Goal: Task Accomplishment & Management: Complete application form

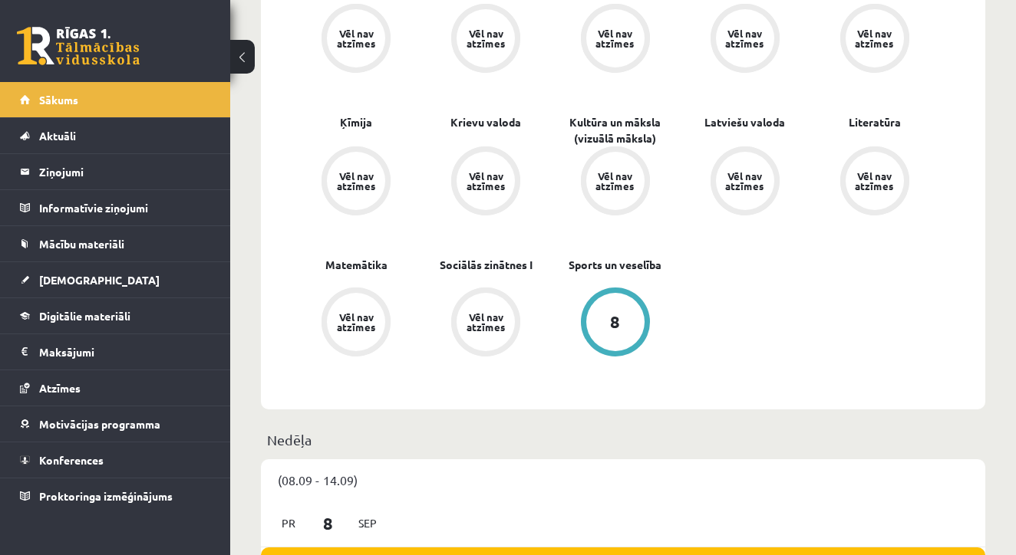
scroll to position [535, 0]
click at [56, 268] on link "[DEMOGRAPHIC_DATA]" at bounding box center [115, 279] width 191 height 35
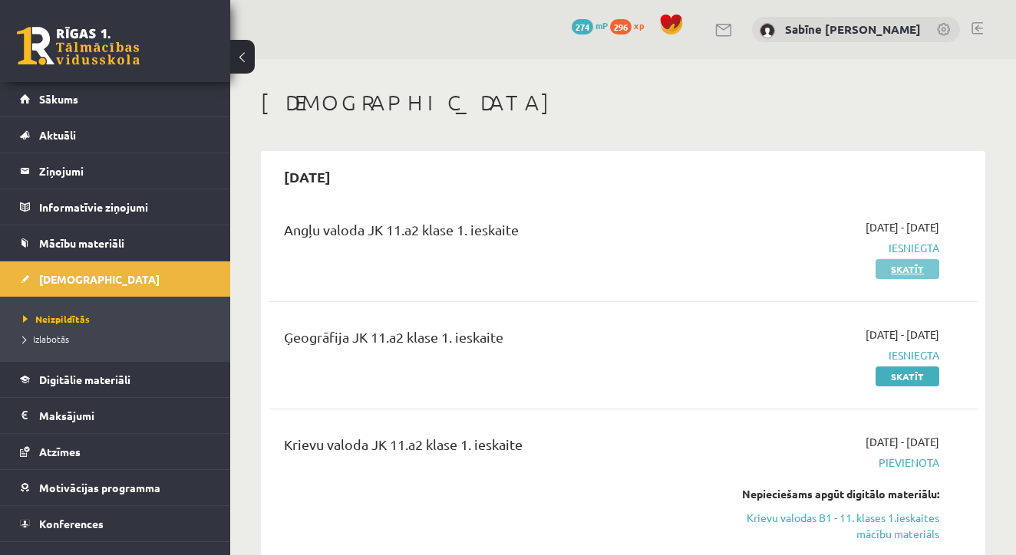
click at [900, 264] on link "Skatīt" at bounding box center [907, 269] width 64 height 20
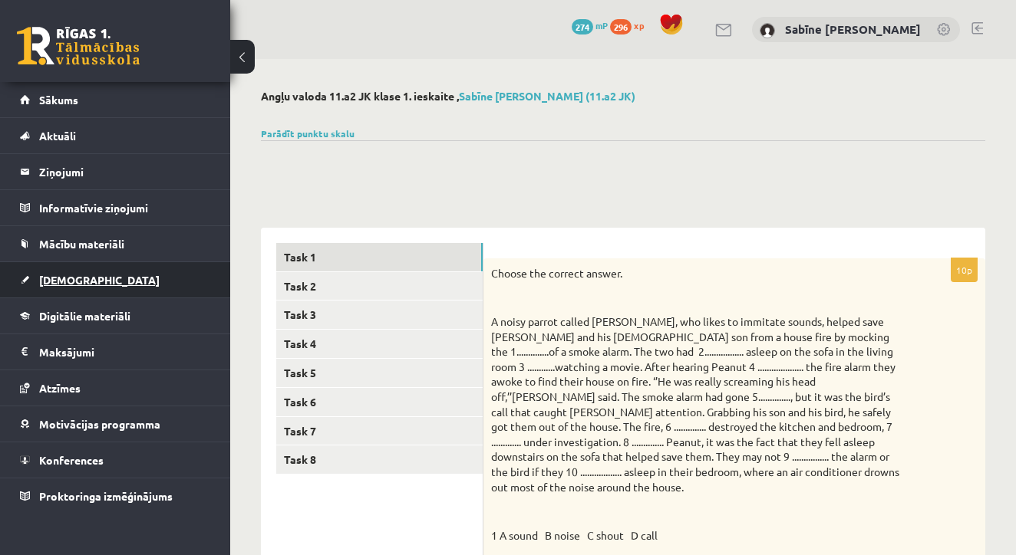
click at [81, 281] on span "[DEMOGRAPHIC_DATA]" at bounding box center [99, 280] width 120 height 14
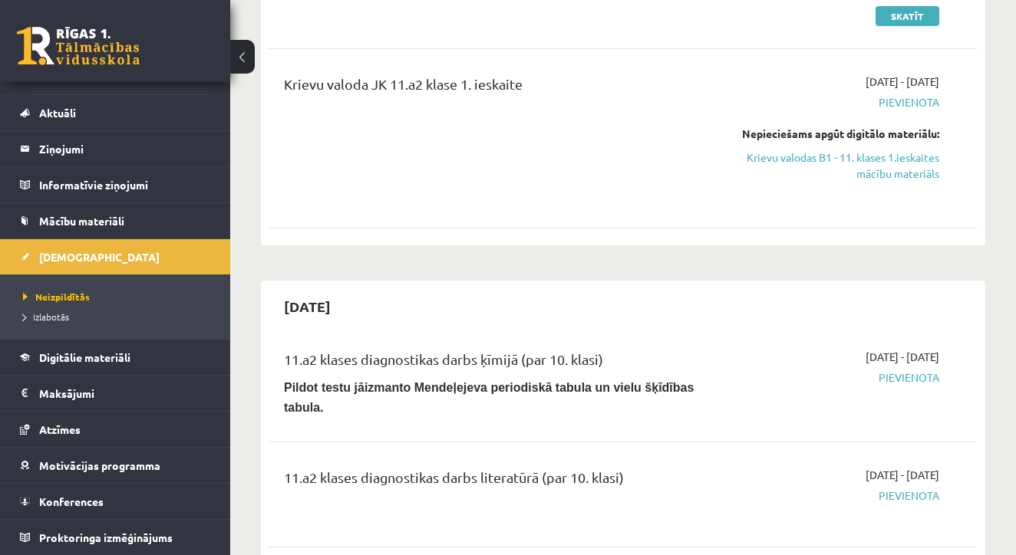
scroll to position [368, 0]
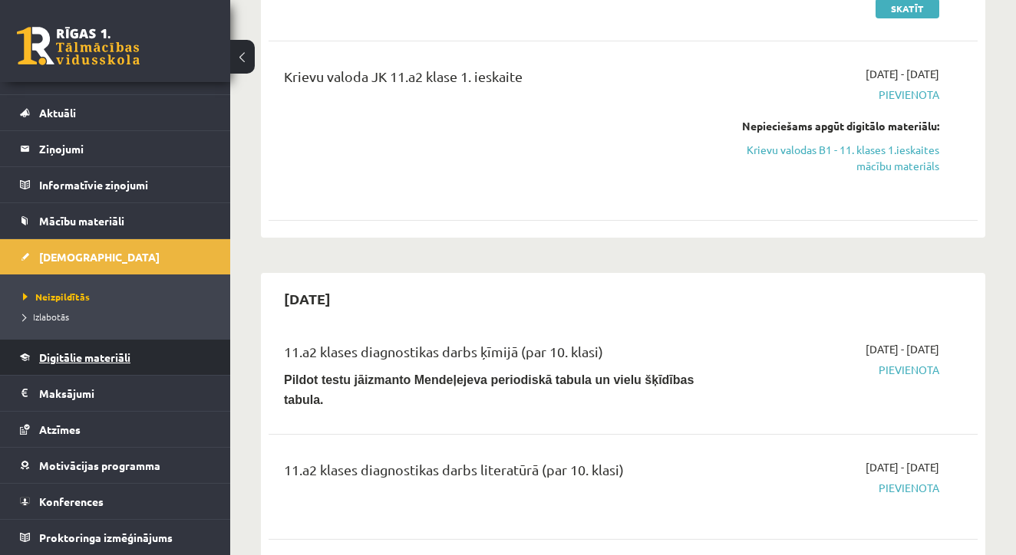
click at [65, 357] on span "Digitālie materiāli" at bounding box center [84, 358] width 91 height 14
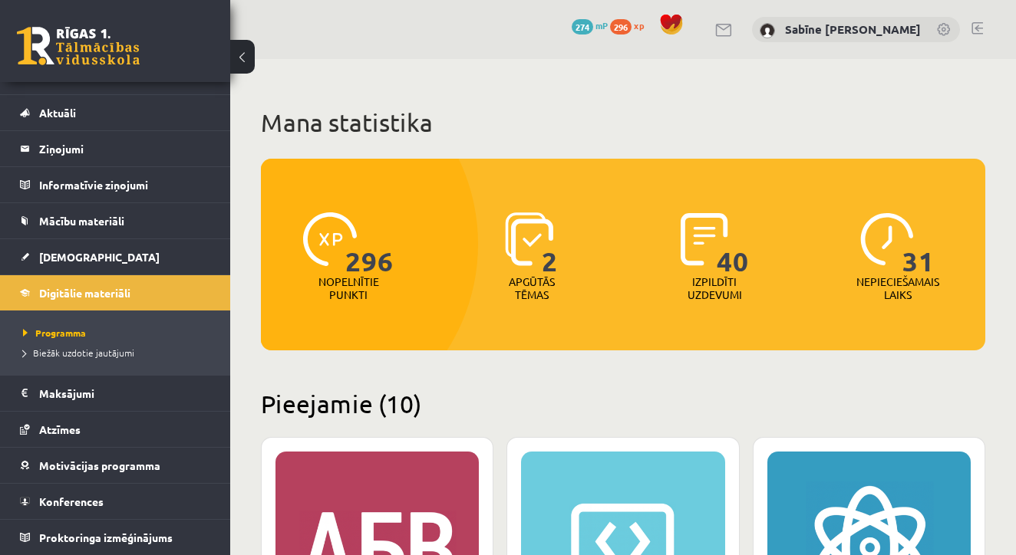
click at [733, 28] on link at bounding box center [724, 30] width 18 height 13
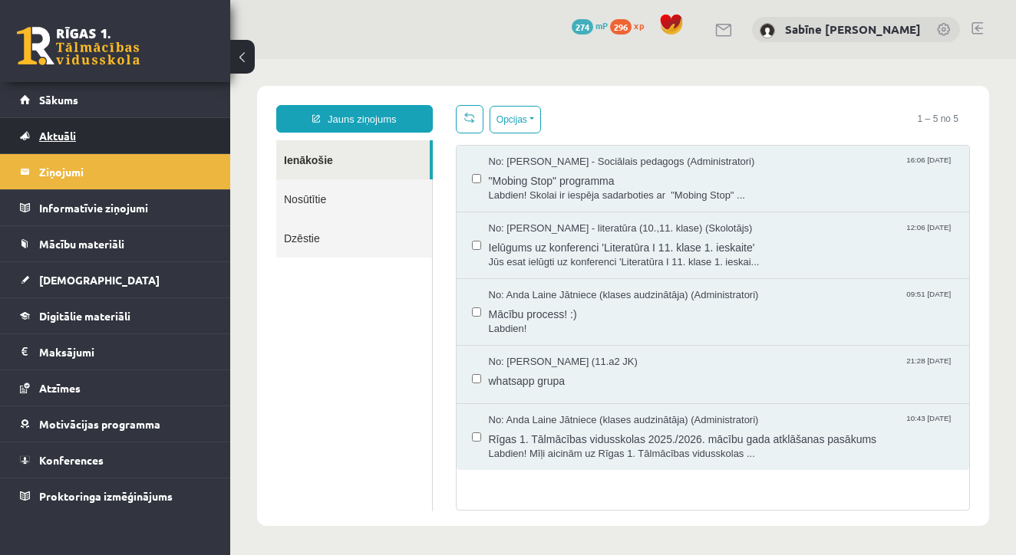
click at [173, 150] on link "Aktuāli" at bounding box center [115, 135] width 191 height 35
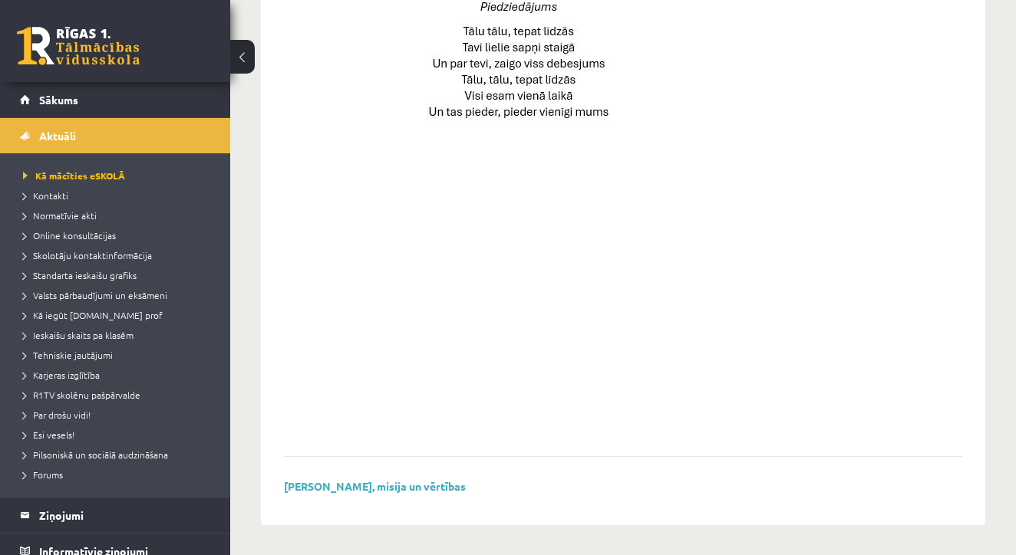
scroll to position [1113, 0]
click at [54, 193] on span "Kontakti" at bounding box center [45, 195] width 45 height 12
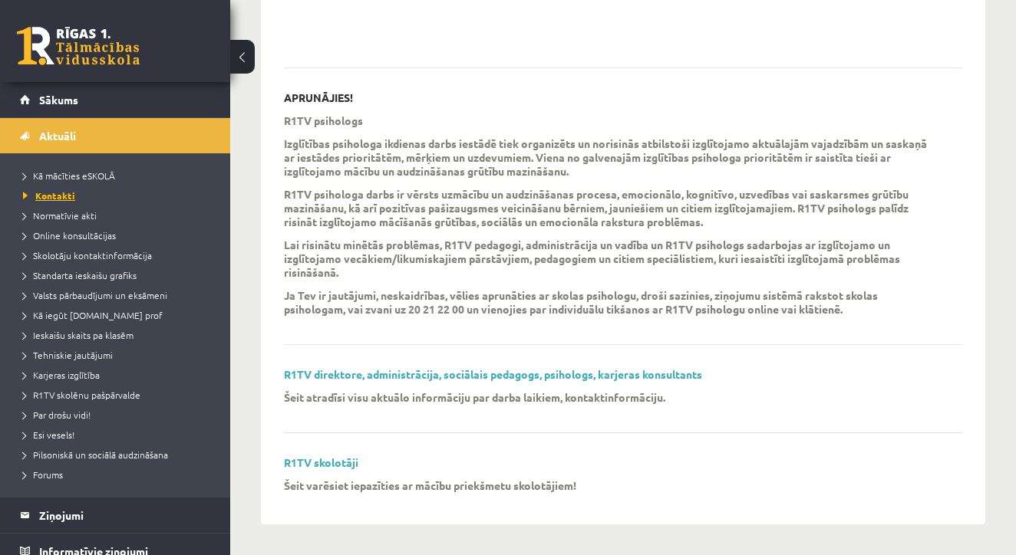
scroll to position [448, 0]
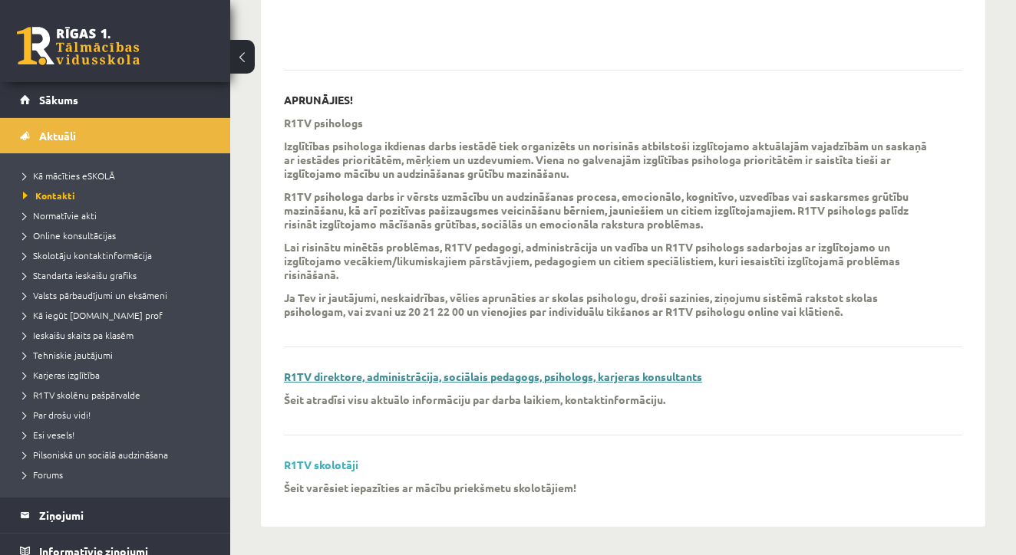
click at [410, 377] on link "R1TV direktore, administrācija, sociālais pedagogs, psihologs, karjeras konsult…" at bounding box center [493, 377] width 418 height 14
click at [127, 272] on span "Standarta ieskaišu grafiks" at bounding box center [80, 275] width 114 height 12
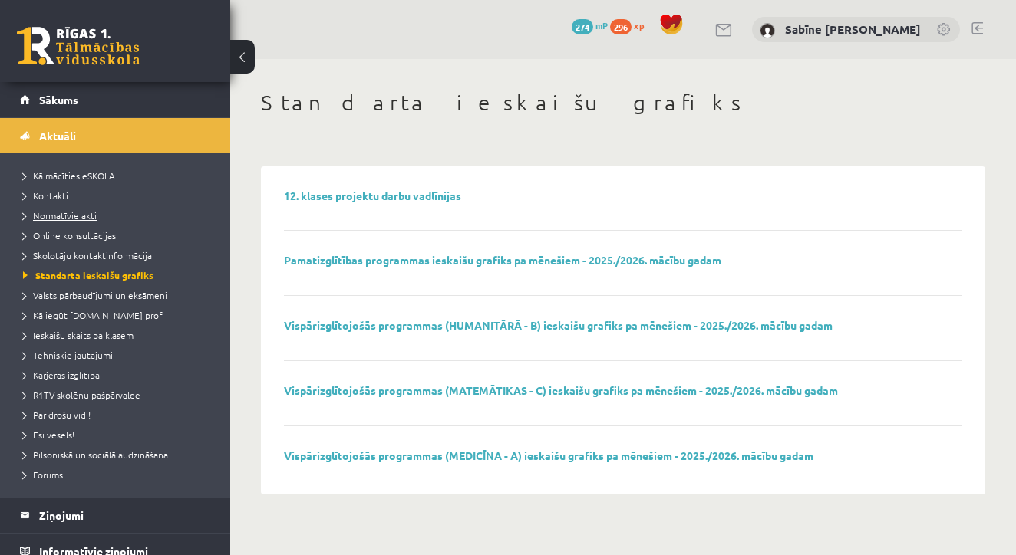
click at [80, 216] on span "Normatīvie akti" at bounding box center [60, 215] width 74 height 12
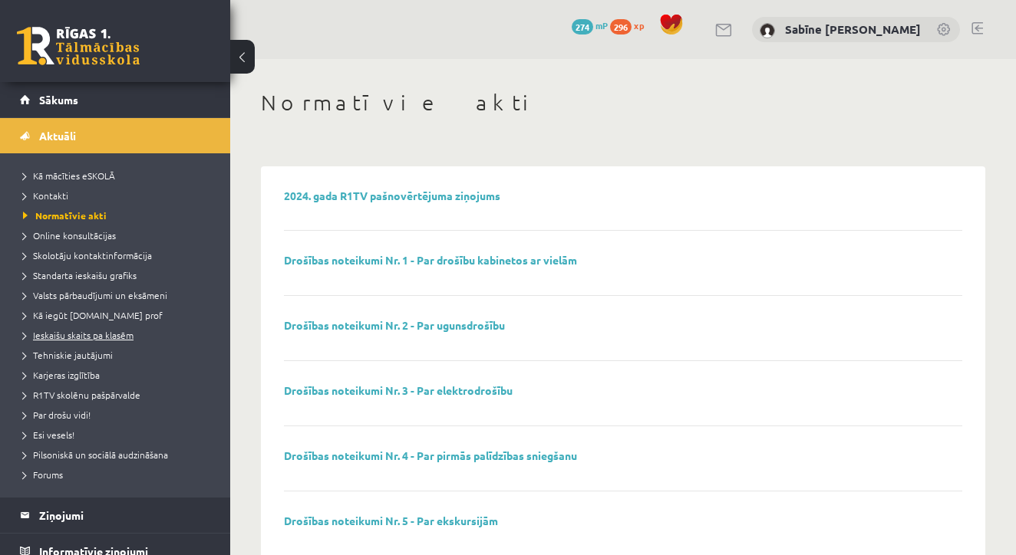
click at [120, 331] on span "Ieskaišu skaits pa klasēm" at bounding box center [78, 335] width 110 height 12
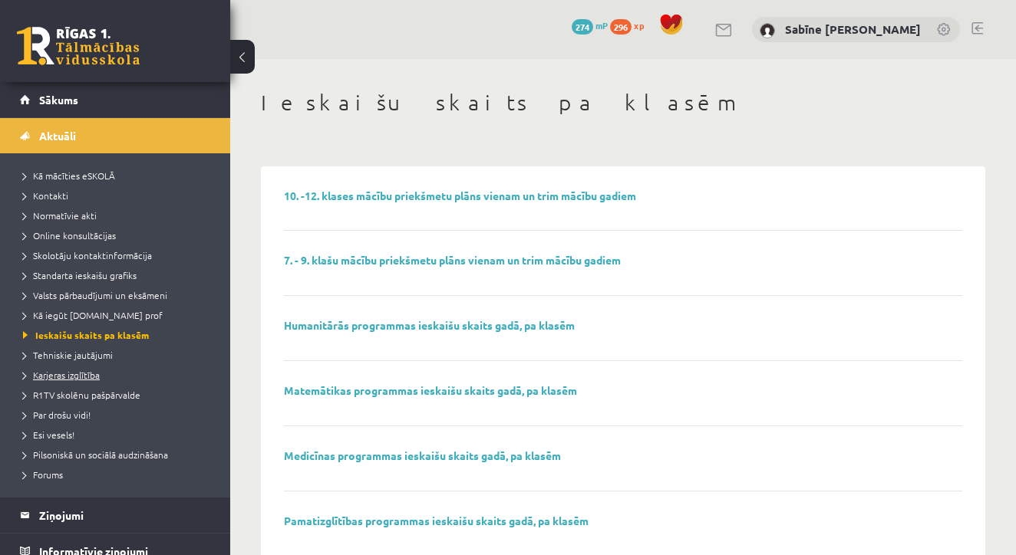
click at [81, 368] on link "Karjeras izglītība" at bounding box center [119, 375] width 192 height 14
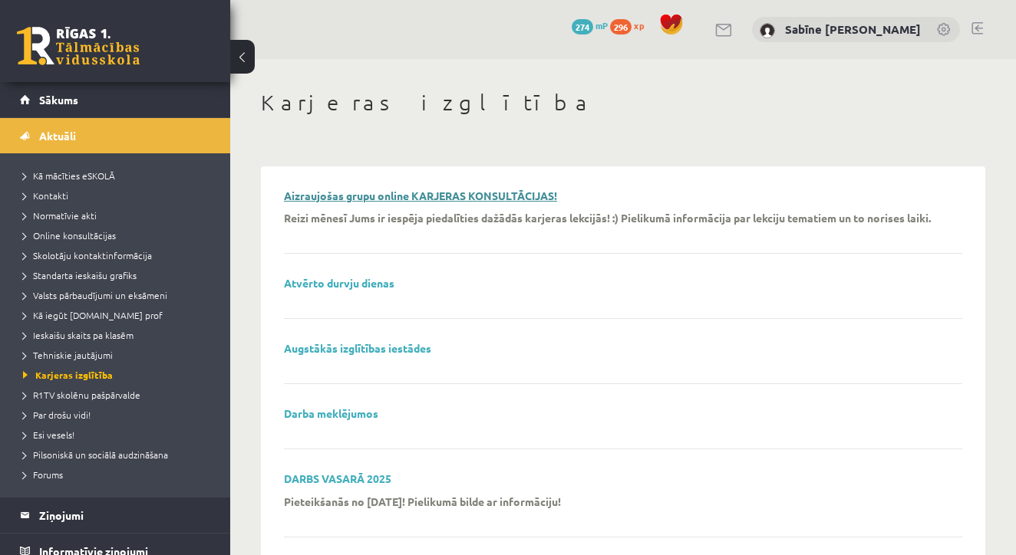
click at [369, 193] on link "Aizraujošas grupu online KARJERAS KONSULTĀCIJAS!" at bounding box center [420, 196] width 273 height 14
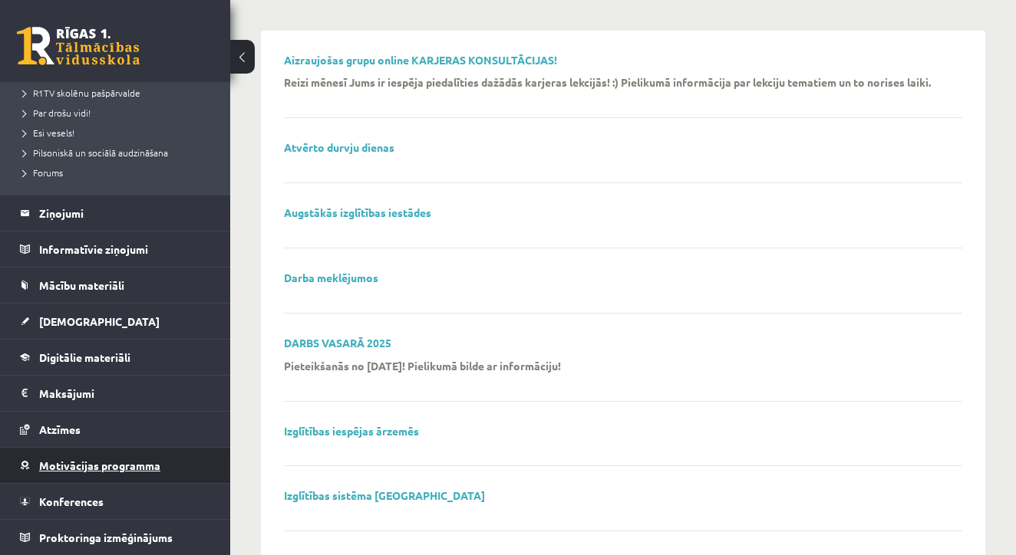
scroll to position [302, 0]
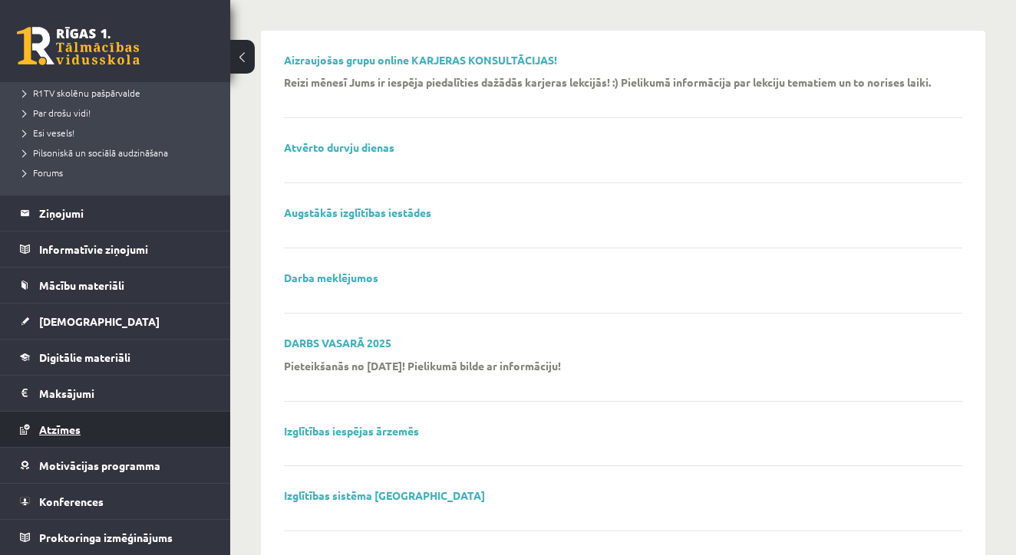
click at [70, 421] on link "Atzīmes" at bounding box center [115, 429] width 191 height 35
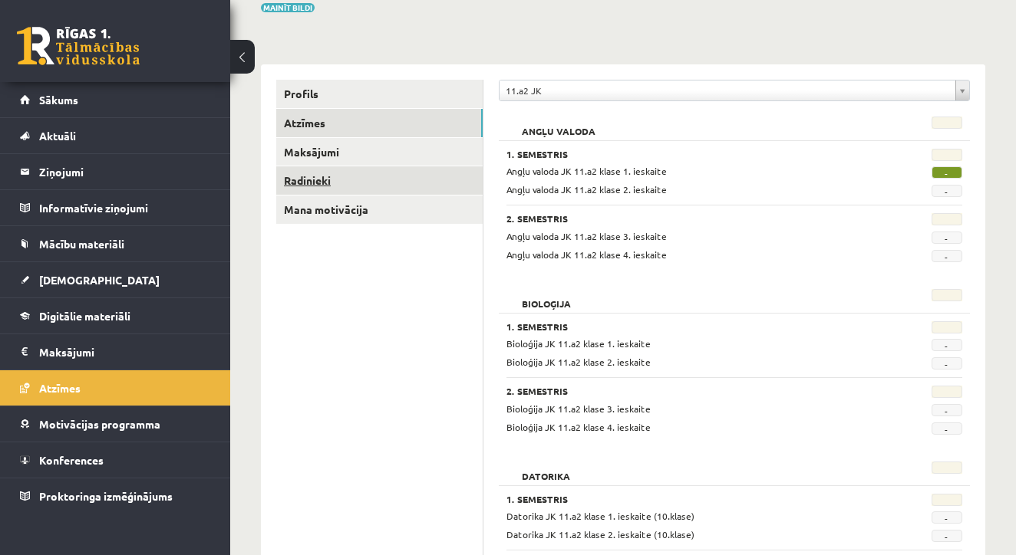
click at [334, 180] on link "Radinieki" at bounding box center [379, 180] width 206 height 28
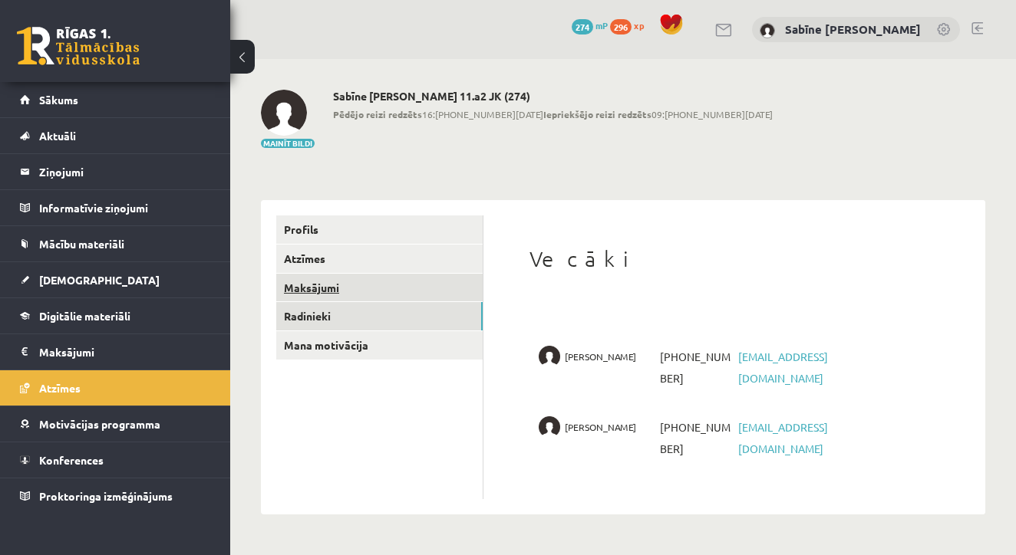
click at [318, 285] on link "Maksājumi" at bounding box center [379, 288] width 206 height 28
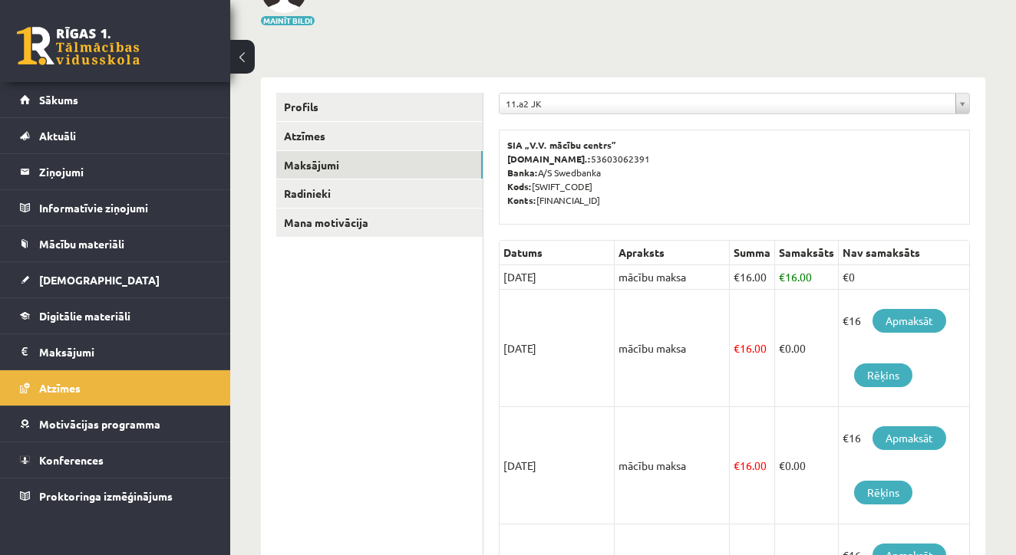
scroll to position [140, 0]
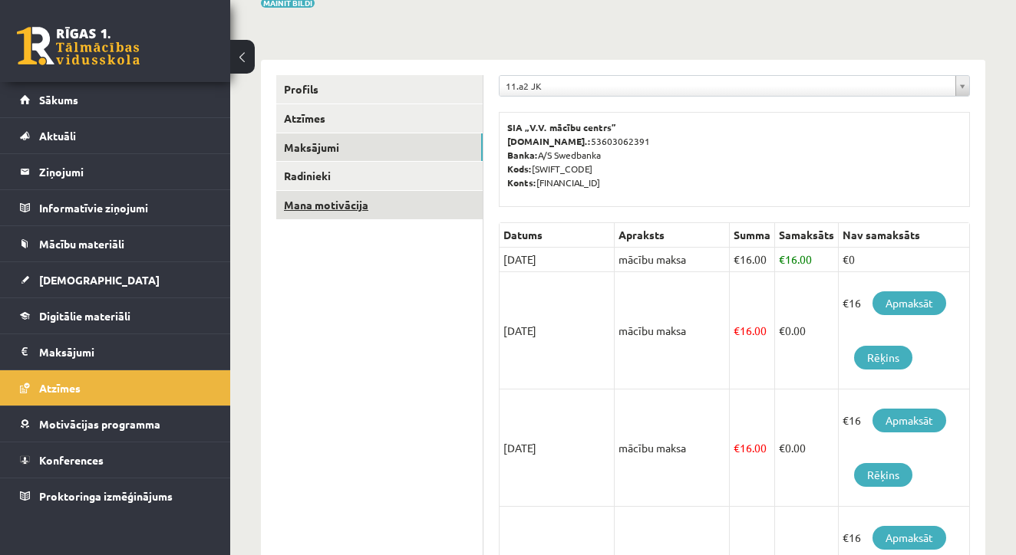
click at [356, 197] on link "Mana motivācija" at bounding box center [379, 205] width 206 height 28
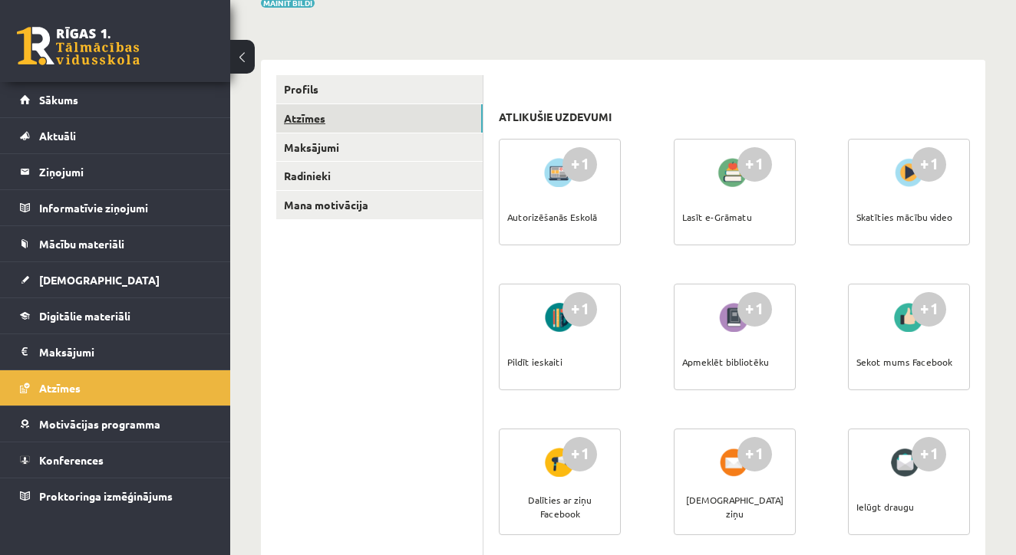
click at [296, 111] on link "Atzīmes" at bounding box center [379, 118] width 206 height 28
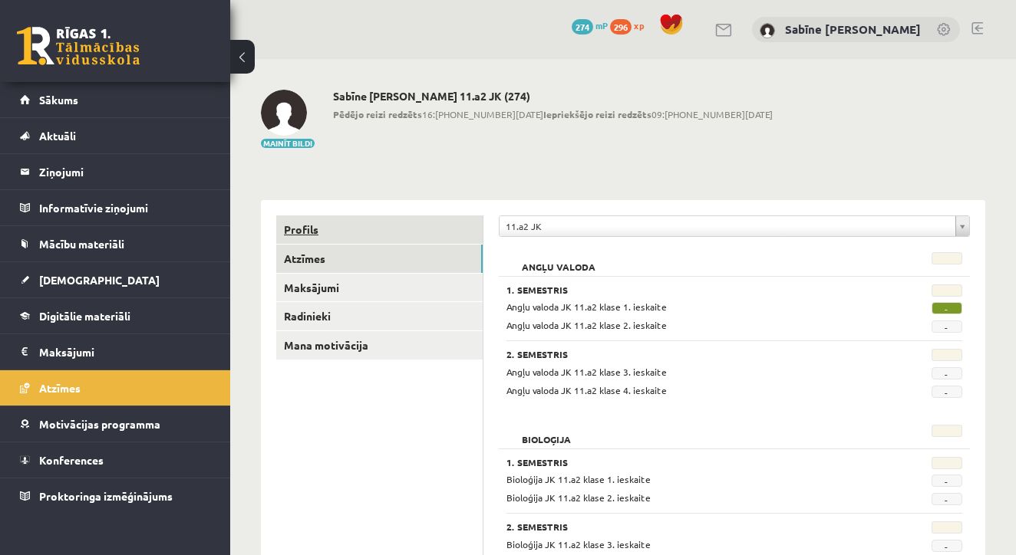
click at [315, 220] on link "Profils" at bounding box center [379, 230] width 206 height 28
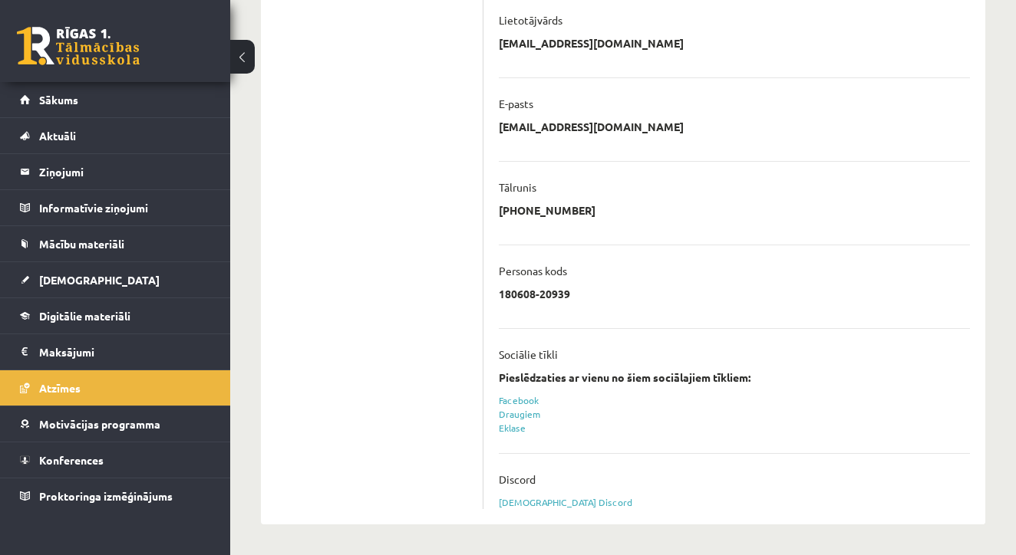
scroll to position [370, 0]
click at [53, 278] on span "[DEMOGRAPHIC_DATA]" at bounding box center [99, 280] width 120 height 14
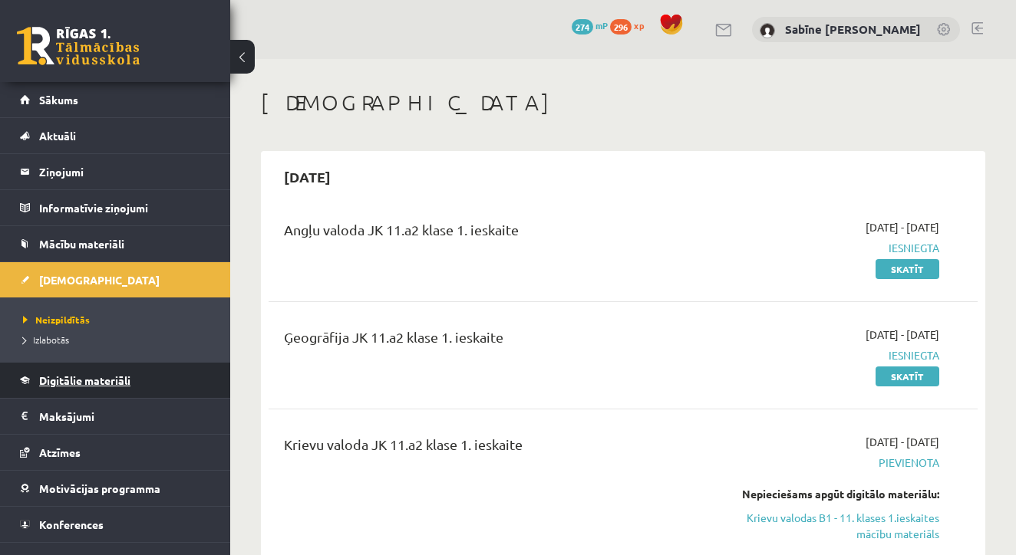
click at [82, 383] on span "Digitālie materiāli" at bounding box center [84, 381] width 91 height 14
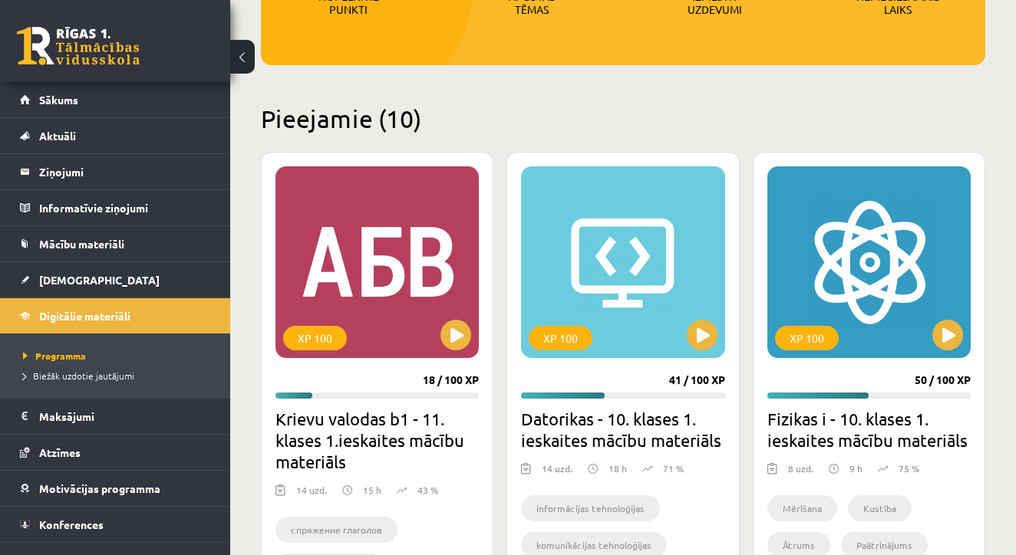
scroll to position [292, 0]
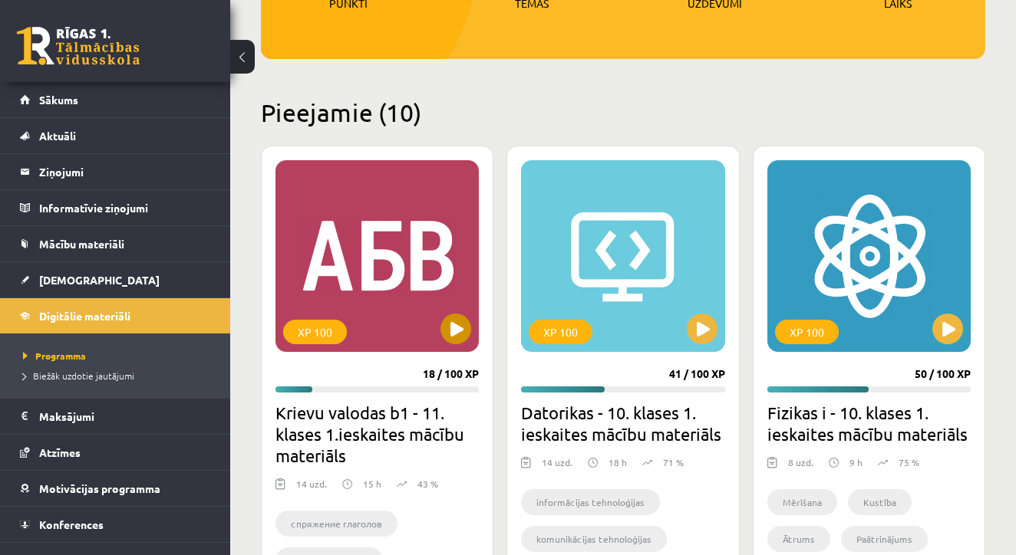
click at [449, 298] on div "XP 100" at bounding box center [376, 256] width 203 height 192
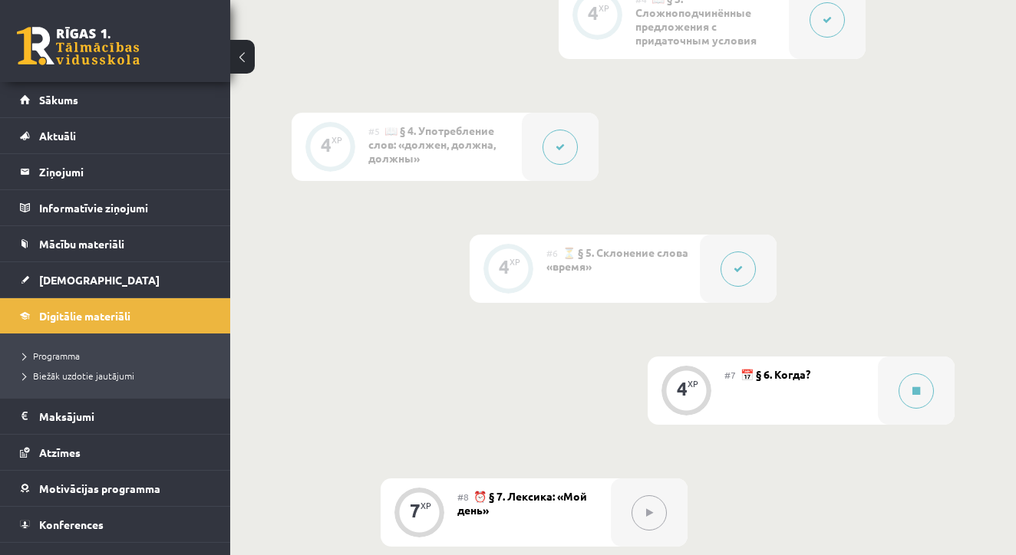
scroll to position [970, 0]
click at [910, 391] on button at bounding box center [915, 387] width 35 height 35
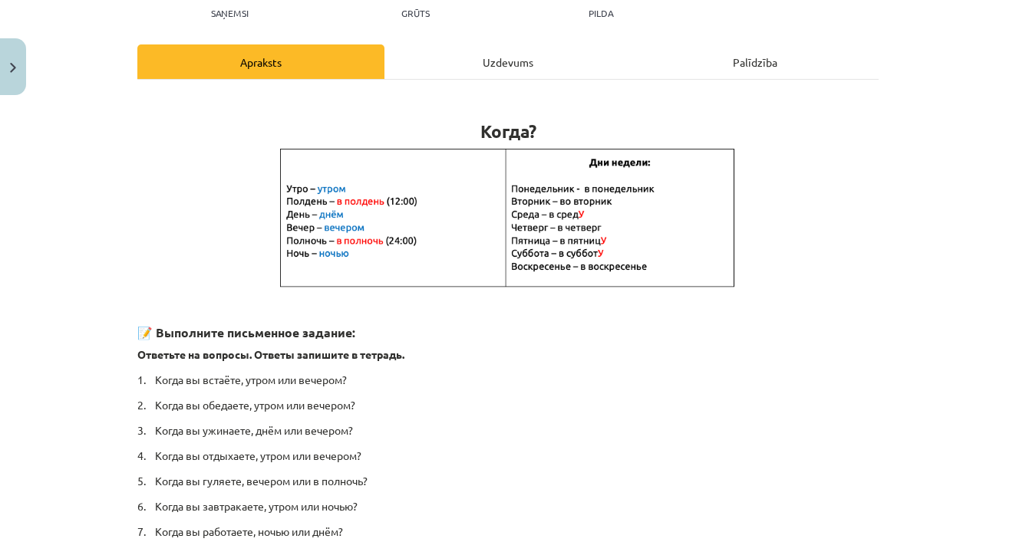
scroll to position [189, 0]
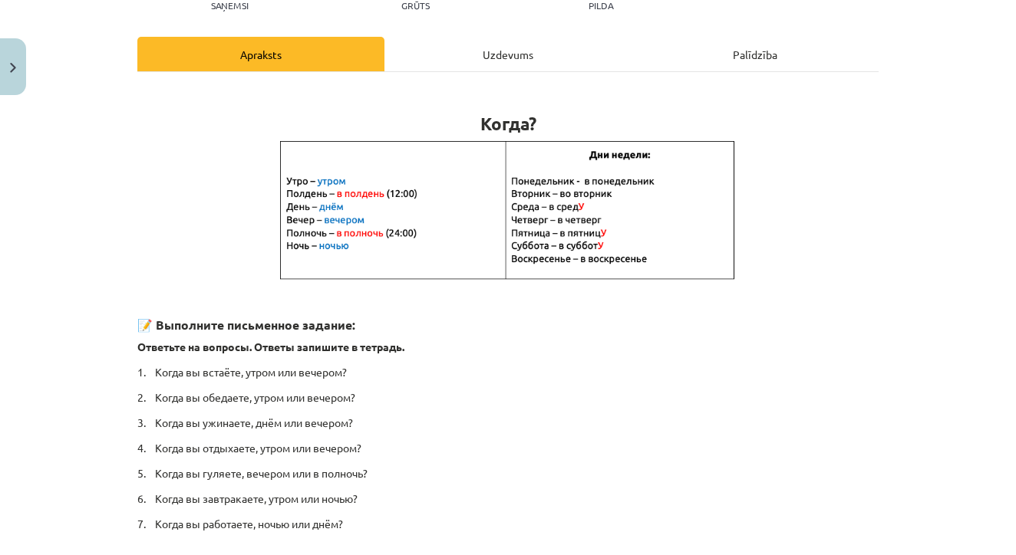
drag, startPoint x: 512, startPoint y: 180, endPoint x: 641, endPoint y: 280, distance: 163.0
click at [476, 118] on h1 "Когда?" at bounding box center [507, 110] width 741 height 48
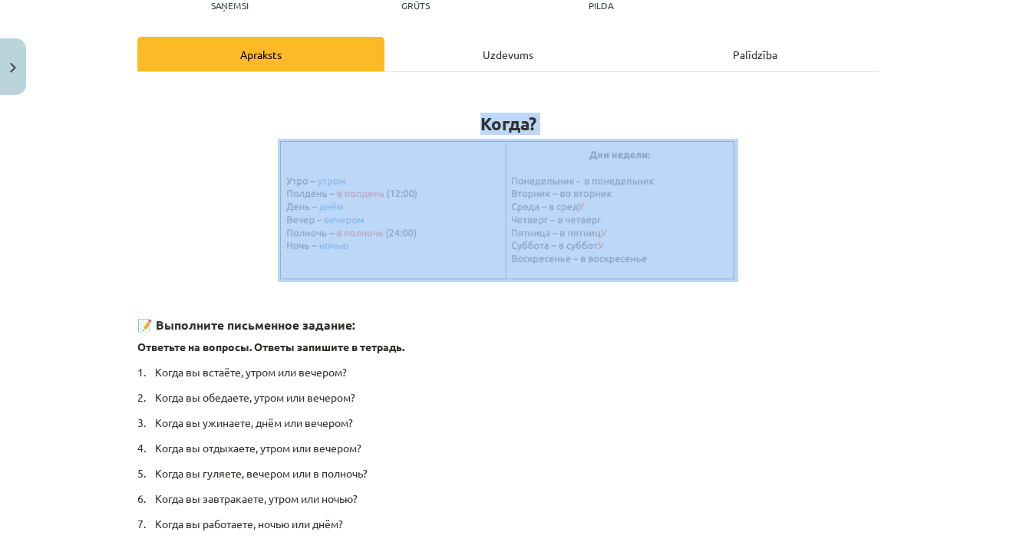
drag, startPoint x: 481, startPoint y: 124, endPoint x: 665, endPoint y: 266, distance: 232.5
click at [665, 266] on div "Когда? 📝 Выполните письменное задание: Ответьте на вопросы. Ответы запишите в т…" at bounding box center [507, 309] width 741 height 446
copy div "Когда?"
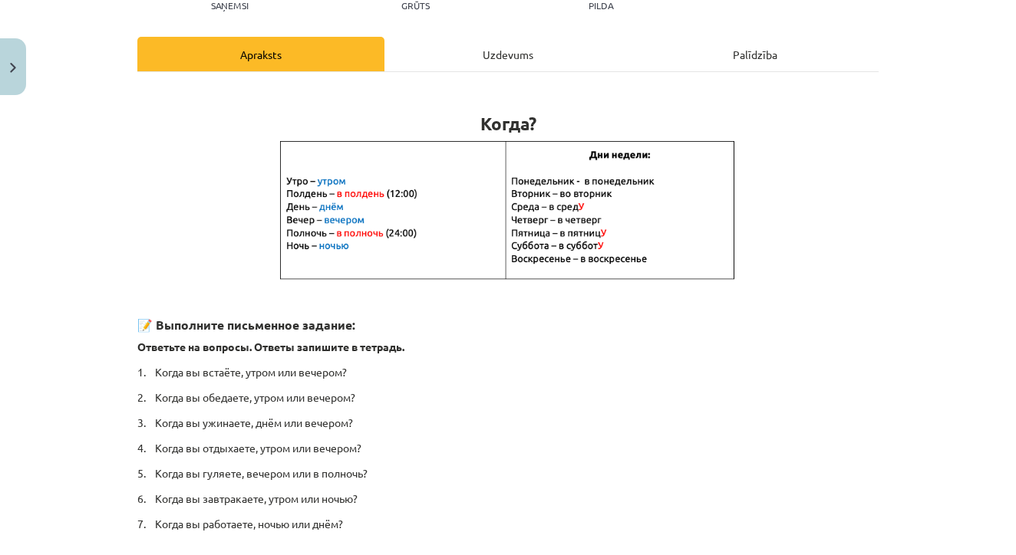
click at [780, 344] on p "Ответьте на вопросы. Ответы запишите в тетрадь." at bounding box center [507, 347] width 741 height 16
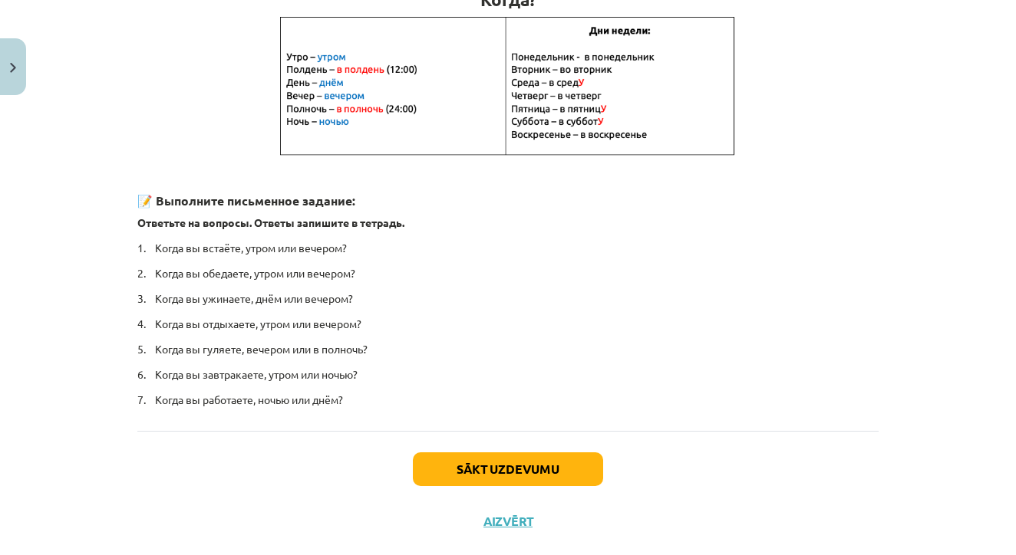
scroll to position [317, 0]
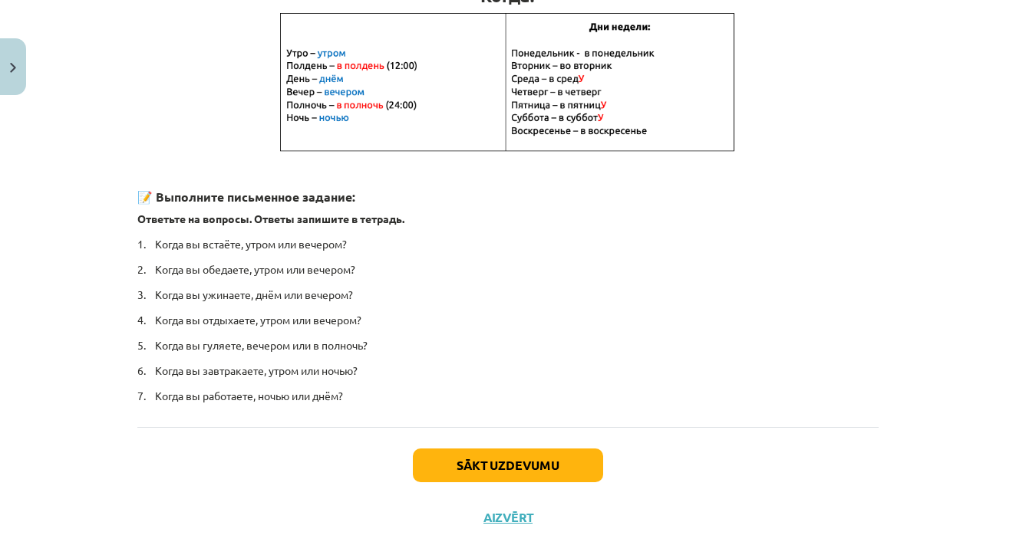
click at [525, 464] on button "Sākt uzdevumu" at bounding box center [508, 466] width 190 height 34
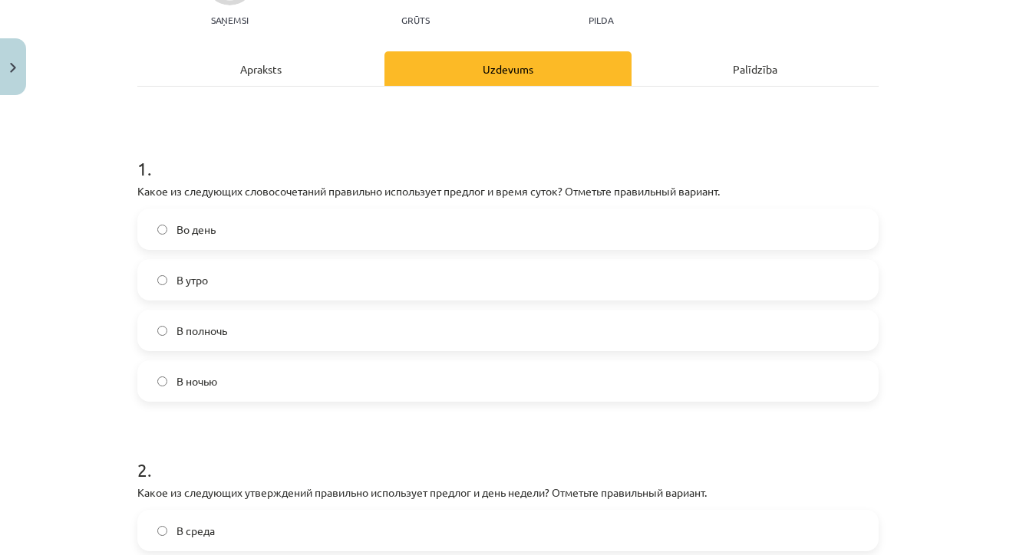
scroll to position [173, 0]
drag, startPoint x: 137, startPoint y: 190, endPoint x: 734, endPoint y: 195, distance: 596.8
click at [734, 195] on p "Какое из следующих словосочетаний правильно использует предлог и время суток? О…" at bounding box center [507, 192] width 741 height 16
copy p "Какое из следующих словосочетаний правильно использует предлог и время суток? О…"
click at [696, 127] on div "1 . Какое из следующих словосочетаний правильно использует предлог и время суто…" at bounding box center [507, 407] width 741 height 640
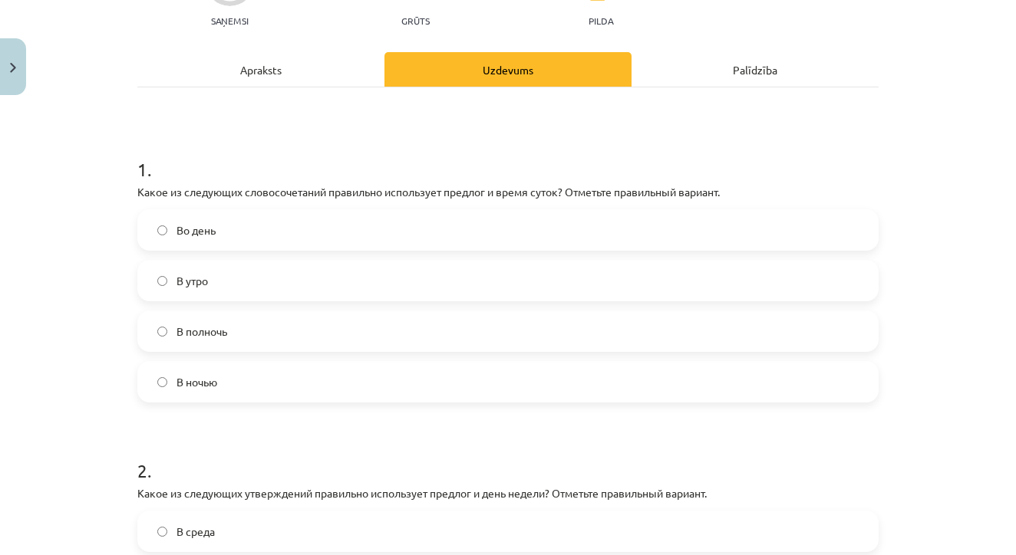
click at [660, 348] on label "В полночь" at bounding box center [508, 331] width 738 height 38
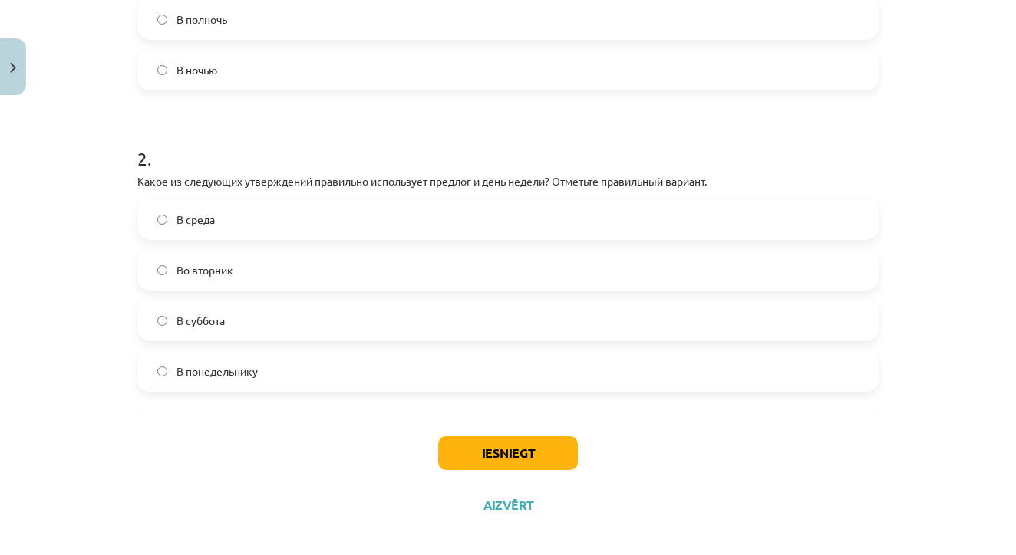
scroll to position [499, 0]
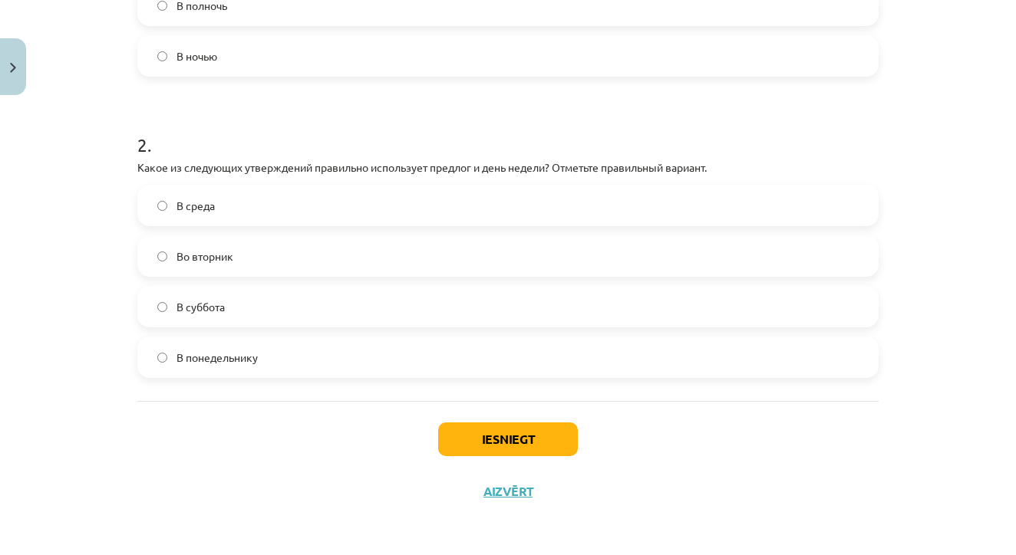
click at [380, 272] on label "Во вторник" at bounding box center [508, 256] width 738 height 38
click at [481, 433] on button "Iesniegt" at bounding box center [508, 440] width 140 height 34
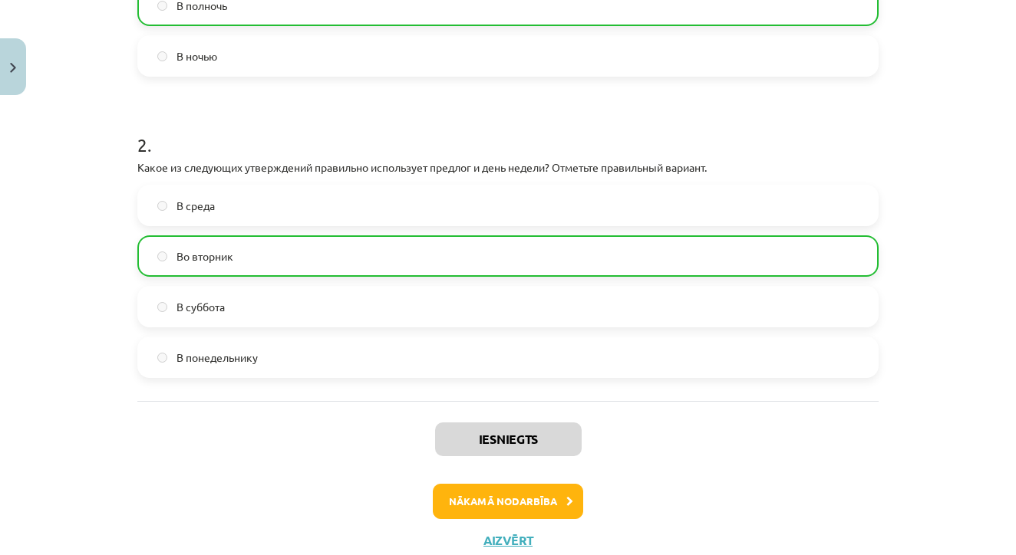
click at [483, 498] on button "Nākamā nodarbība" at bounding box center [508, 501] width 150 height 35
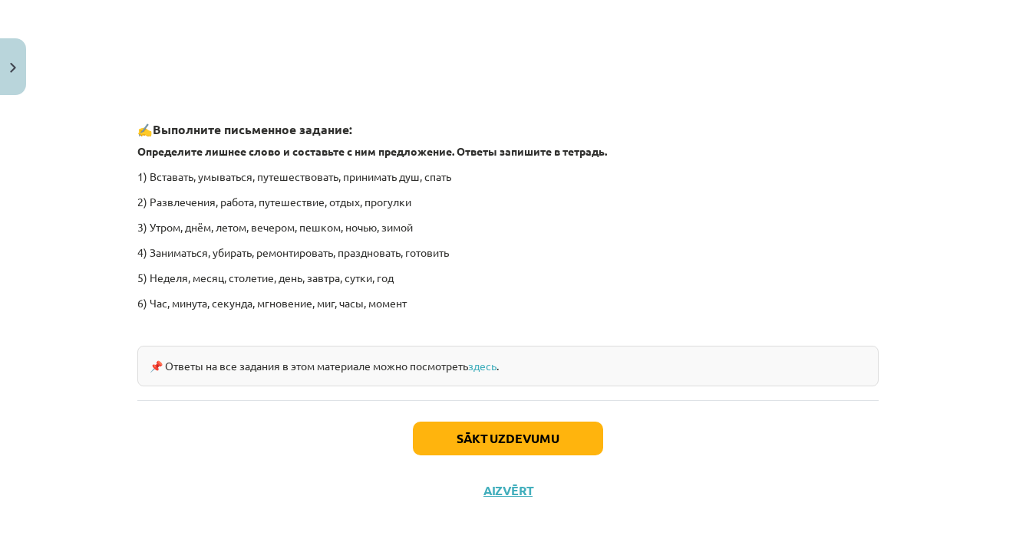
scroll to position [2310, 0]
click at [534, 437] on button "Sākt uzdevumu" at bounding box center [508, 439] width 190 height 34
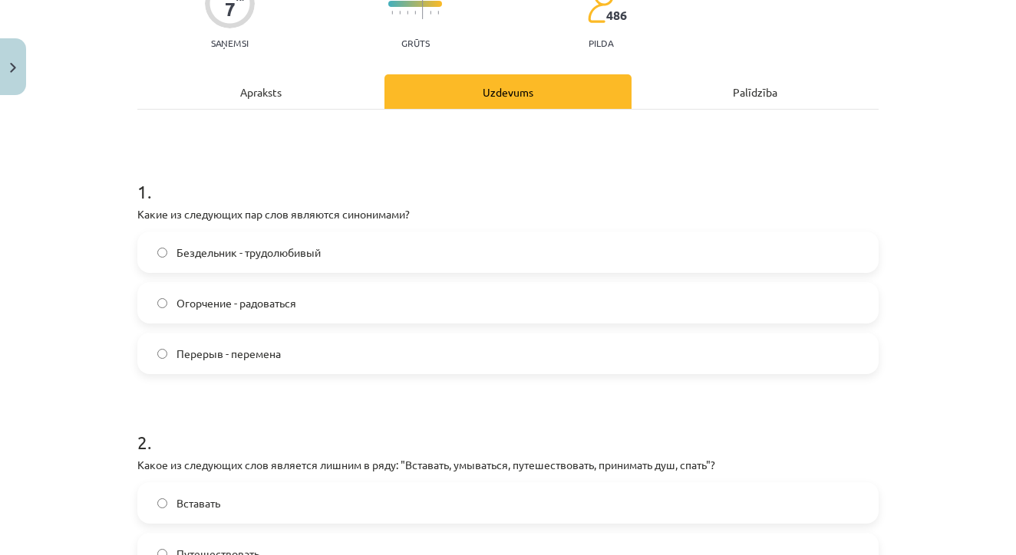
scroll to position [199, 0]
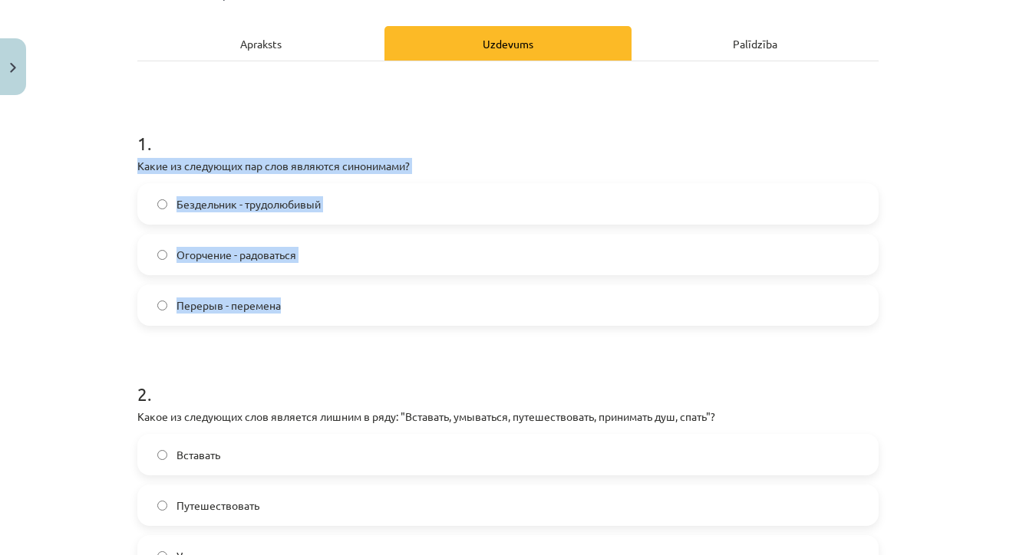
drag, startPoint x: 137, startPoint y: 166, endPoint x: 292, endPoint y: 311, distance: 212.7
click at [292, 311] on div "1 . Какие из следующих пар слов являются синонимами? Бездельник - трудолюбивый …" at bounding box center [507, 216] width 741 height 220
copy div "Какие из следующих пар слов являются синонимами? Бездельник - трудолюбивый Огор…"
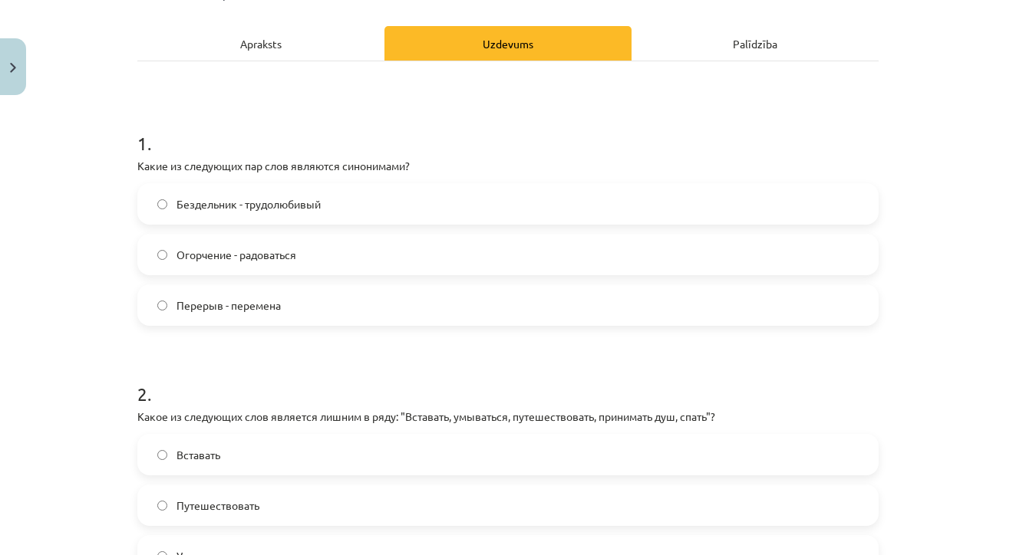
click at [442, 224] on div "Бездельник - трудолюбивый" at bounding box center [507, 203] width 741 height 41
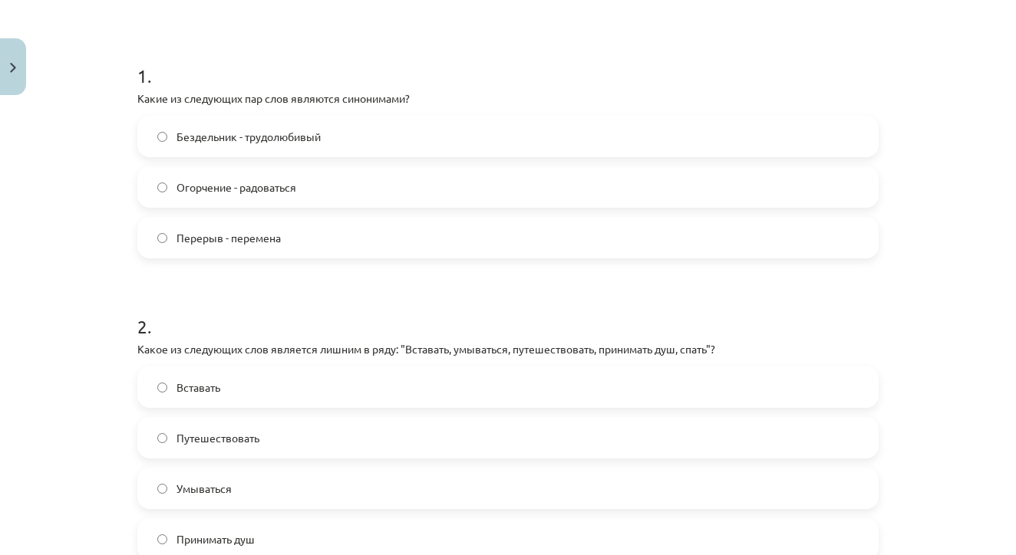
scroll to position [270, 0]
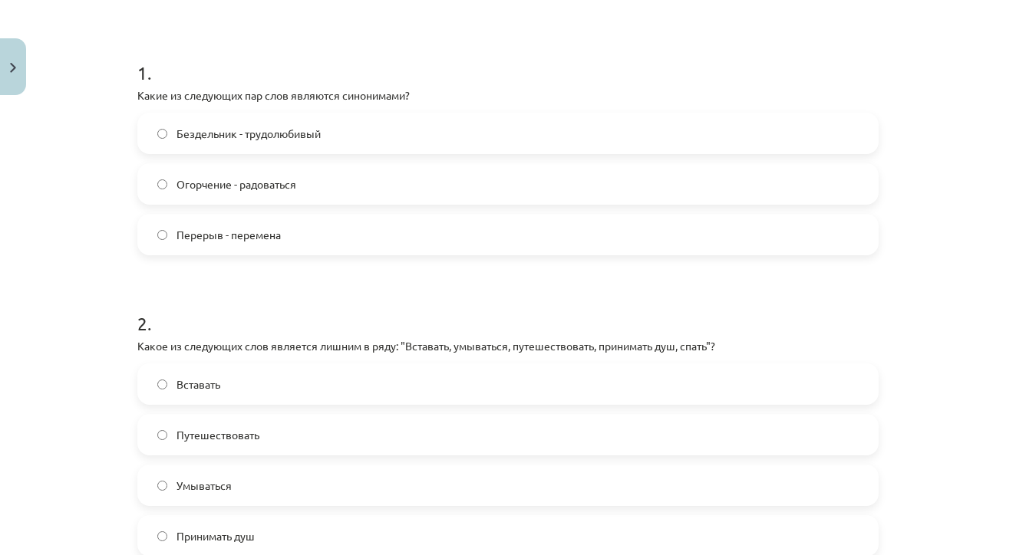
click at [402, 127] on label "Бездельник - трудолюбивый" at bounding box center [508, 133] width 738 height 38
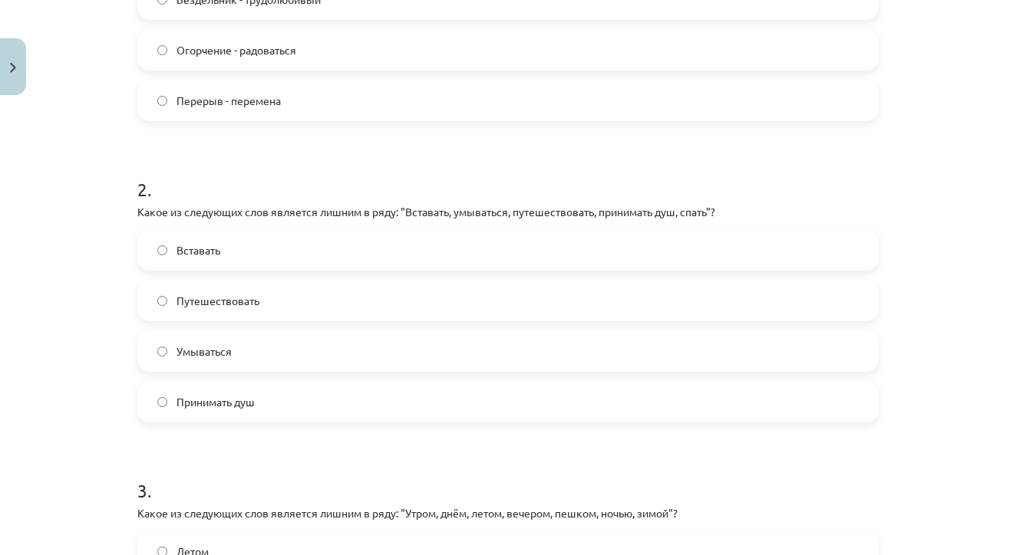
scroll to position [407, 0]
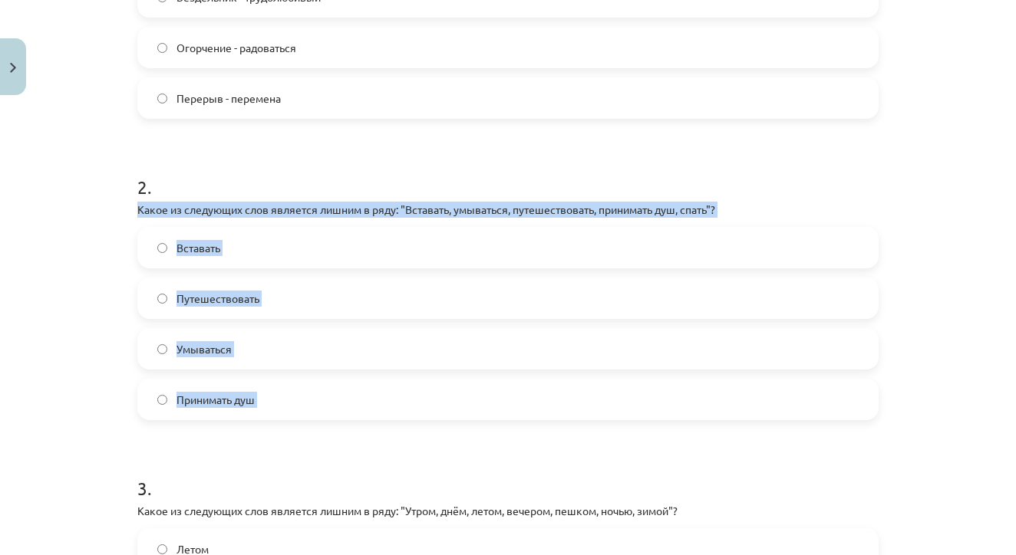
drag, startPoint x: 138, startPoint y: 206, endPoint x: 324, endPoint y: 423, distance: 286.1
click at [324, 423] on form "1 . Какие из следующих пар слов являются синонимами? Бездельник - трудолюбивый …" at bounding box center [507, 461] width 741 height 1125
copy div "Какое из следующих слов является лишним в ряду: "Вставать, умываться, путешеств…"
click at [298, 320] on div "Вставать Путешествовать Умываться Принимать душ" at bounding box center [507, 323] width 741 height 193
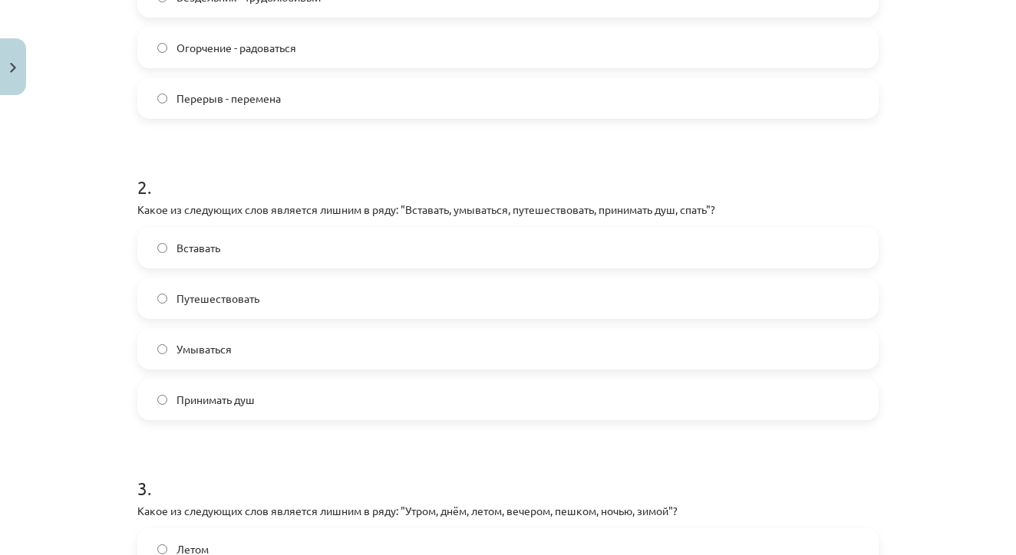
click at [246, 397] on span "Принимать душ" at bounding box center [215, 400] width 78 height 16
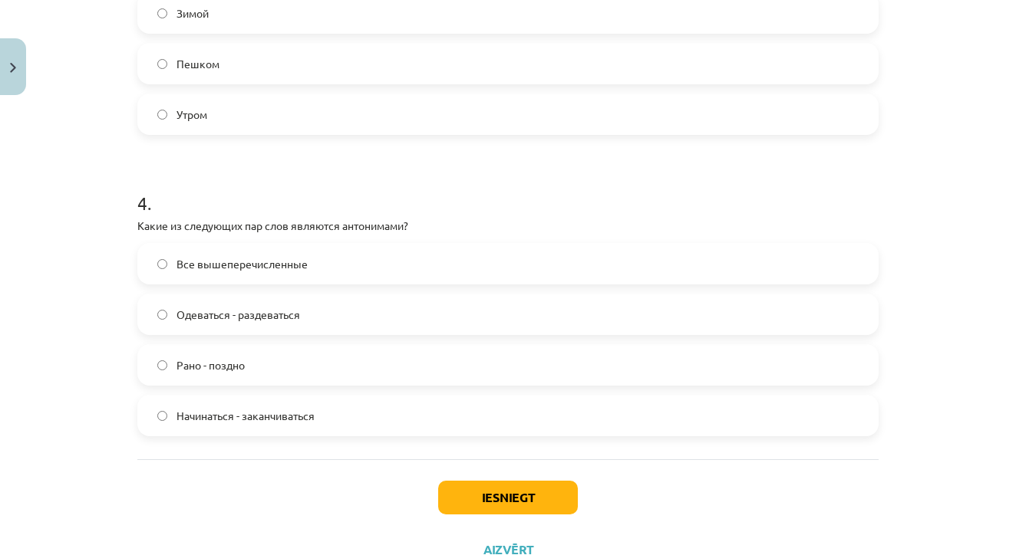
scroll to position [998, 0]
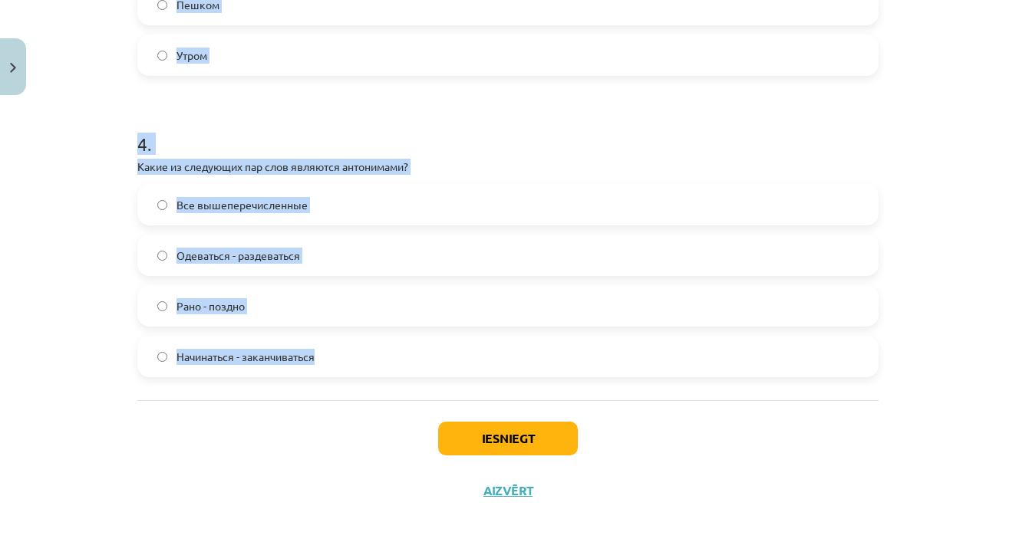
drag, startPoint x: 138, startPoint y: 186, endPoint x: 315, endPoint y: 369, distance: 255.0
copy form "Какое из следующих слов является лишним в ряду: "Вставать, умываться, путешеств…"
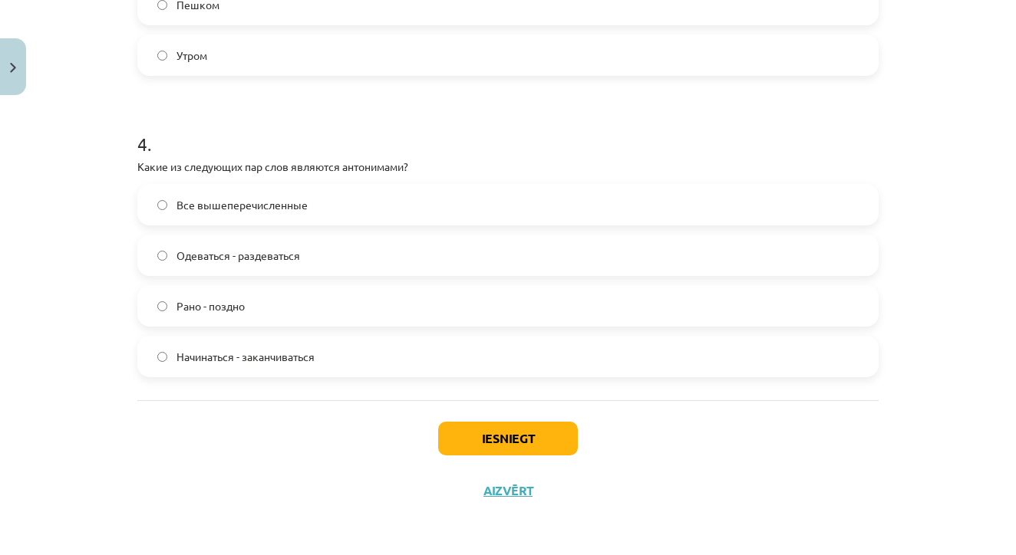
click at [89, 451] on div "Mācību tēma: Krievu valodas b1 - 11. klases 1.ieskaites mācību materiāls #8 ⏰ §…" at bounding box center [508, 277] width 1016 height 555
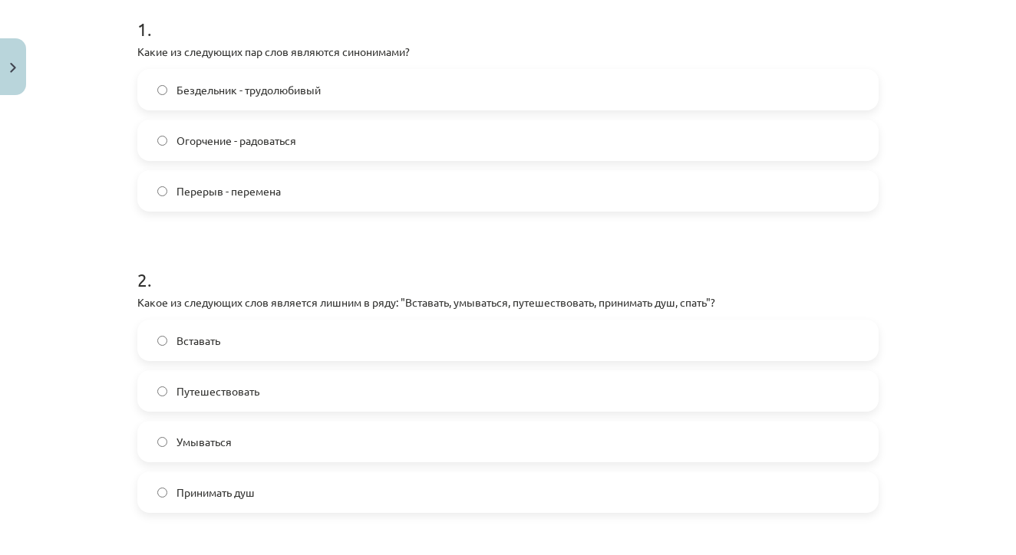
scroll to position [292, 0]
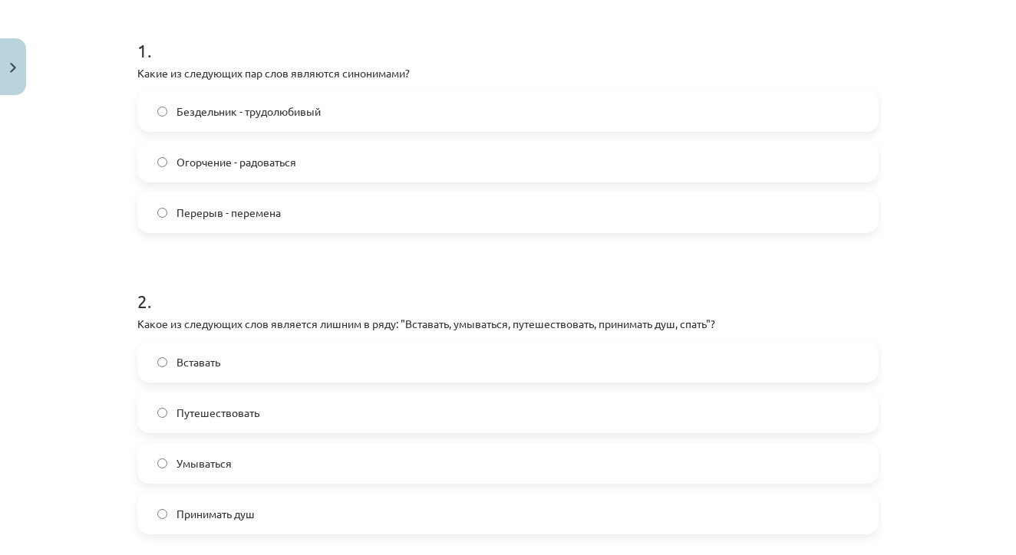
click at [261, 405] on label "Путешествовать" at bounding box center [508, 413] width 738 height 38
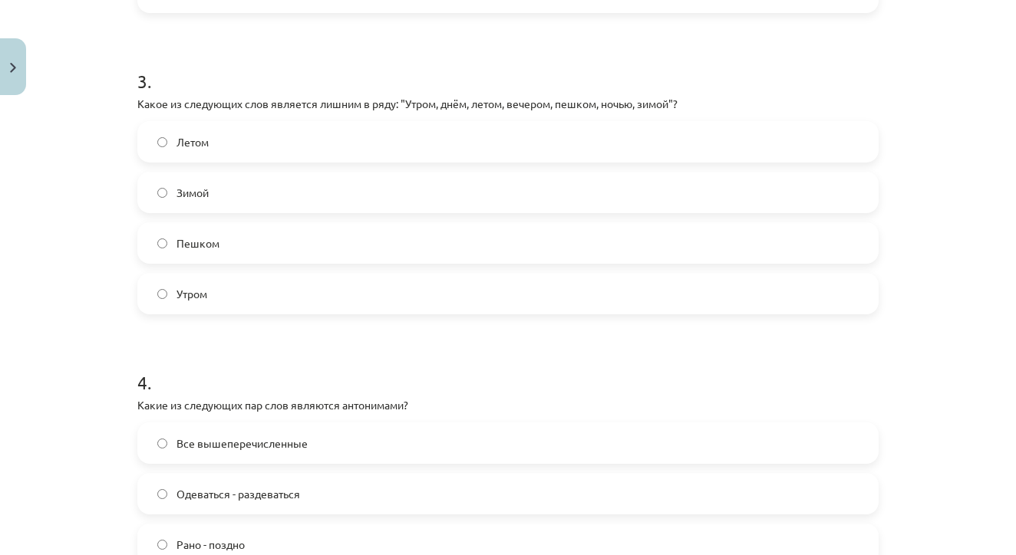
scroll to position [822, 0]
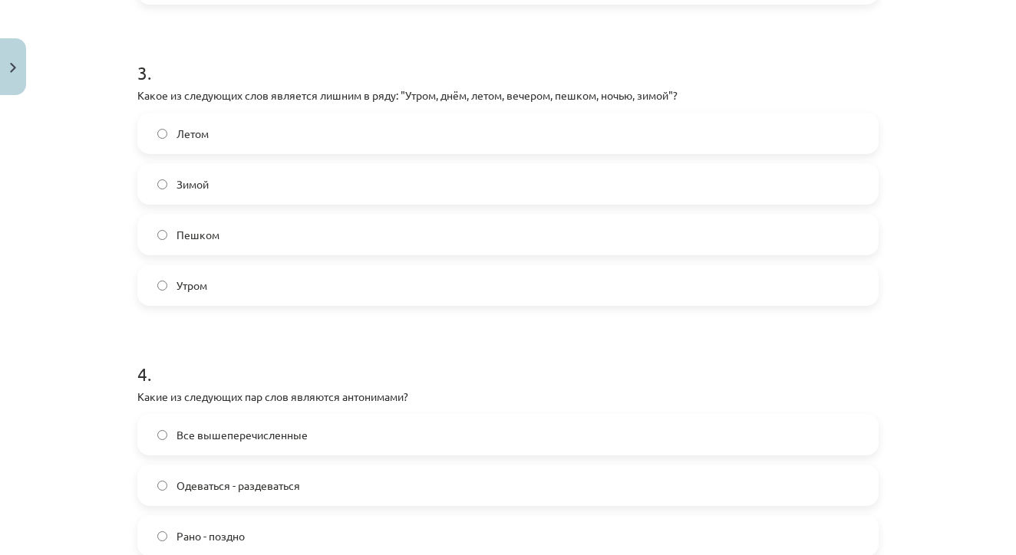
click at [251, 236] on label "Пешком" at bounding box center [508, 235] width 738 height 38
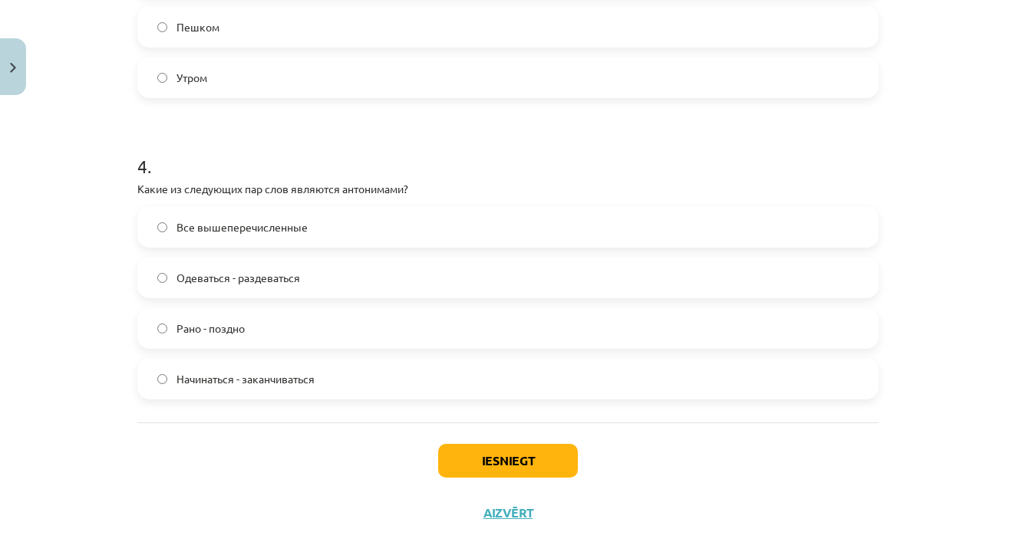
scroll to position [1035, 0]
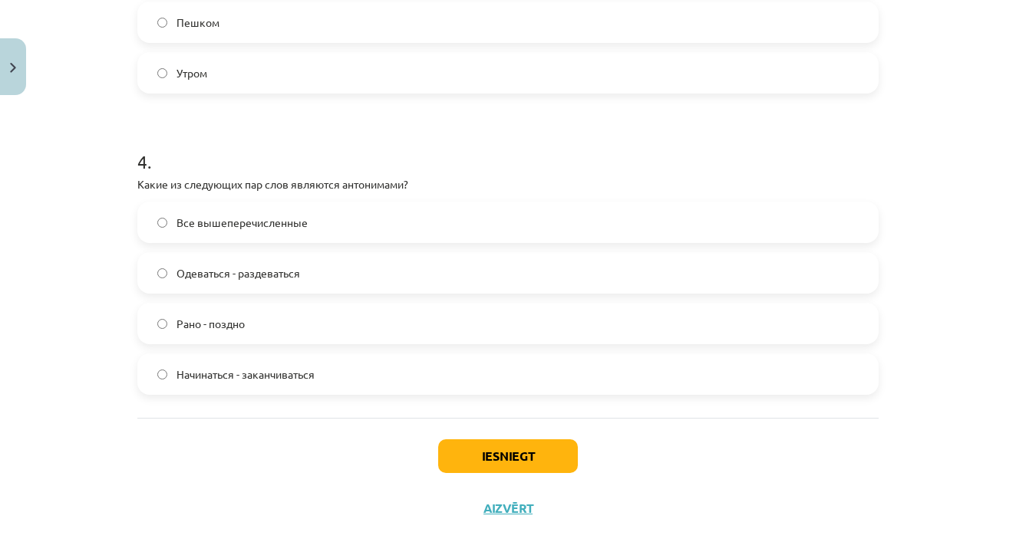
click at [303, 216] on span "Все вышеперечисленные" at bounding box center [241, 223] width 131 height 16
click at [497, 453] on button "Iesniegt" at bounding box center [508, 457] width 140 height 34
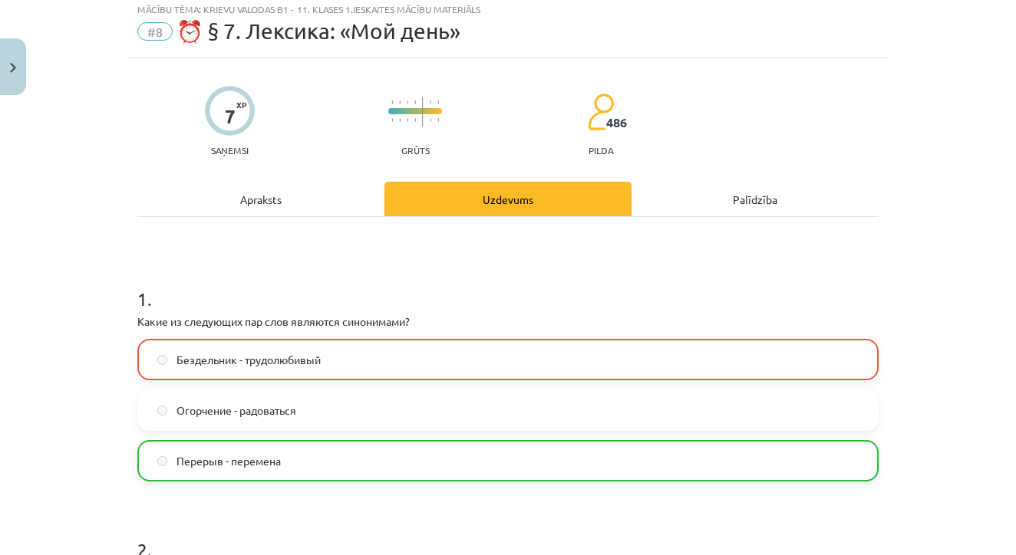
scroll to position [45, 0]
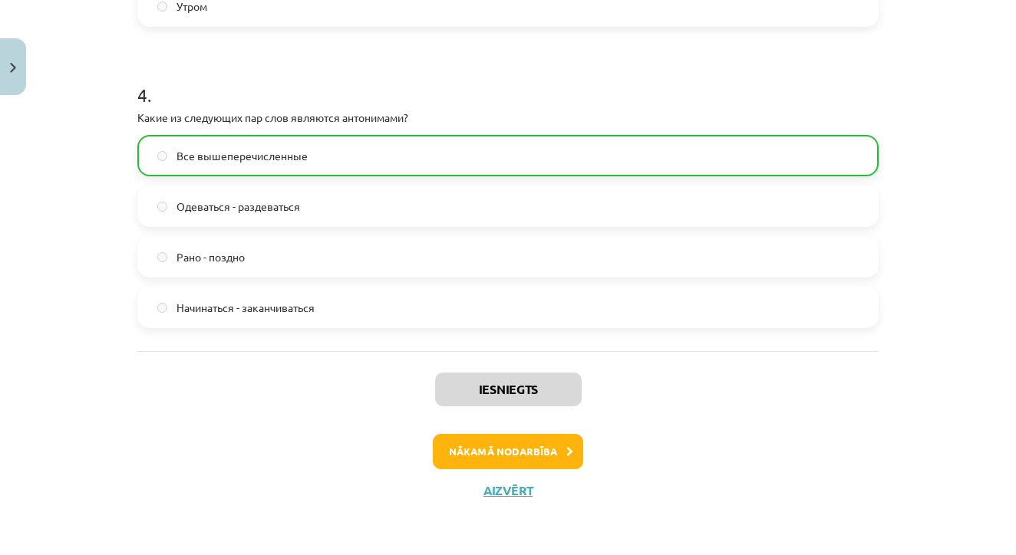
click at [511, 449] on button "Nākamā nodarbība" at bounding box center [508, 451] width 150 height 35
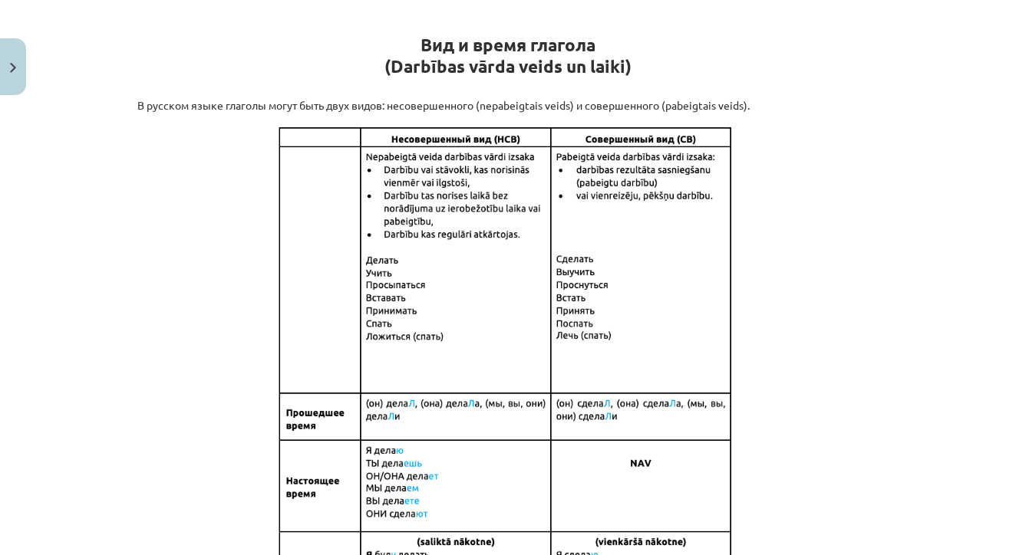
scroll to position [265, 0]
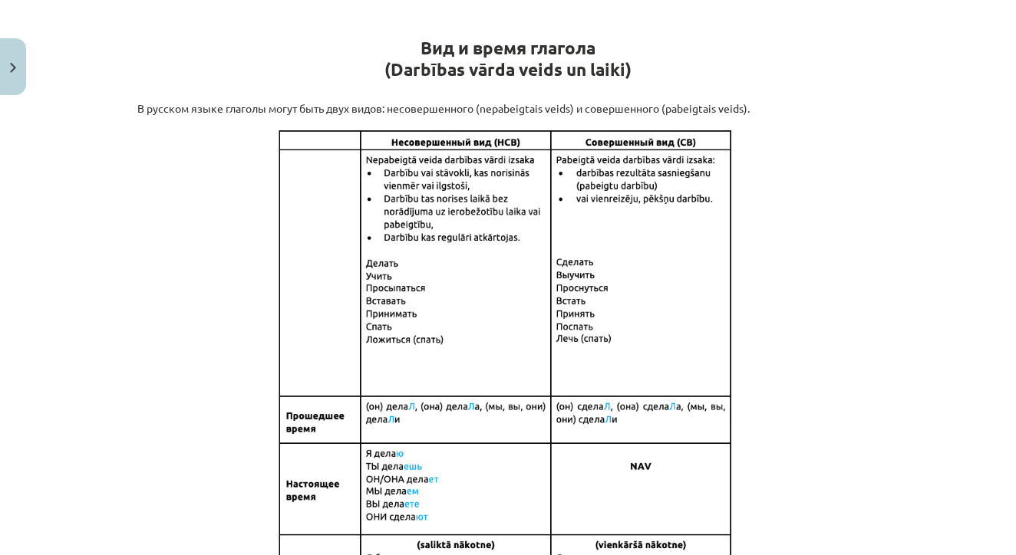
click at [857, 256] on p at bounding box center [507, 391] width 741 height 531
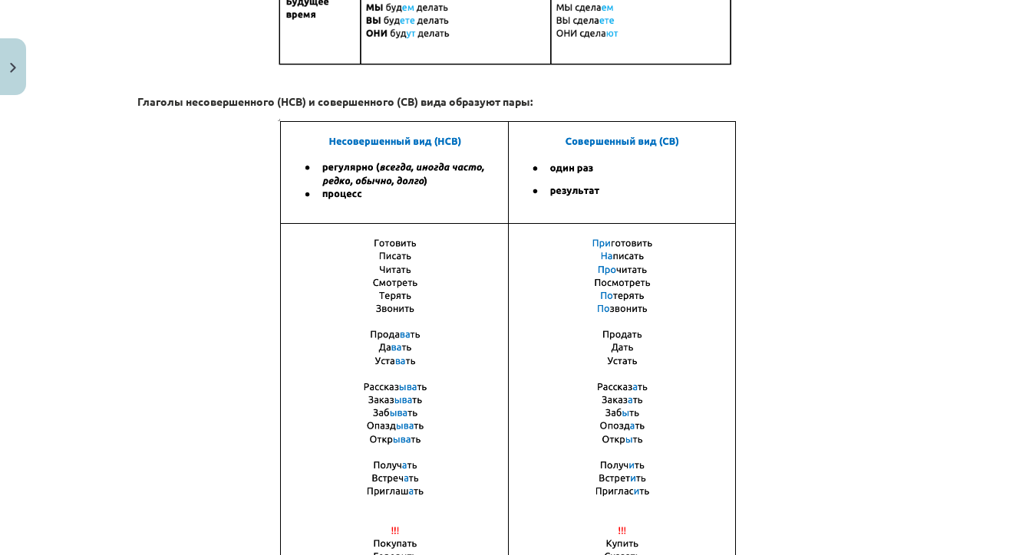
scroll to position [861, 0]
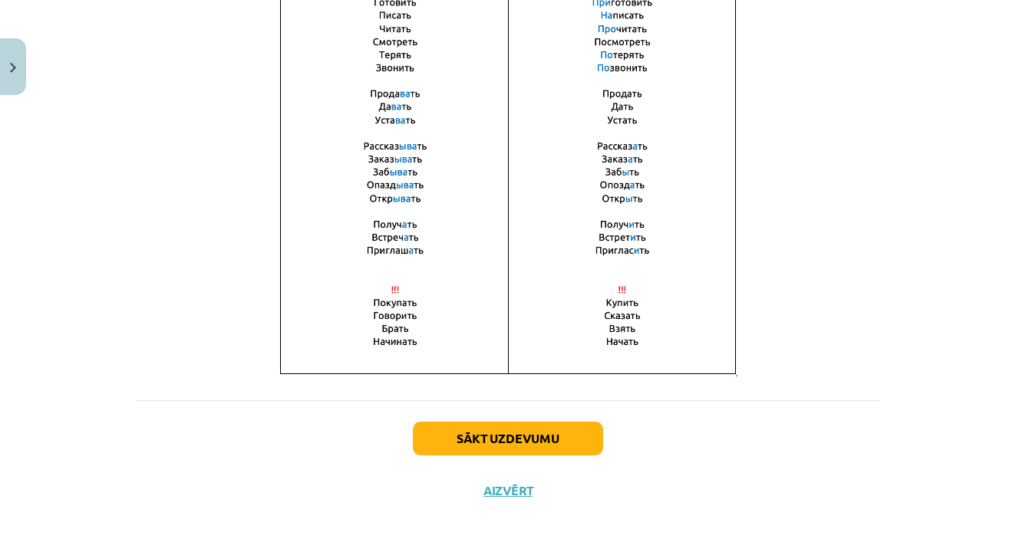
click at [490, 436] on button "Sākt uzdevumu" at bounding box center [508, 439] width 190 height 34
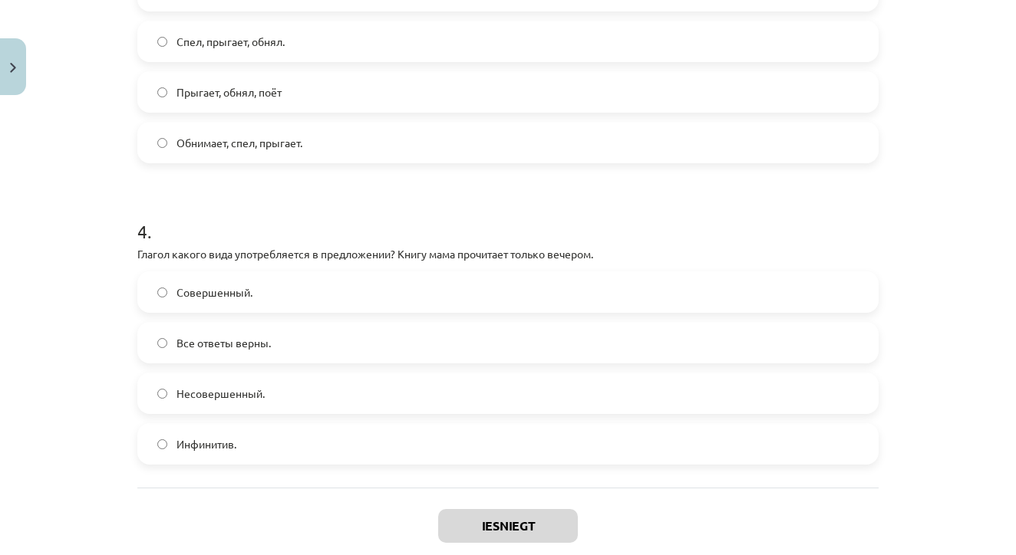
scroll to position [1084, 0]
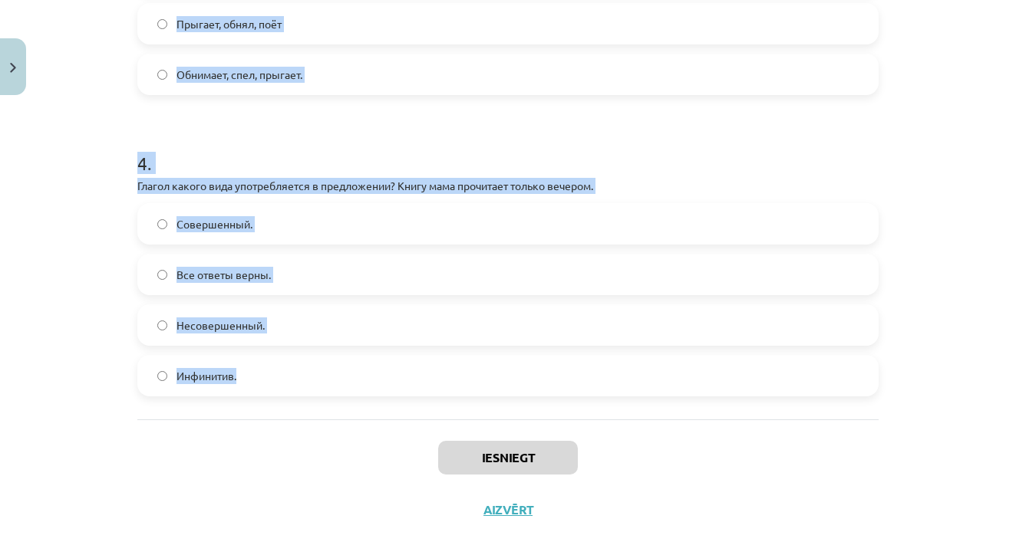
drag, startPoint x: 138, startPoint y: 155, endPoint x: 315, endPoint y: 387, distance: 292.3
copy form "В каком варианте ответа все глаголы несовершенного вида? Выходит, прочитал, доб…"
click at [121, 445] on div "Mācību tēma: Krievu valodas b1 - 11. klases 1.ieskaites mācību materiāls #9 📖 §…" at bounding box center [508, 277] width 1016 height 555
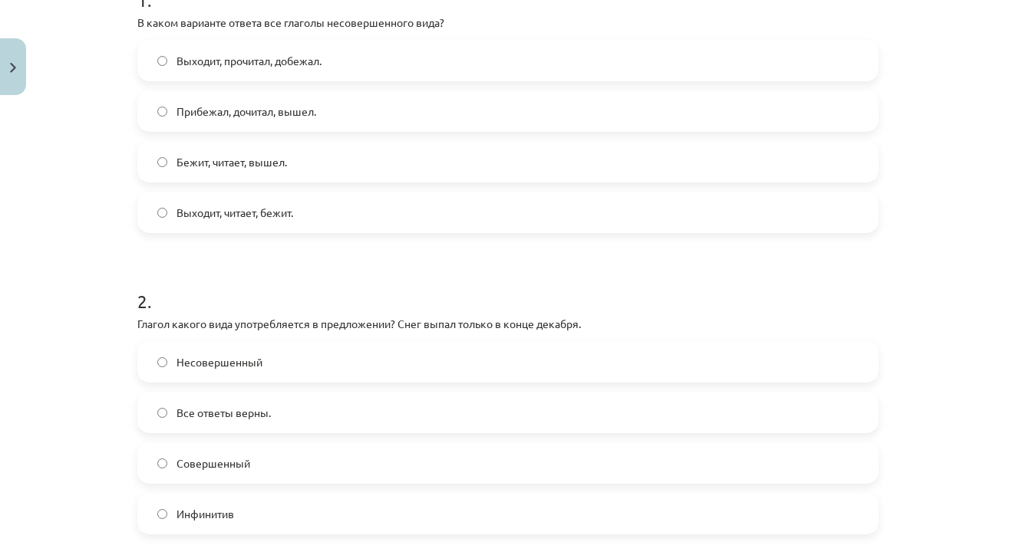
scroll to position [342, 0]
click at [324, 223] on label "Выходит, читает, бежит." at bounding box center [508, 213] width 738 height 38
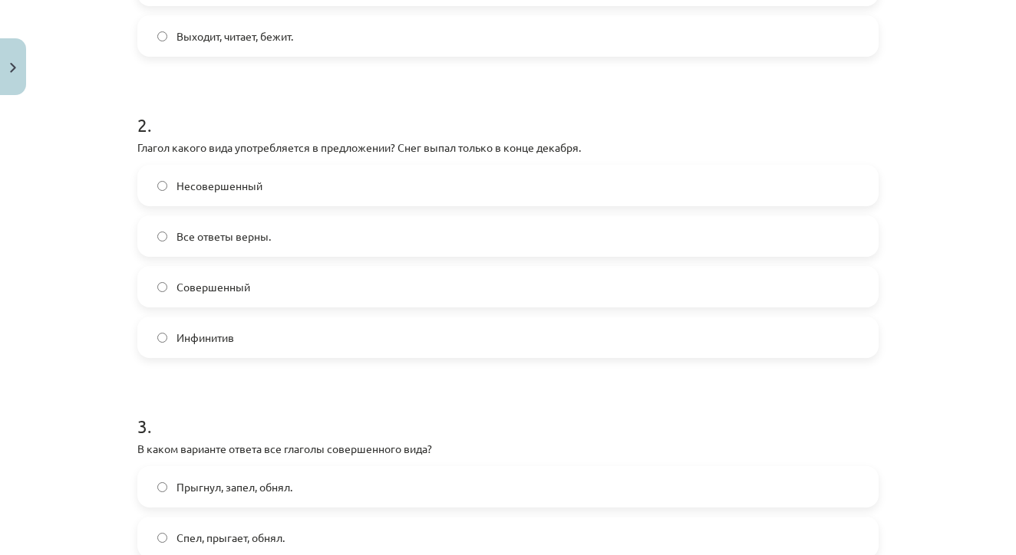
scroll to position [522, 0]
click at [248, 288] on span "Совершенный" at bounding box center [213, 285] width 74 height 16
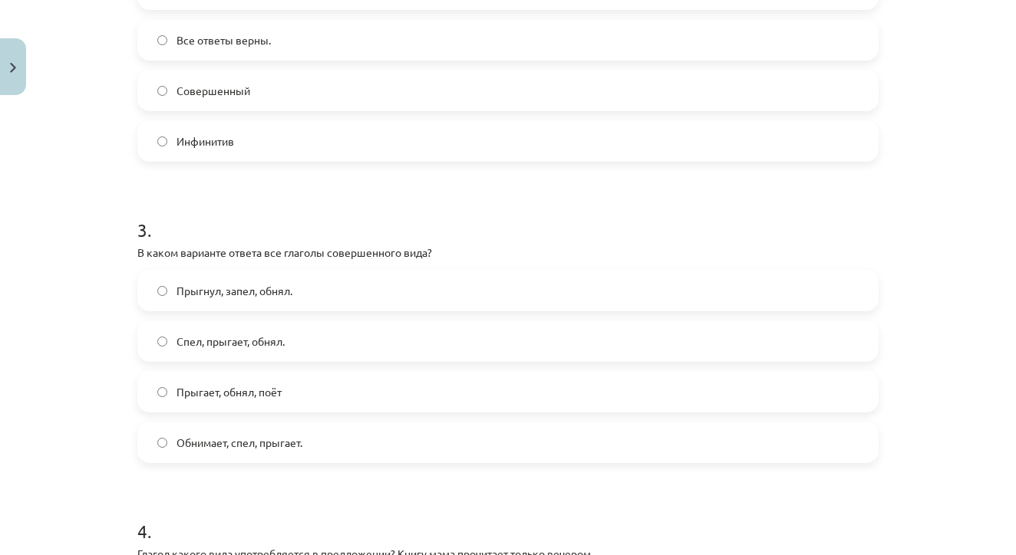
scroll to position [756, 0]
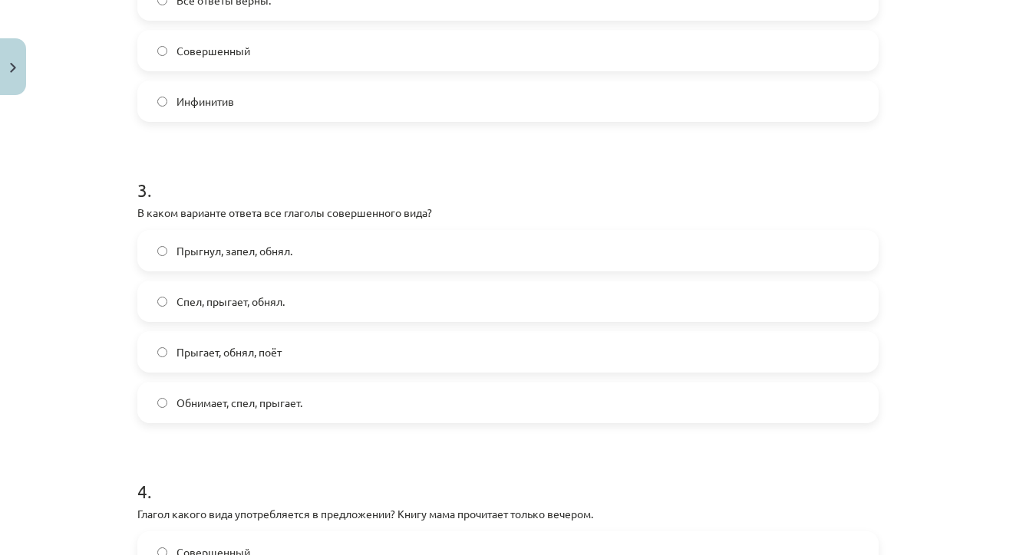
click at [308, 249] on label "Прыгнул, запел, обнял." at bounding box center [508, 251] width 738 height 38
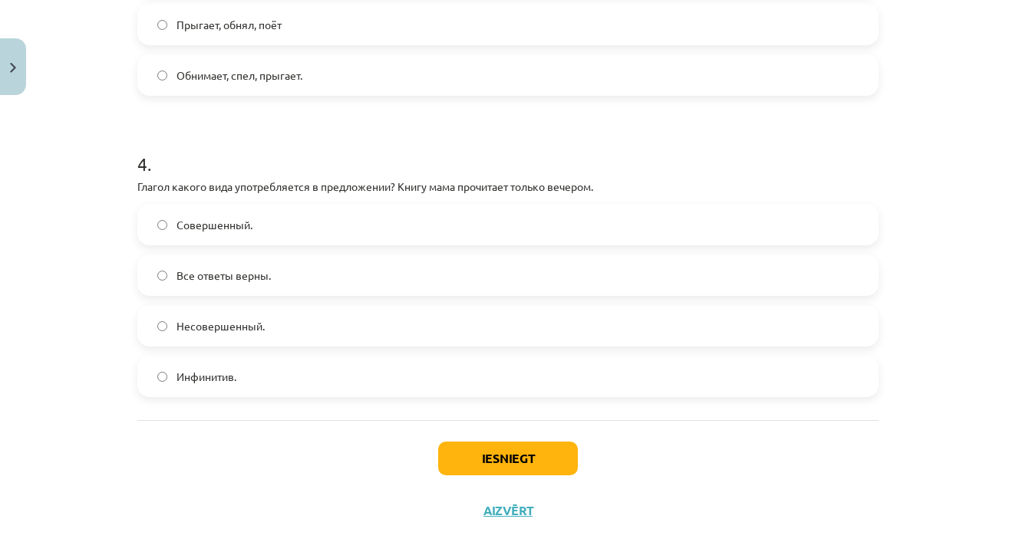
scroll to position [1105, 0]
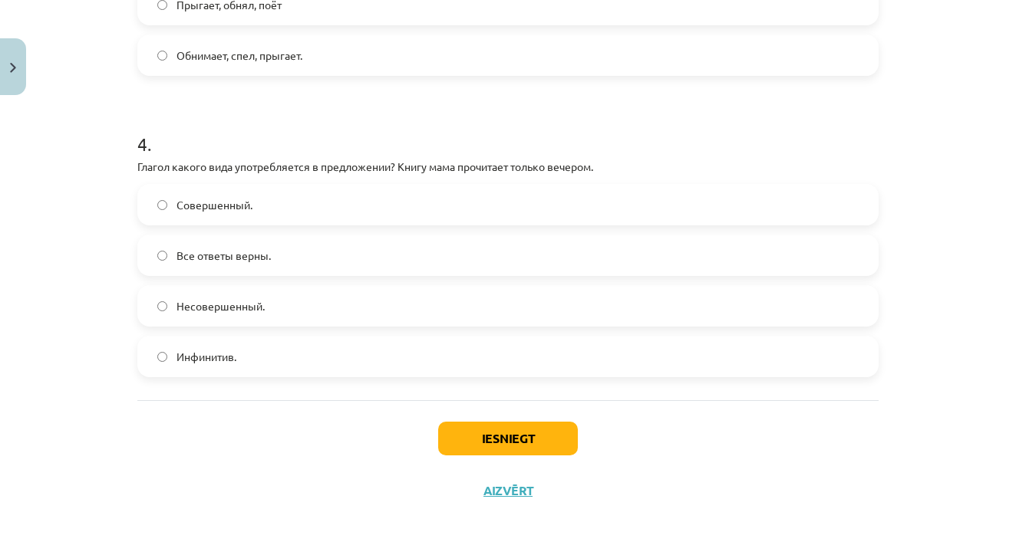
click at [295, 199] on label "Совершенный." at bounding box center [508, 205] width 738 height 38
click at [493, 429] on button "Iesniegt" at bounding box center [508, 439] width 140 height 34
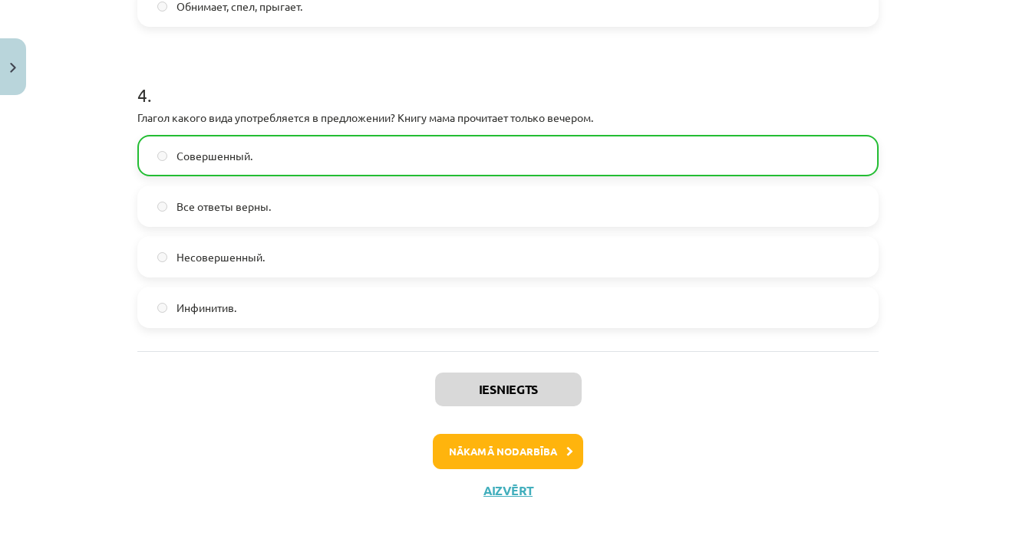
click at [520, 443] on button "Nākamā nodarbība" at bounding box center [508, 451] width 150 height 35
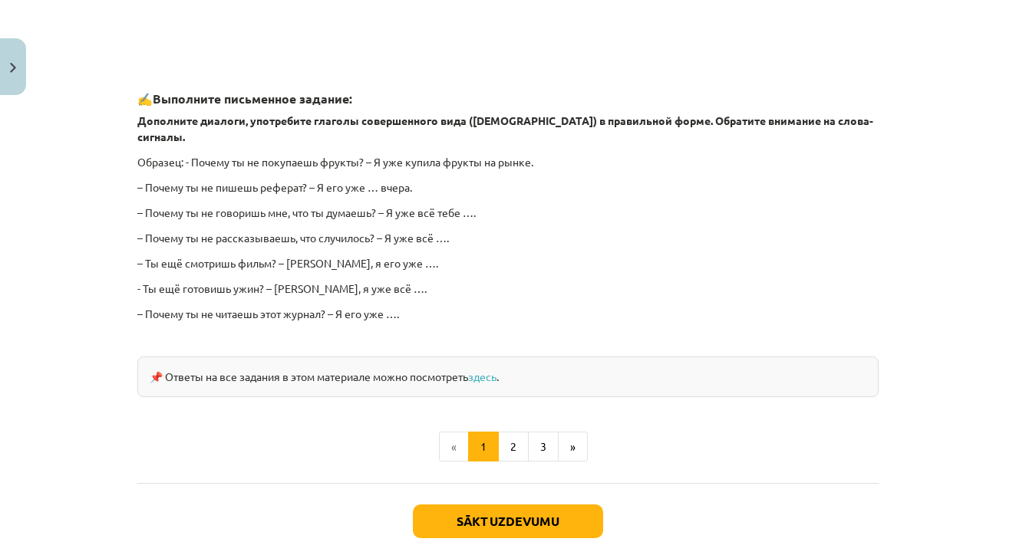
scroll to position [1312, 0]
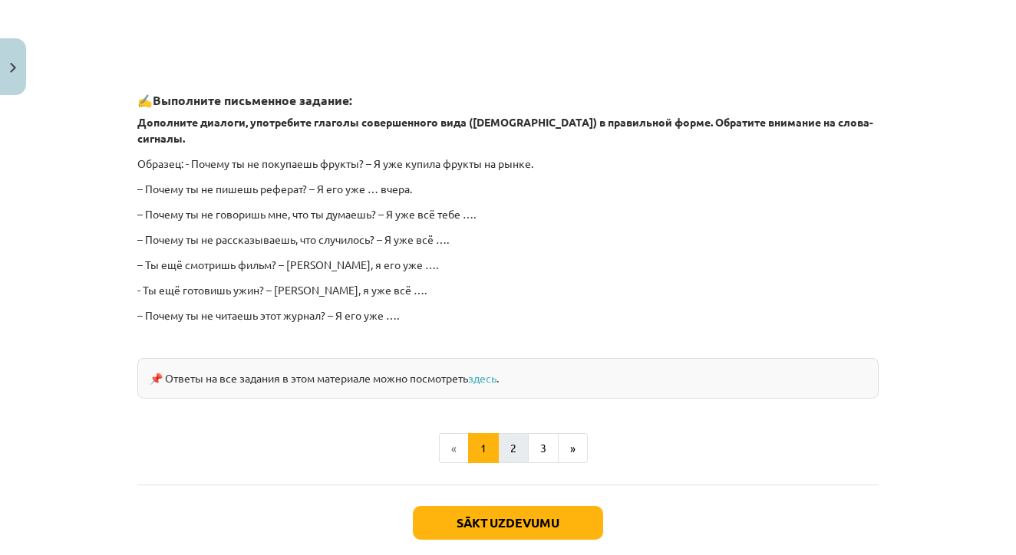
click at [511, 433] on button "2" at bounding box center [513, 448] width 31 height 31
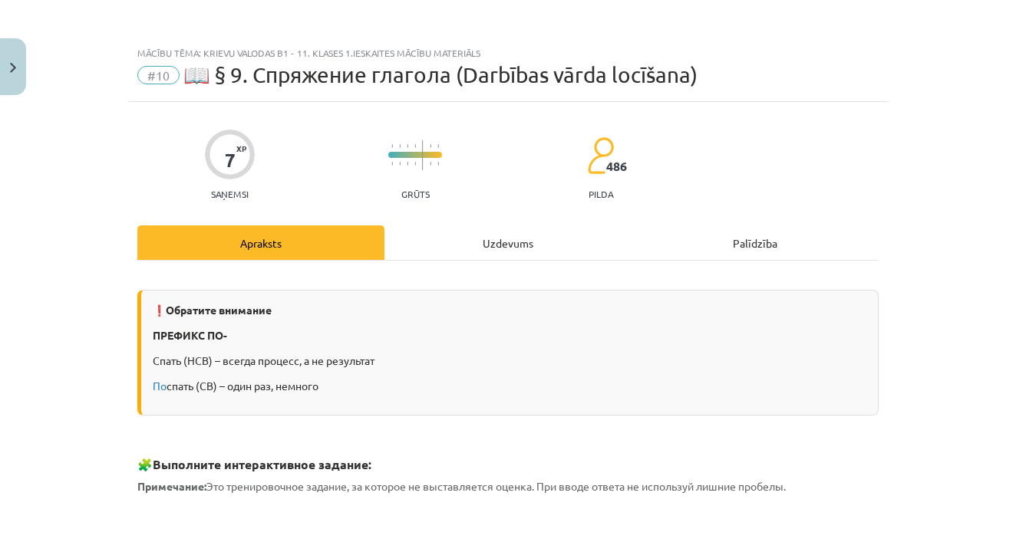
scroll to position [0, 0]
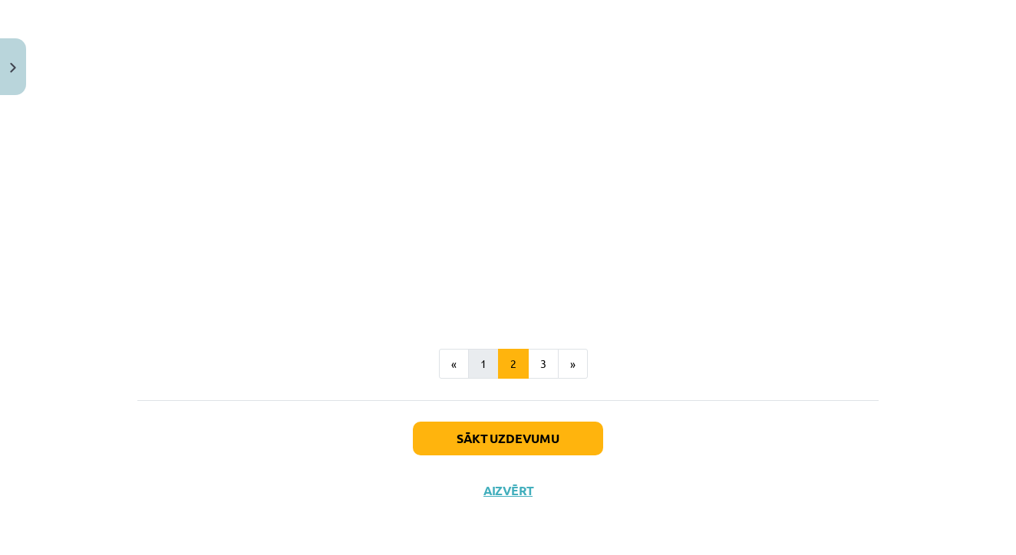
click at [479, 354] on button "1" at bounding box center [483, 364] width 31 height 31
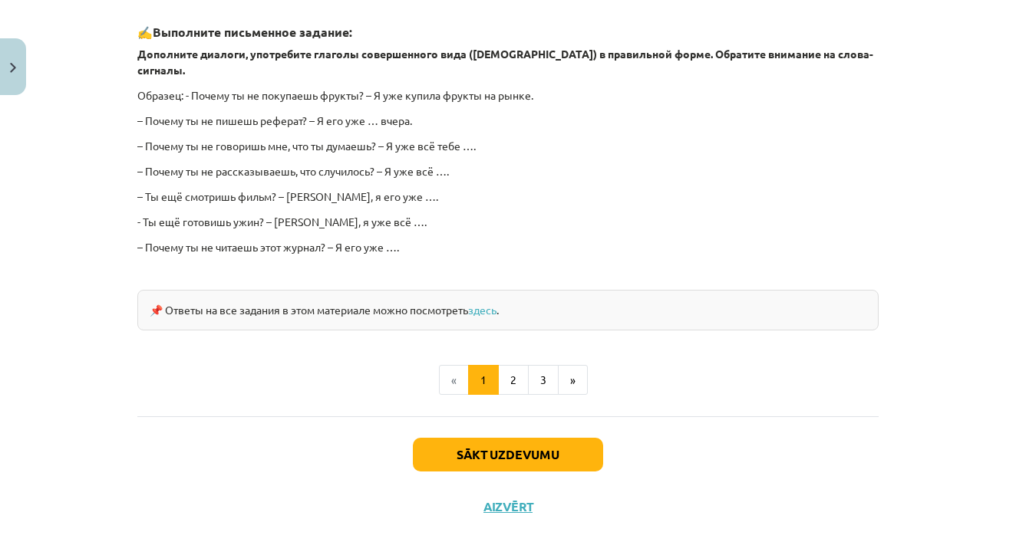
scroll to position [1379, 0]
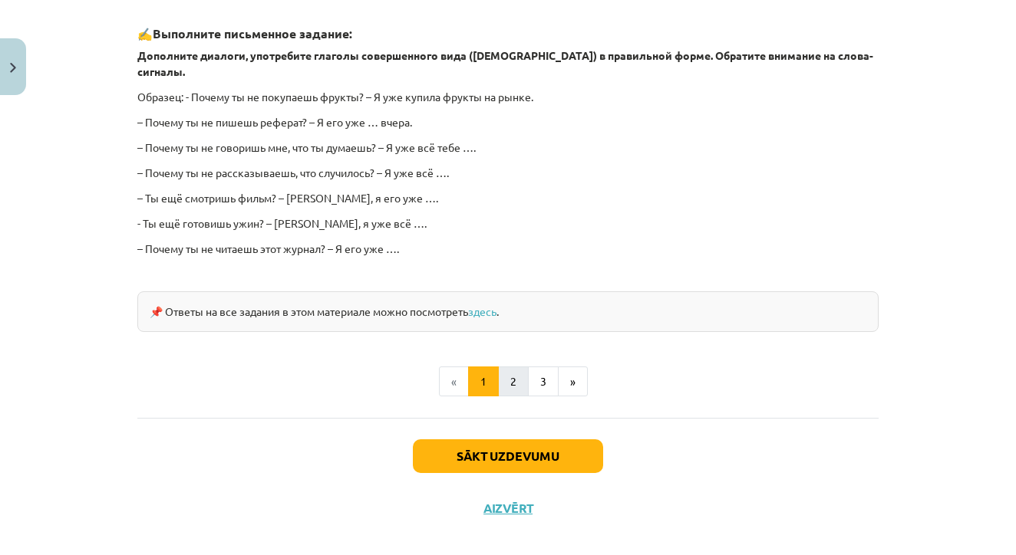
click at [509, 367] on button "2" at bounding box center [513, 382] width 31 height 31
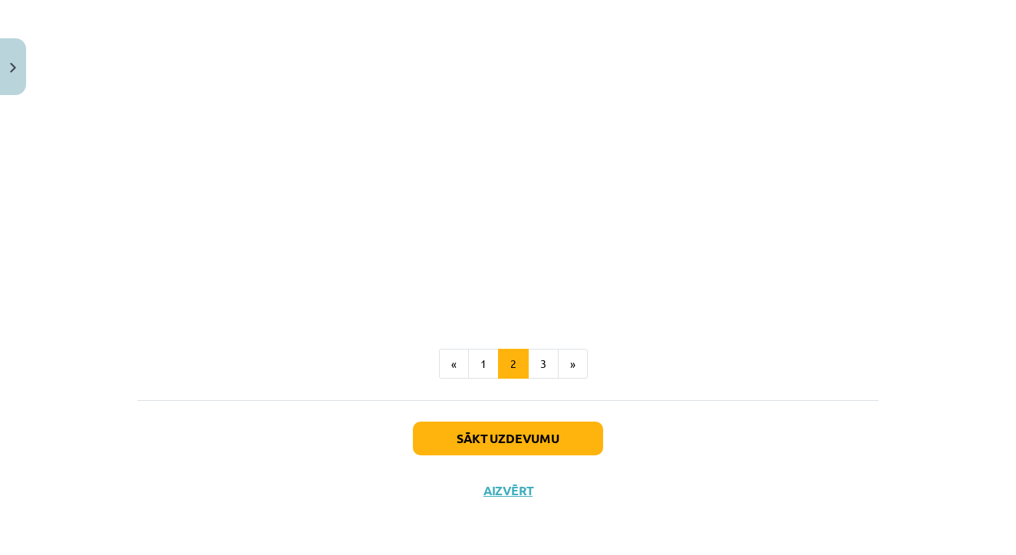
scroll to position [651, 0]
click at [538, 349] on button "3" at bounding box center [543, 364] width 31 height 31
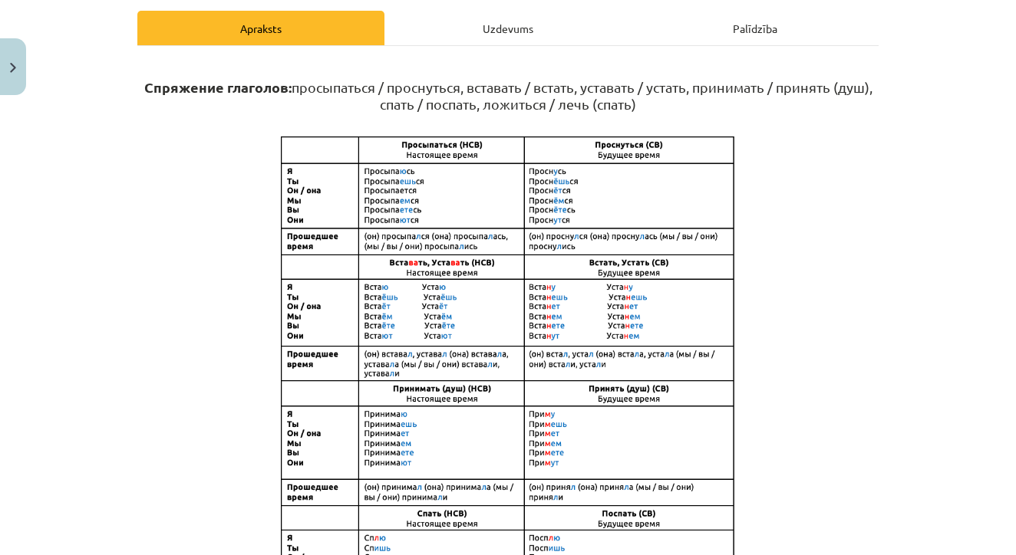
scroll to position [212, 0]
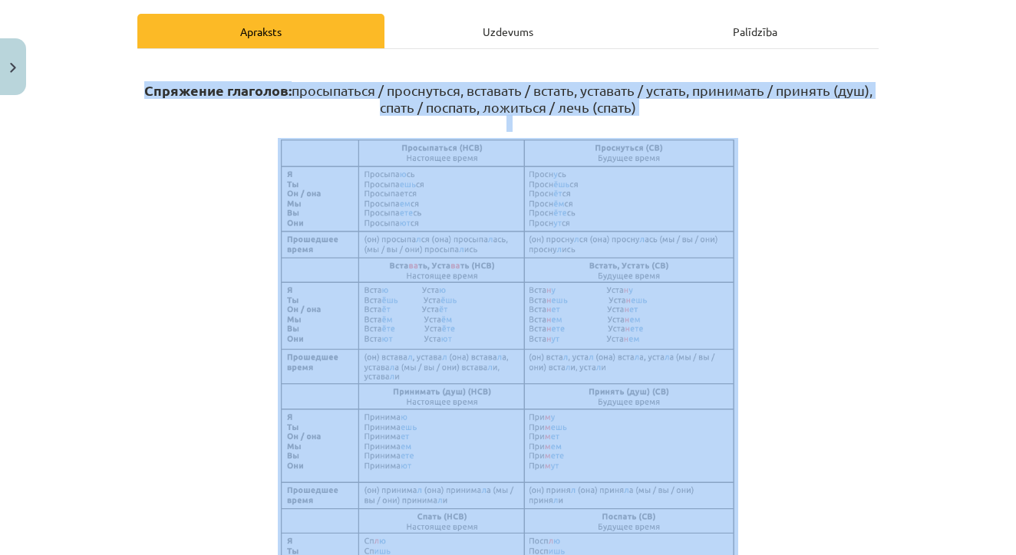
drag, startPoint x: 142, startPoint y: 90, endPoint x: 769, endPoint y: 135, distance: 629.1
copy div "Спряжение глаголов: просыпаться / проснуться, вставать / встать, уставать / уст…"
click at [455, 211] on img at bounding box center [508, 441] width 460 height 607
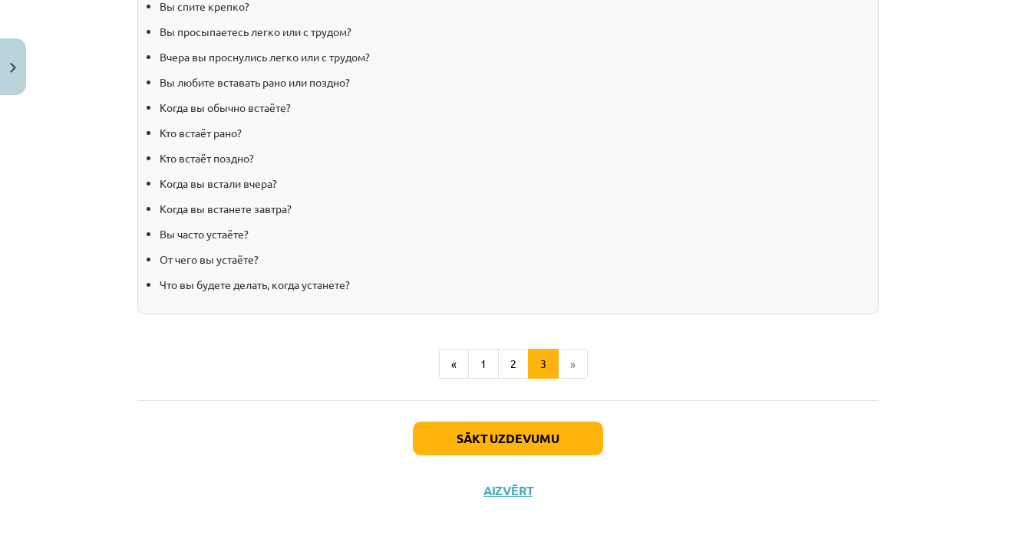
scroll to position [1573, 0]
click at [540, 444] on button "Sākt uzdevumu" at bounding box center [508, 439] width 190 height 34
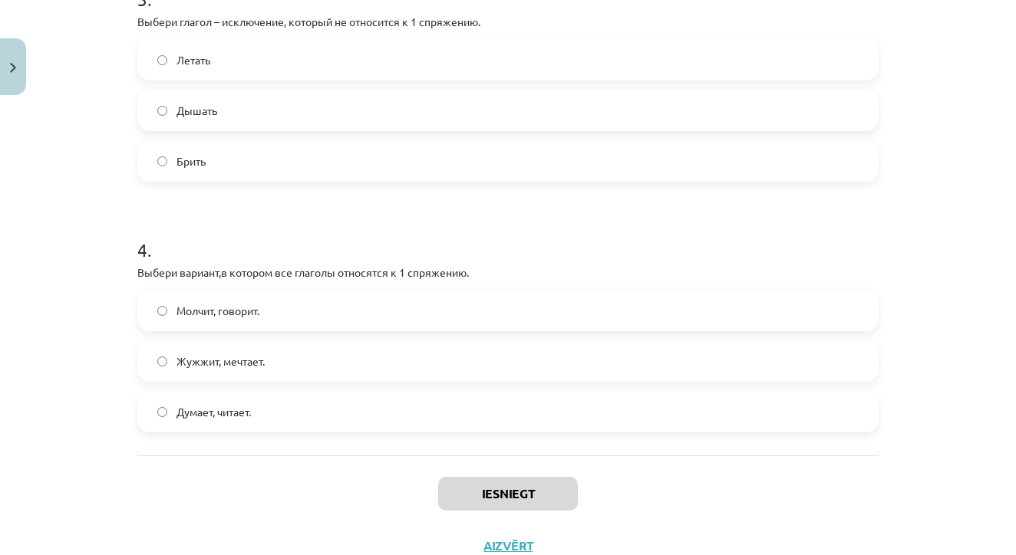
scroll to position [903, 0]
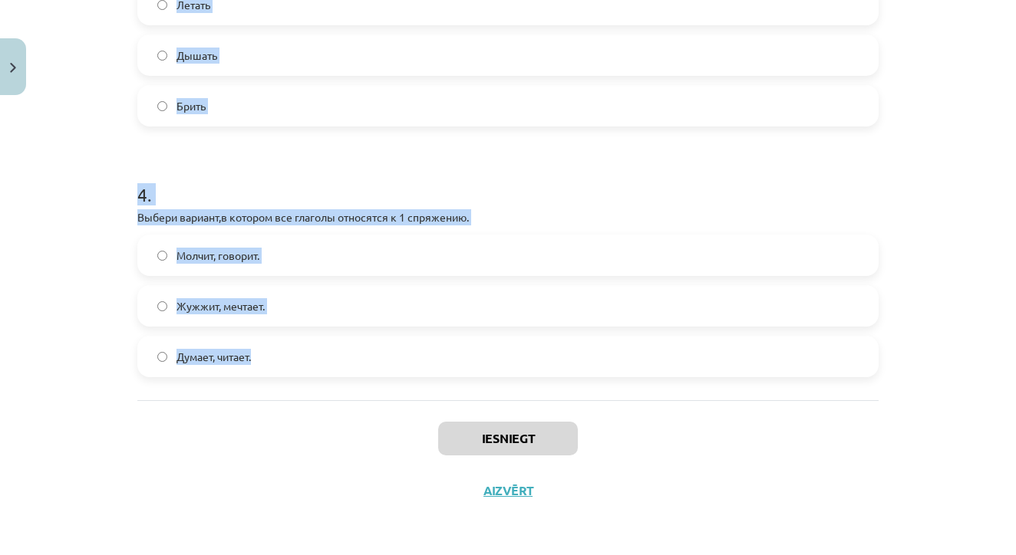
drag, startPoint x: 140, startPoint y: 240, endPoint x: 283, endPoint y: 356, distance: 184.4
copy form "Выбери глагол – исключение, который не относится ко 2 спряжению. Чинить Стелить…"
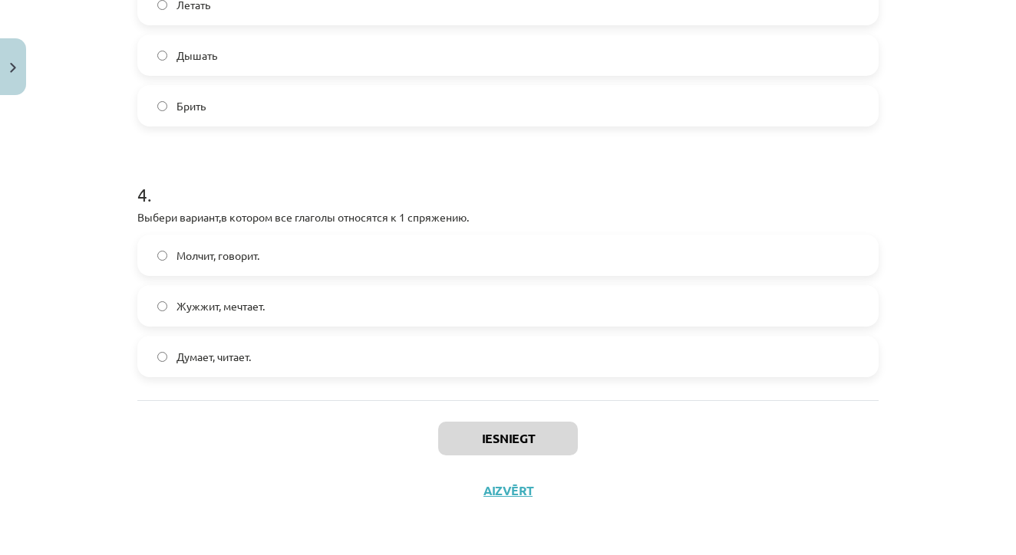
click at [249, 420] on div "Iesniegt Aizvērt" at bounding box center [507, 453] width 741 height 107
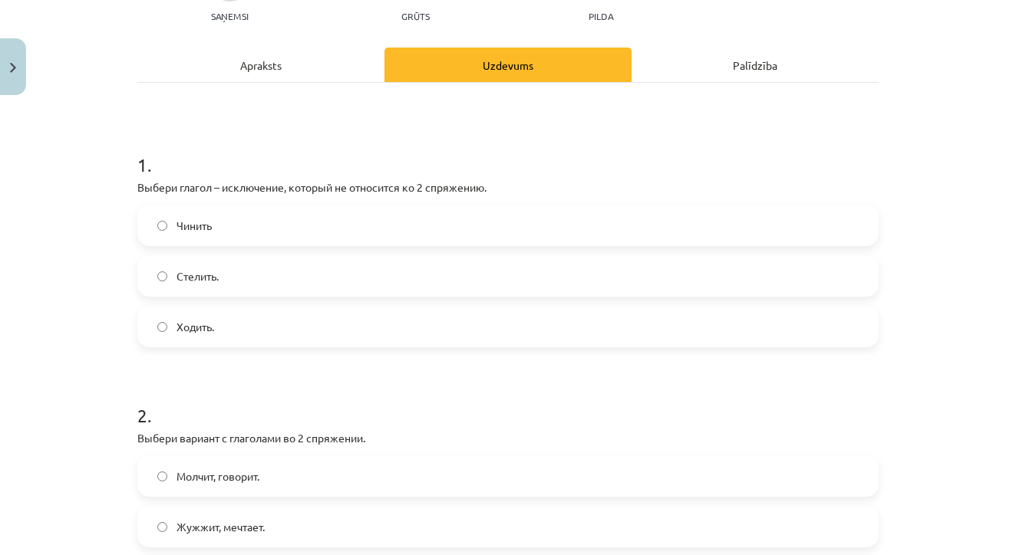
scroll to position [179, 0]
click at [214, 279] on span "Стелить." at bounding box center [197, 276] width 42 height 16
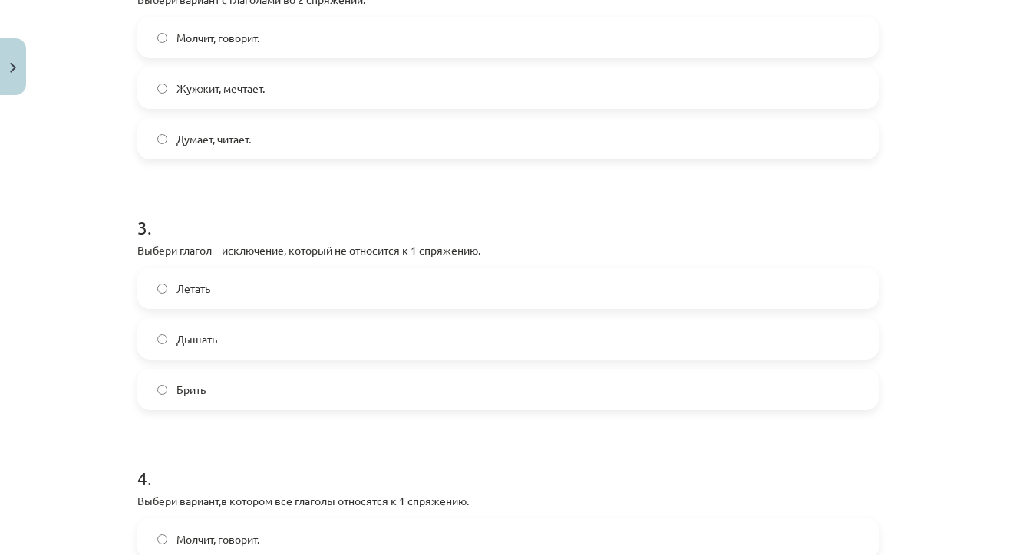
scroll to position [617, 0]
click at [243, 528] on label "Молчит, говорит." at bounding box center [508, 539] width 738 height 38
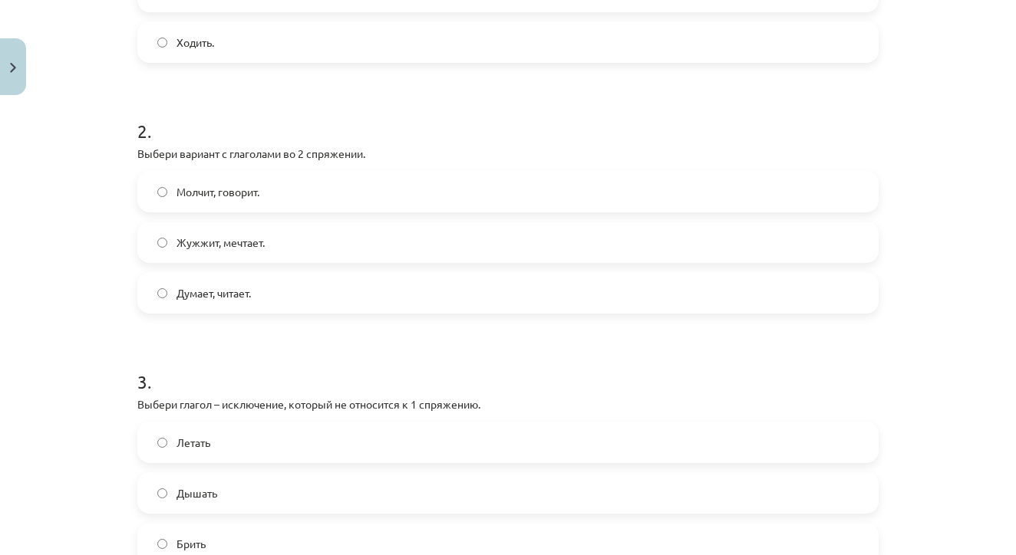
scroll to position [470, 0]
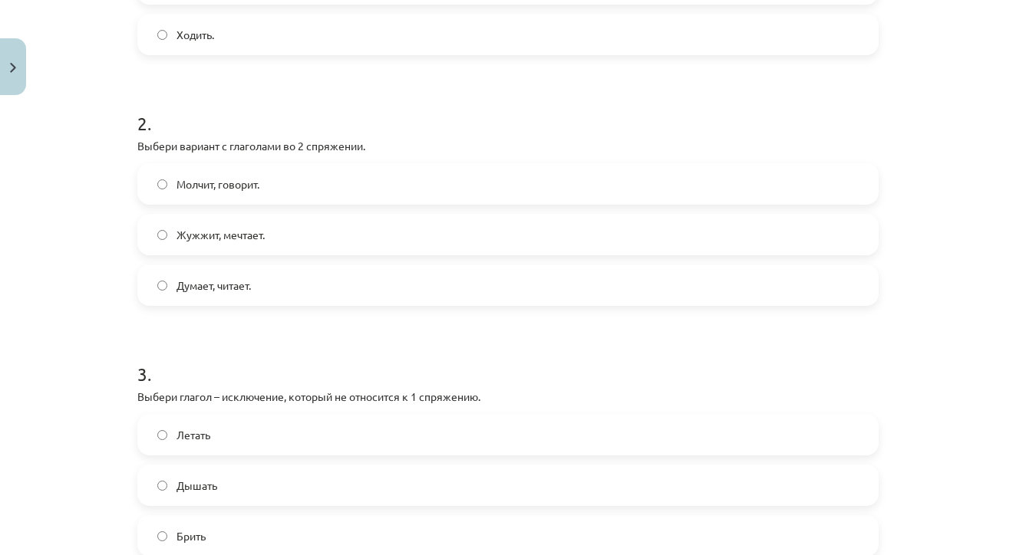
click at [291, 180] on label "Молчит, говорит." at bounding box center [508, 184] width 738 height 38
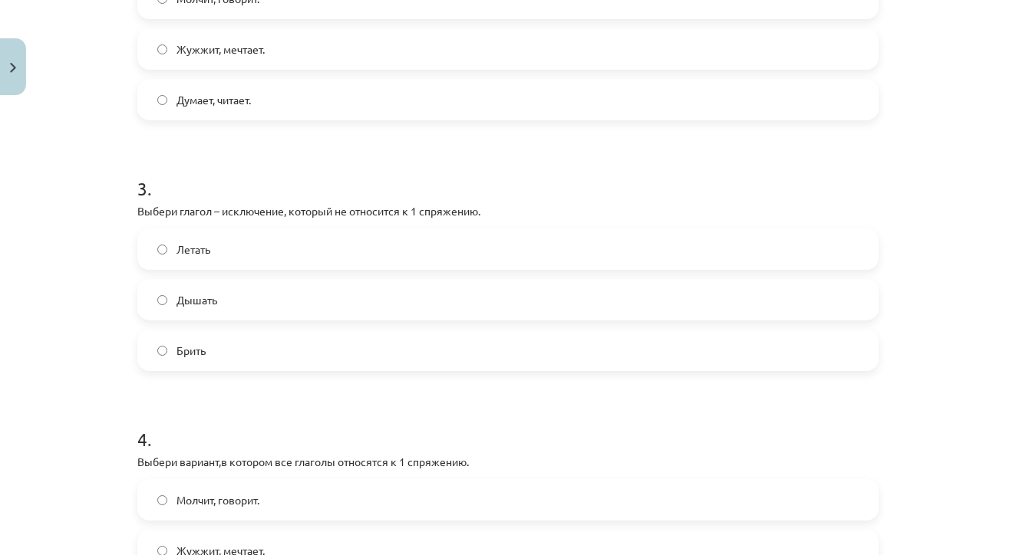
scroll to position [659, 0]
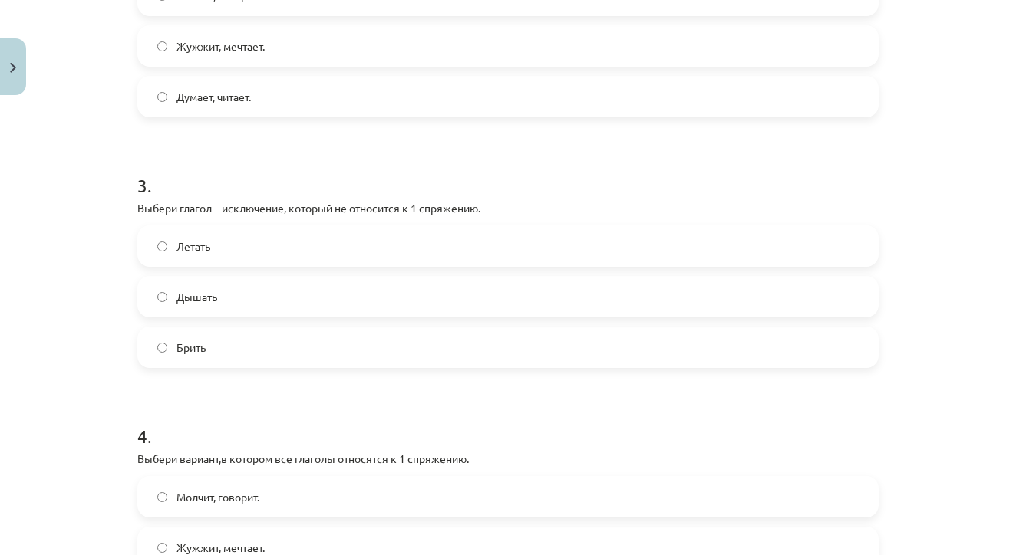
click at [219, 299] on label "Дышать" at bounding box center [508, 297] width 738 height 38
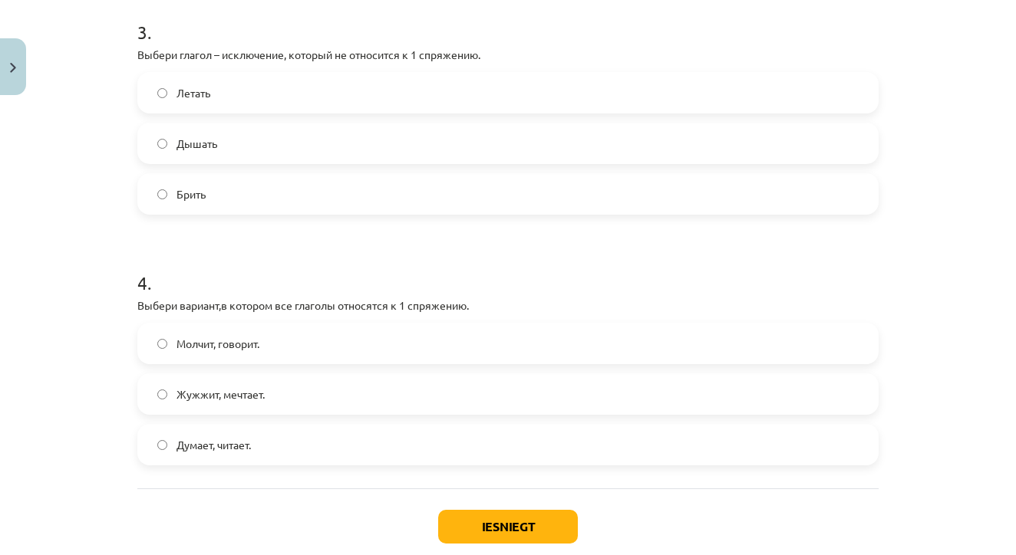
scroll to position [836, 0]
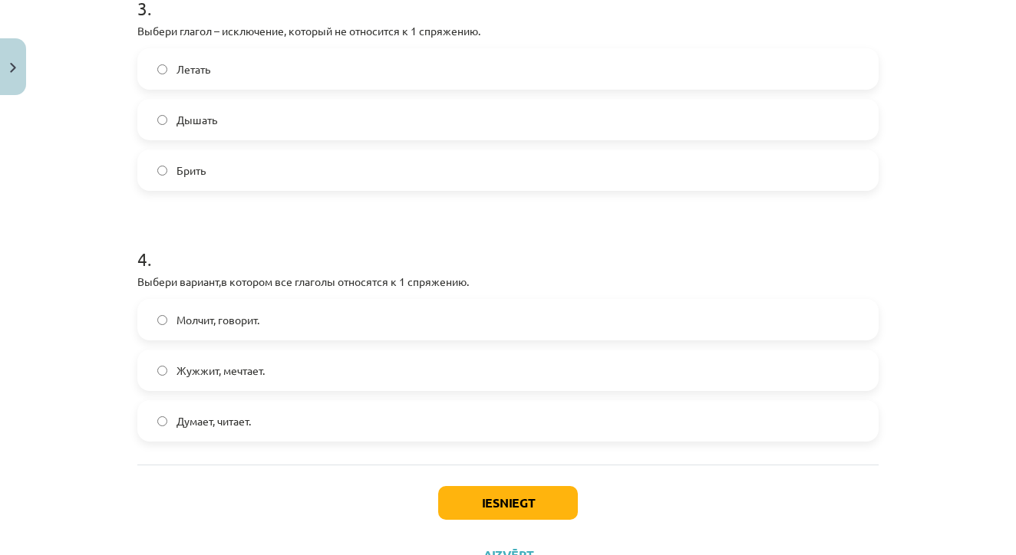
click at [245, 417] on span "Думает, читает." at bounding box center [213, 421] width 74 height 16
click at [475, 492] on button "Iesniegt" at bounding box center [508, 503] width 140 height 34
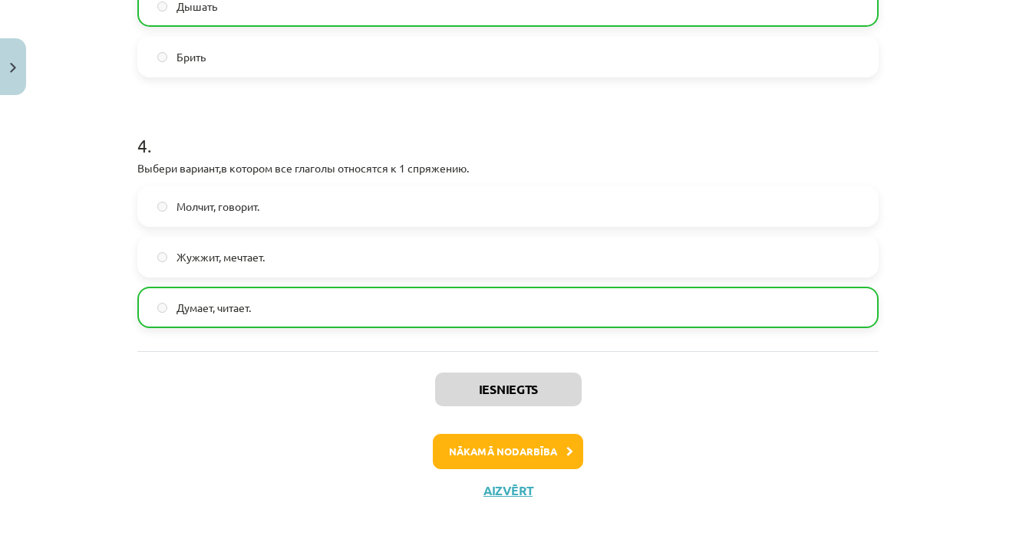
scroll to position [951, 0]
click at [498, 456] on button "Nākamā nodarbība" at bounding box center [508, 451] width 150 height 35
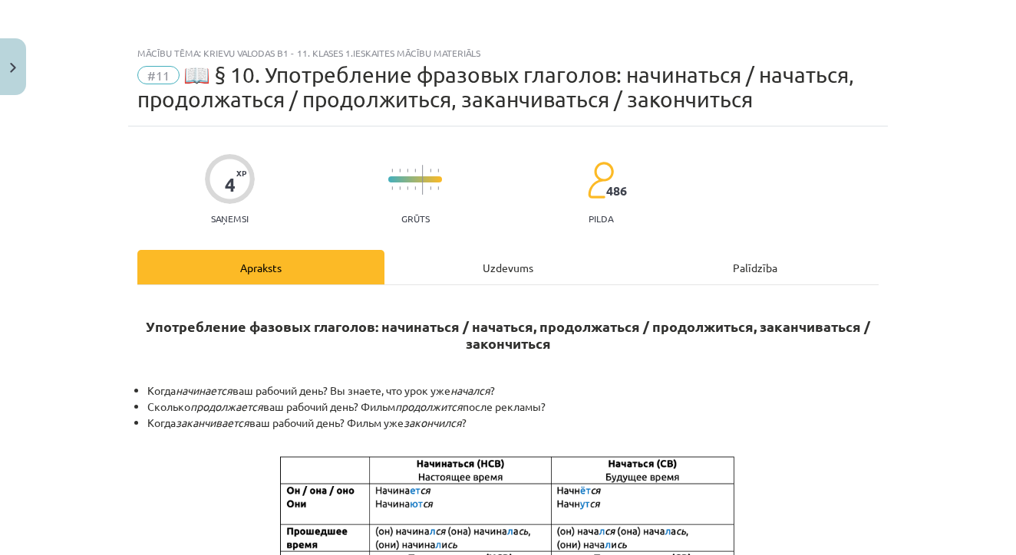
scroll to position [0, 0]
click at [12, 67] on img "Close" at bounding box center [13, 68] width 6 height 10
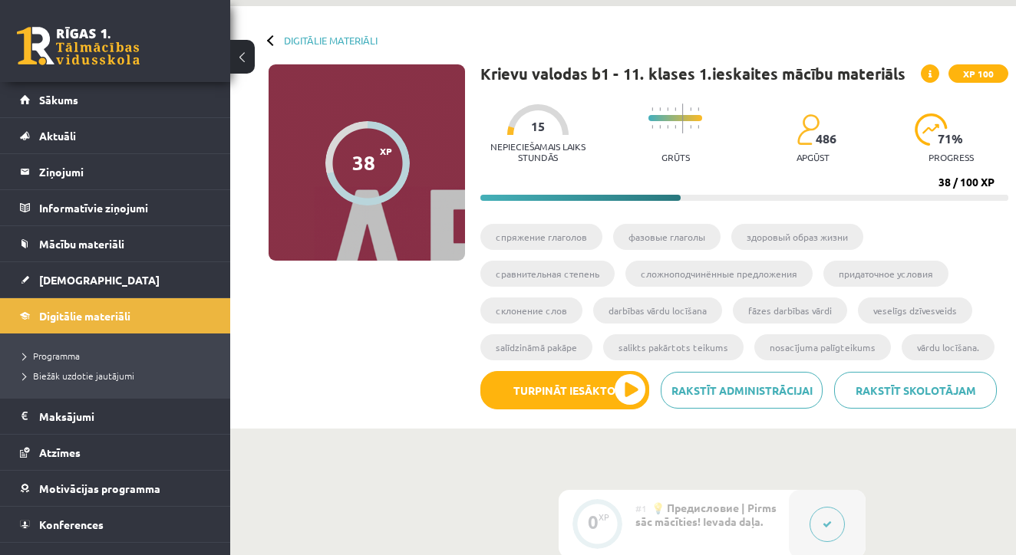
scroll to position [54, 0]
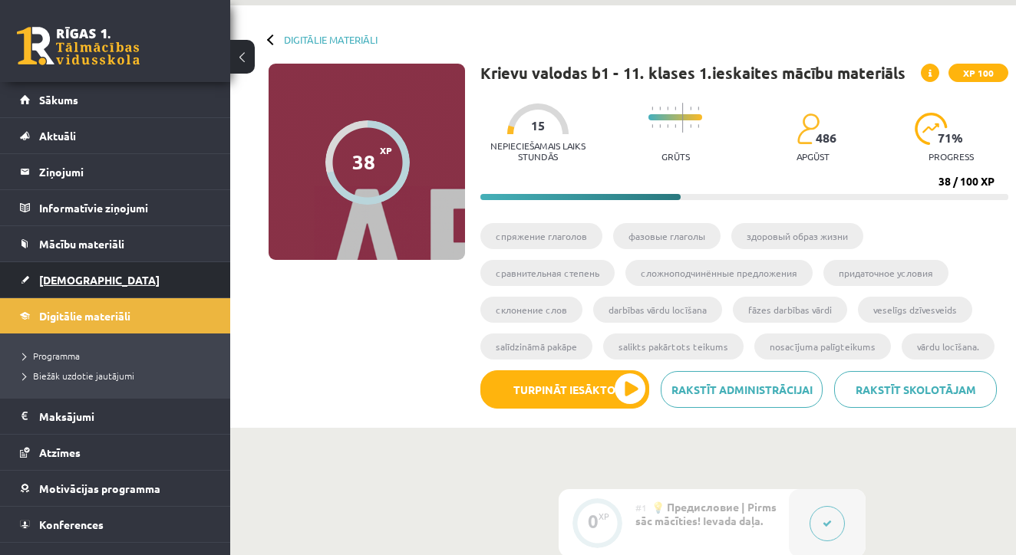
click at [58, 275] on span "[DEMOGRAPHIC_DATA]" at bounding box center [99, 280] width 120 height 14
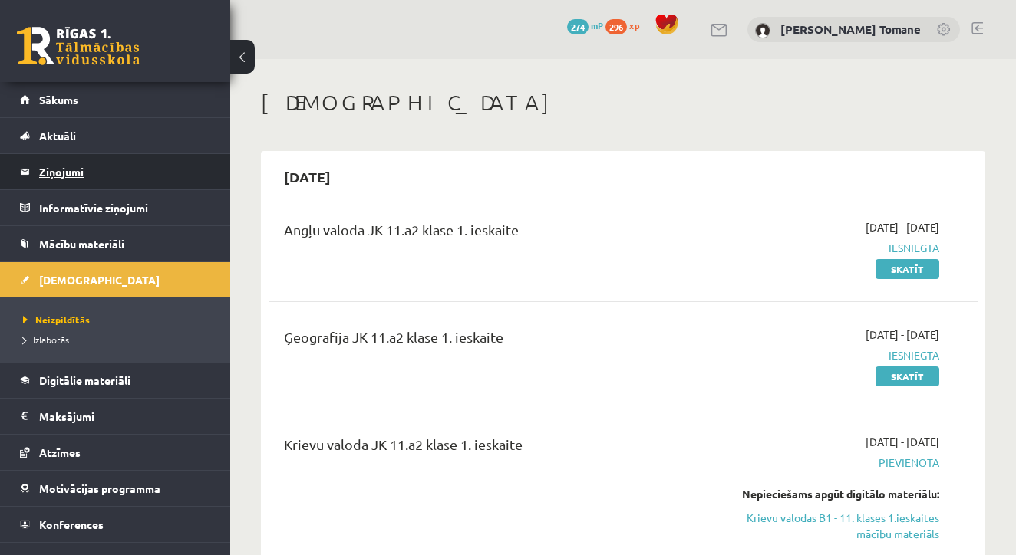
click at [64, 169] on legend "Ziņojumi 0" at bounding box center [125, 171] width 172 height 35
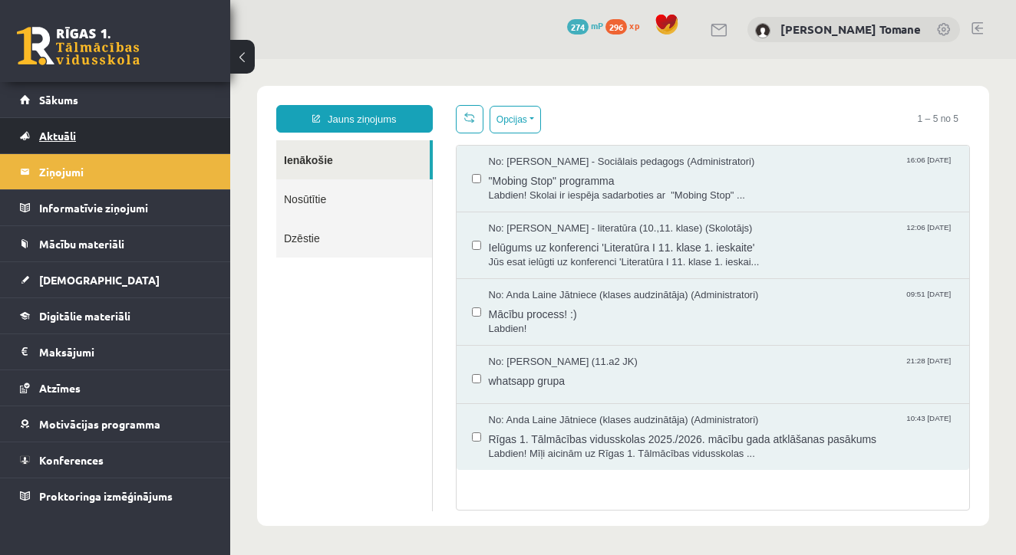
click at [58, 130] on span "Aktuāli" at bounding box center [57, 136] width 37 height 14
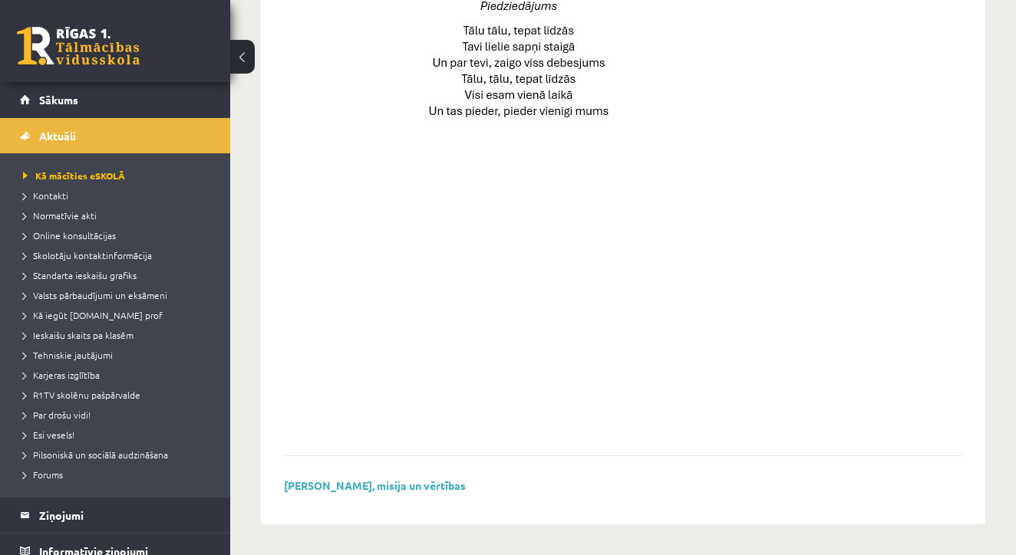
scroll to position [1113, 0]
click at [56, 92] on link "Sākums" at bounding box center [115, 99] width 191 height 35
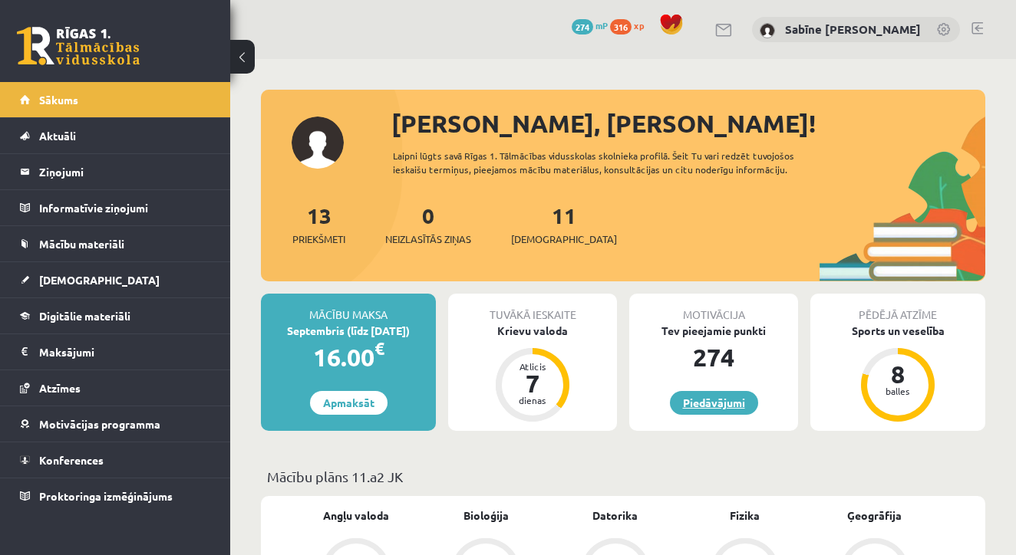
click at [727, 399] on link "Piedāvājumi" at bounding box center [714, 403] width 88 height 24
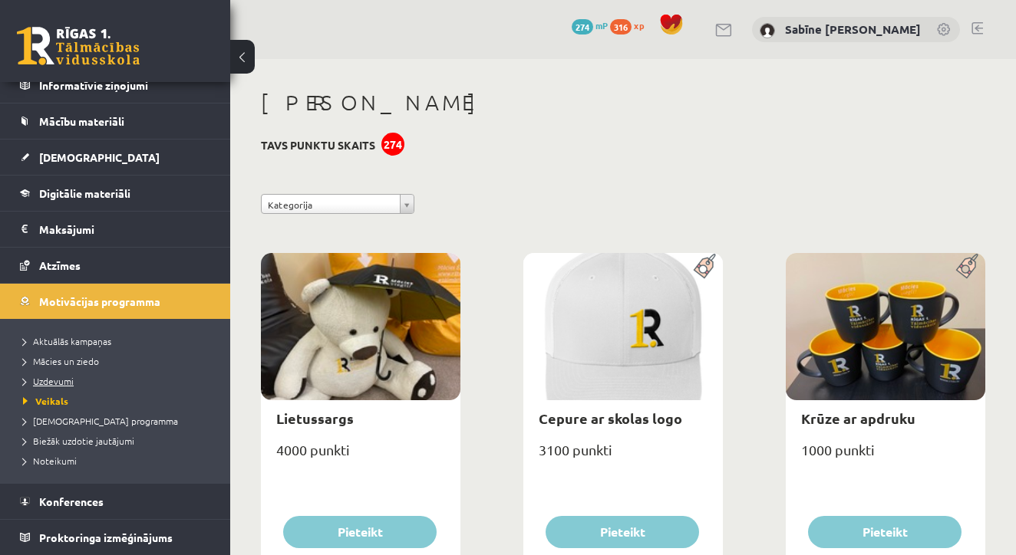
scroll to position [123, 0]
click at [78, 437] on span "Biežāk uzdotie jautājumi" at bounding box center [78, 441] width 111 height 12
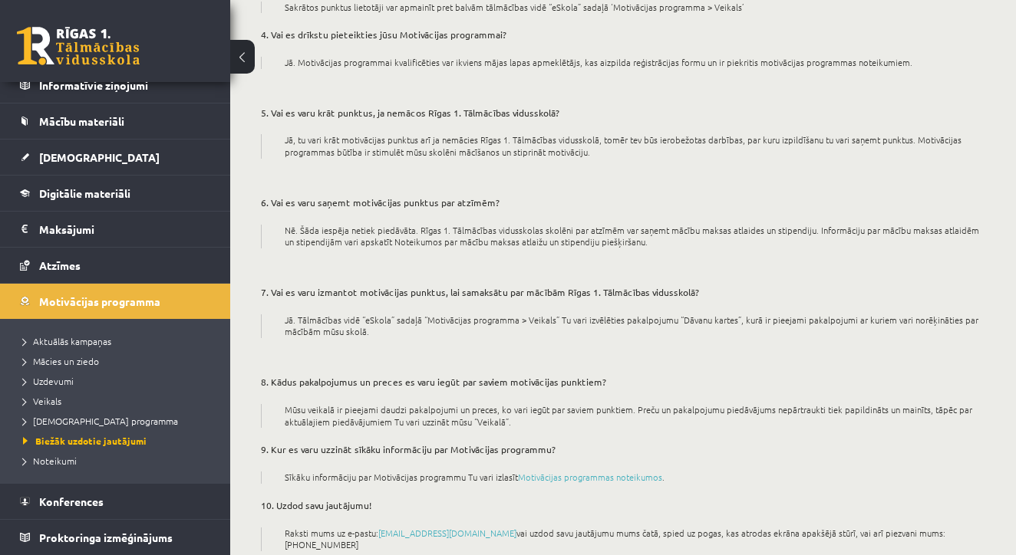
scroll to position [354, 0]
click at [66, 460] on span "Noteikumi" at bounding box center [50, 461] width 54 height 12
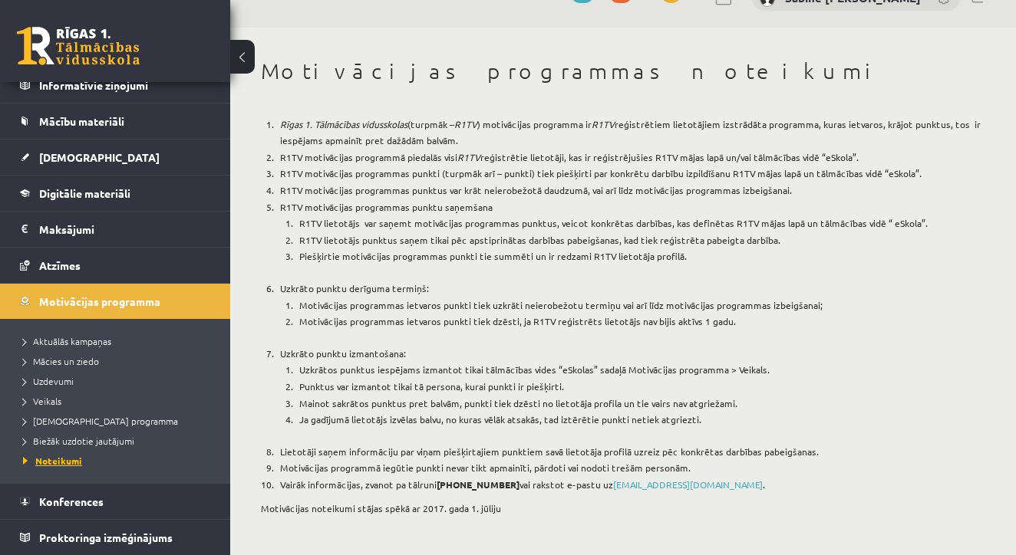
scroll to position [30, 0]
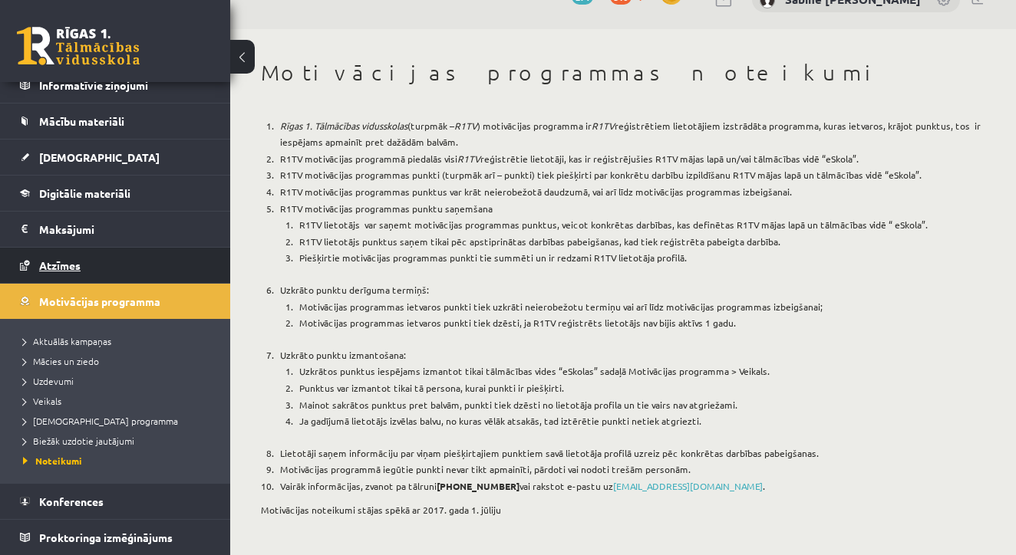
click at [71, 259] on span "Atzīmes" at bounding box center [59, 266] width 41 height 14
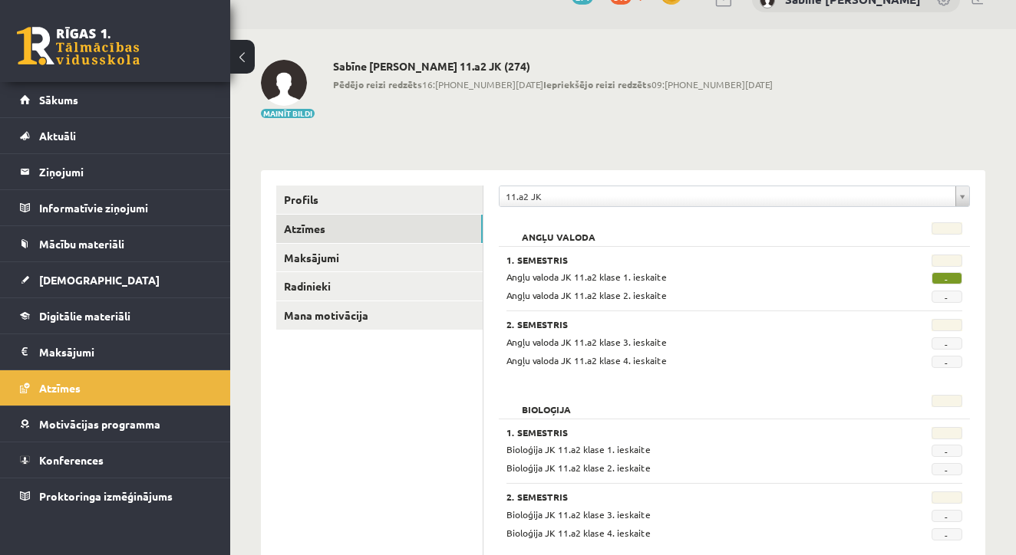
click at [947, 279] on span "-" at bounding box center [946, 278] width 31 height 12
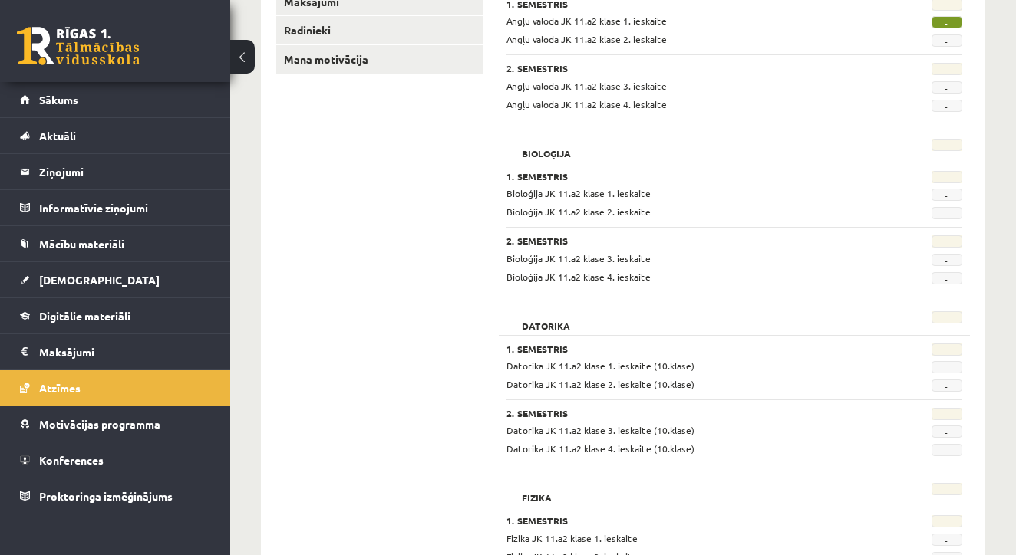
scroll to position [284, 0]
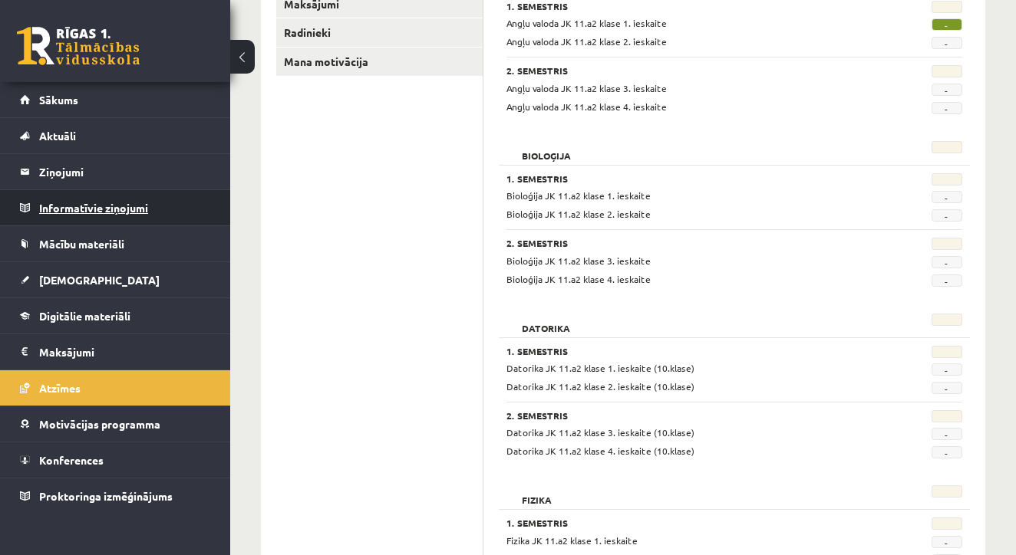
click at [117, 197] on legend "Informatīvie ziņojumi 0" at bounding box center [125, 207] width 172 height 35
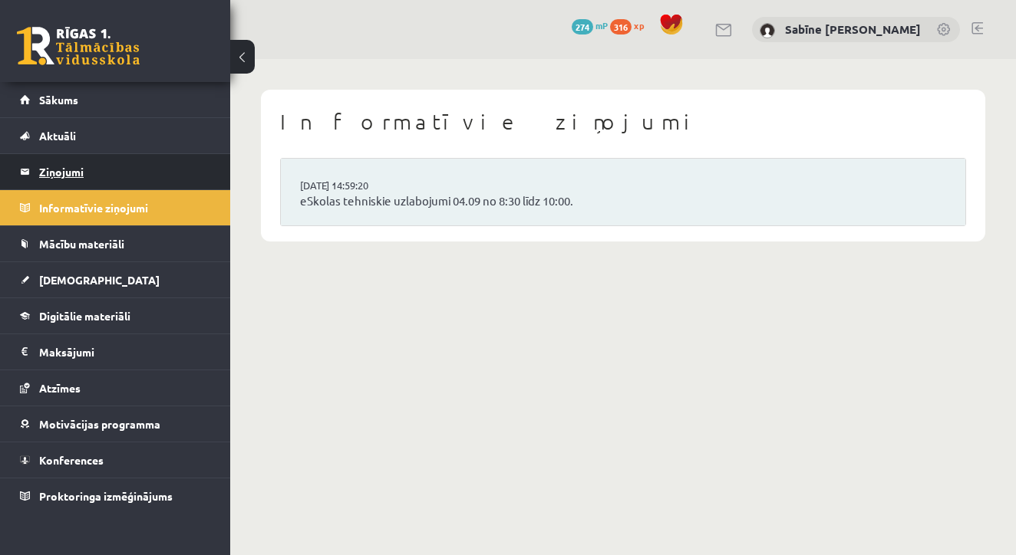
click at [64, 173] on legend "Ziņojumi 0" at bounding box center [125, 171] width 172 height 35
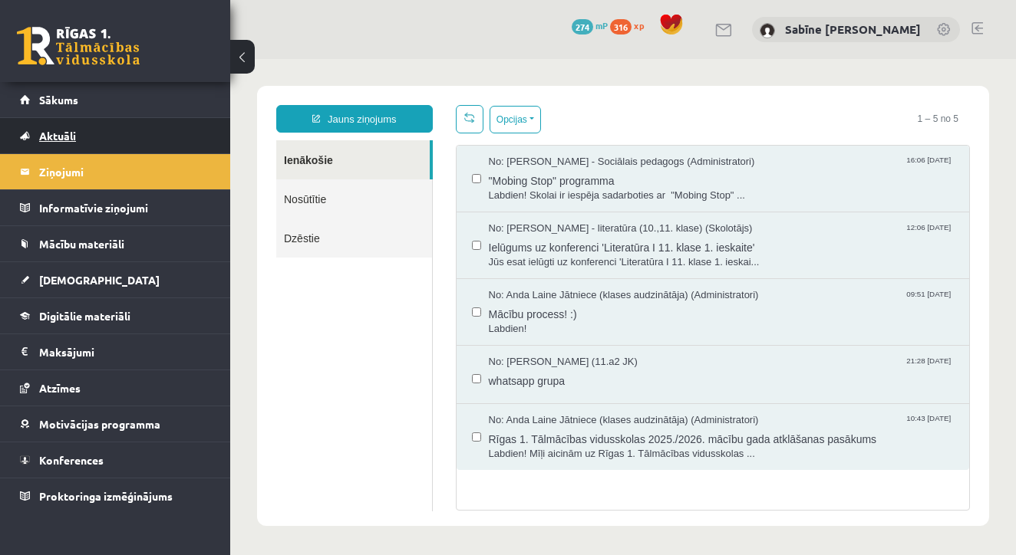
click at [66, 130] on span "Aktuāli" at bounding box center [57, 136] width 37 height 14
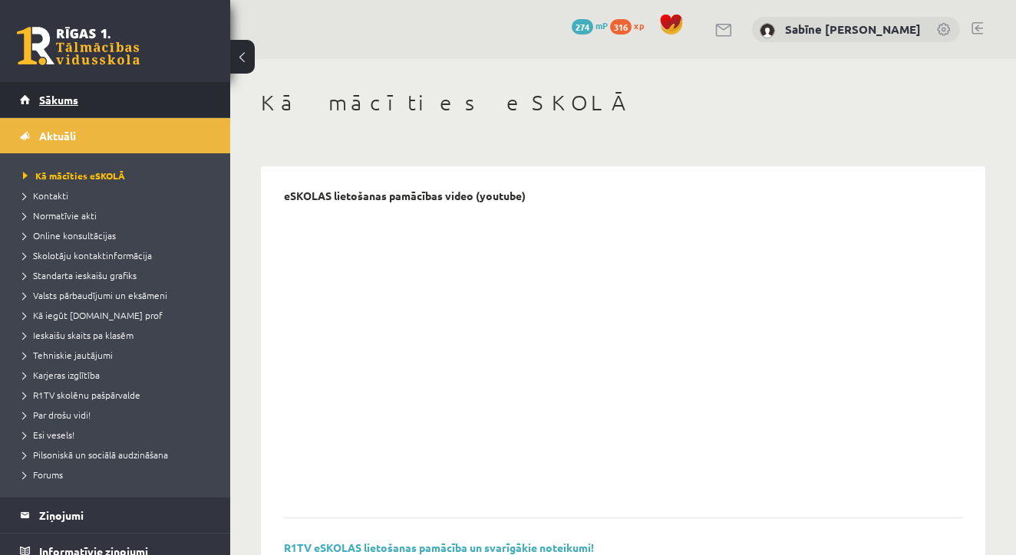
click at [60, 104] on span "Sākums" at bounding box center [58, 100] width 39 height 14
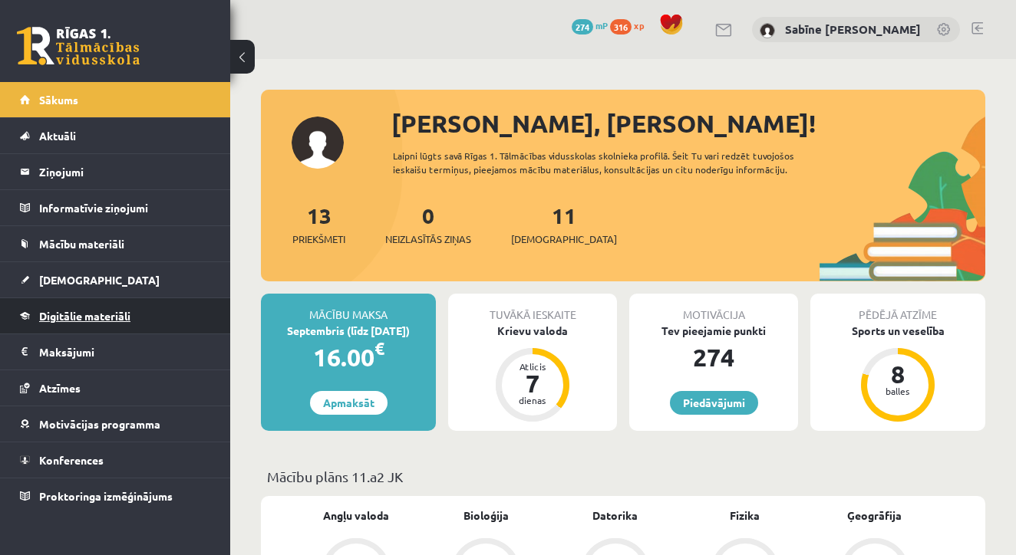
click at [79, 313] on span "Digitālie materiāli" at bounding box center [84, 316] width 91 height 14
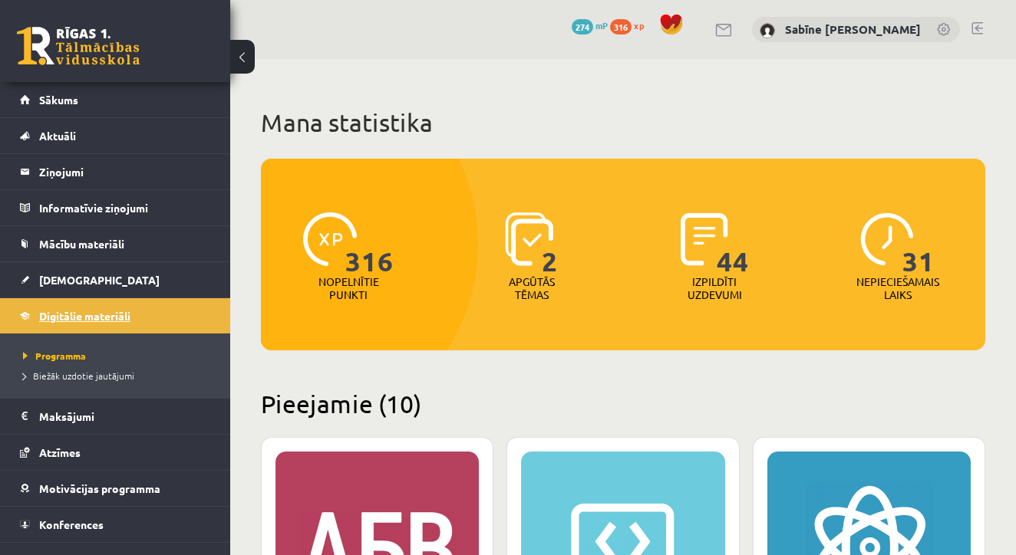
click at [81, 312] on span "Digitālie materiāli" at bounding box center [84, 316] width 91 height 14
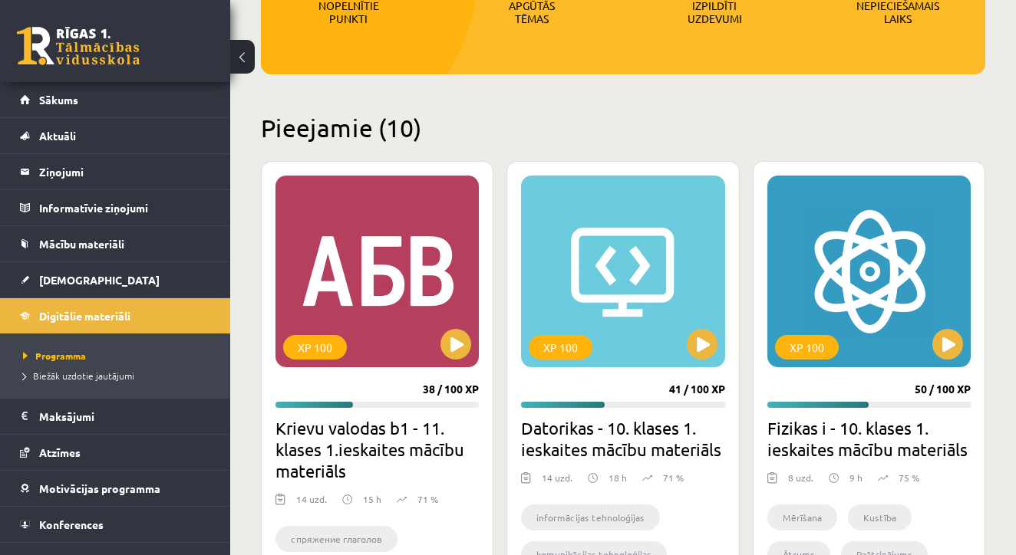
scroll to position [287, 0]
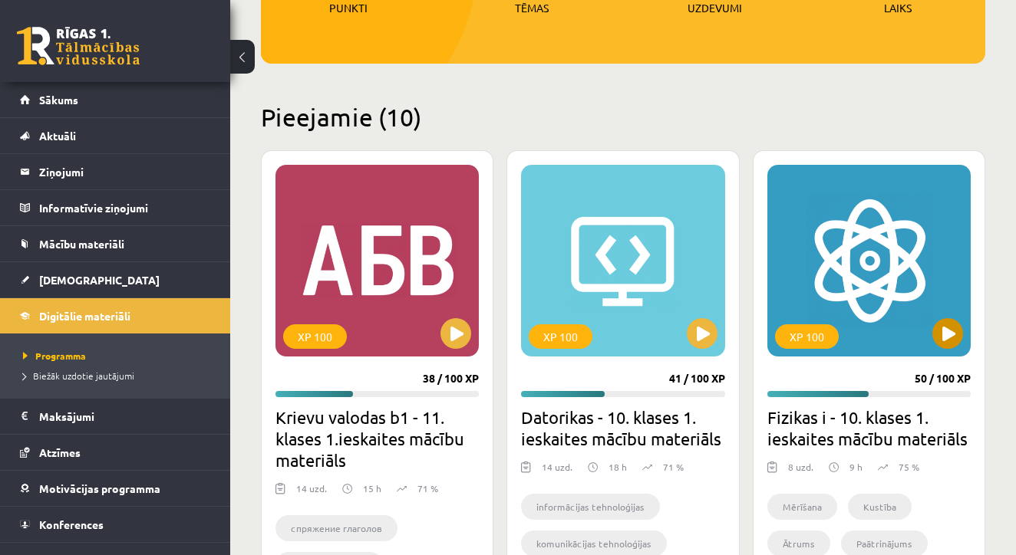
click at [905, 311] on div "XP 100" at bounding box center [868, 261] width 203 height 192
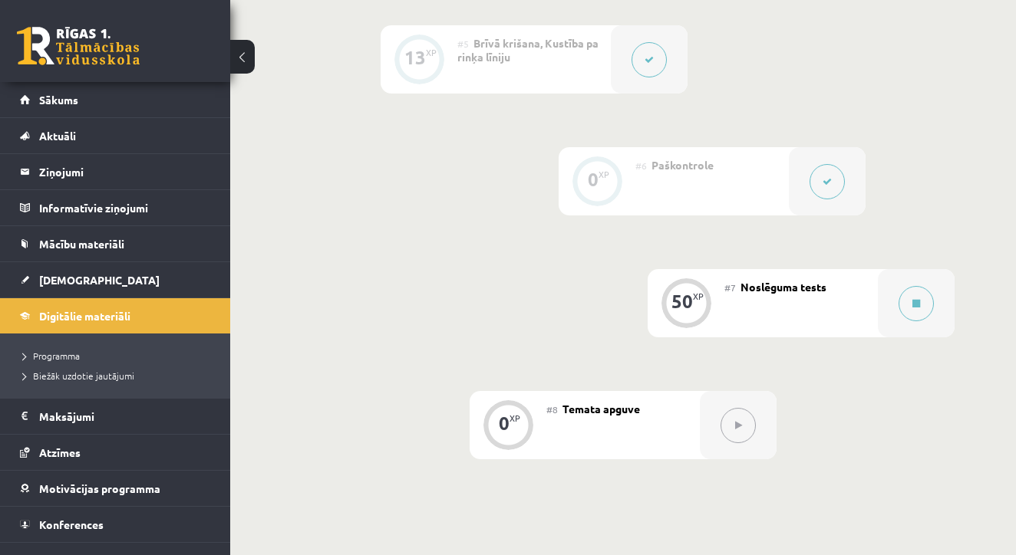
scroll to position [931, 0]
click at [914, 301] on button at bounding box center [915, 305] width 35 height 35
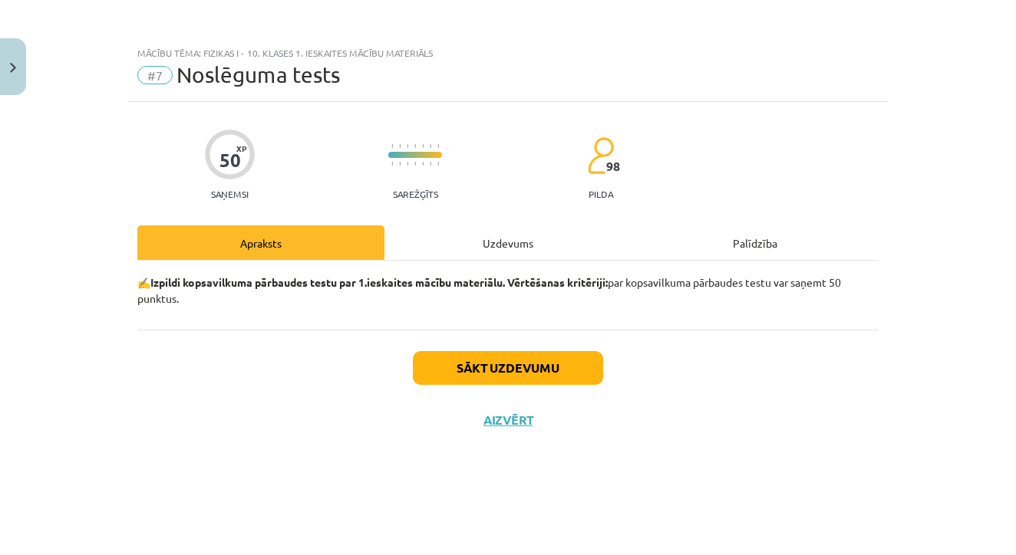
click at [511, 358] on button "Sākt uzdevumu" at bounding box center [508, 368] width 190 height 34
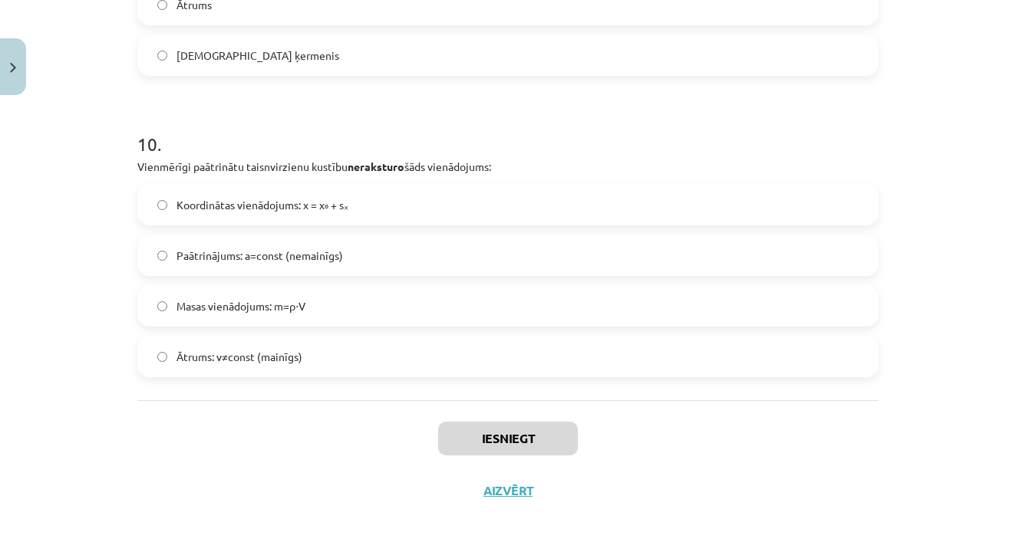
scroll to position [1107, 0]
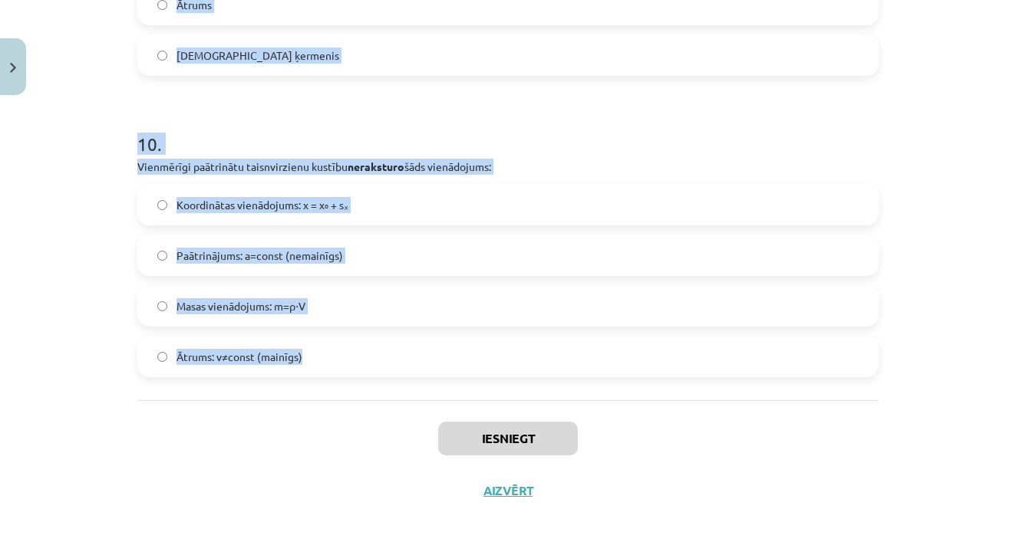
drag, startPoint x: 137, startPoint y: 184, endPoint x: 326, endPoint y: 363, distance: 259.9
copy form "Kāda ir mērierīces mazākās iedaļas vērtības nozīme mērījumos? Tā nosaka, cik re…"
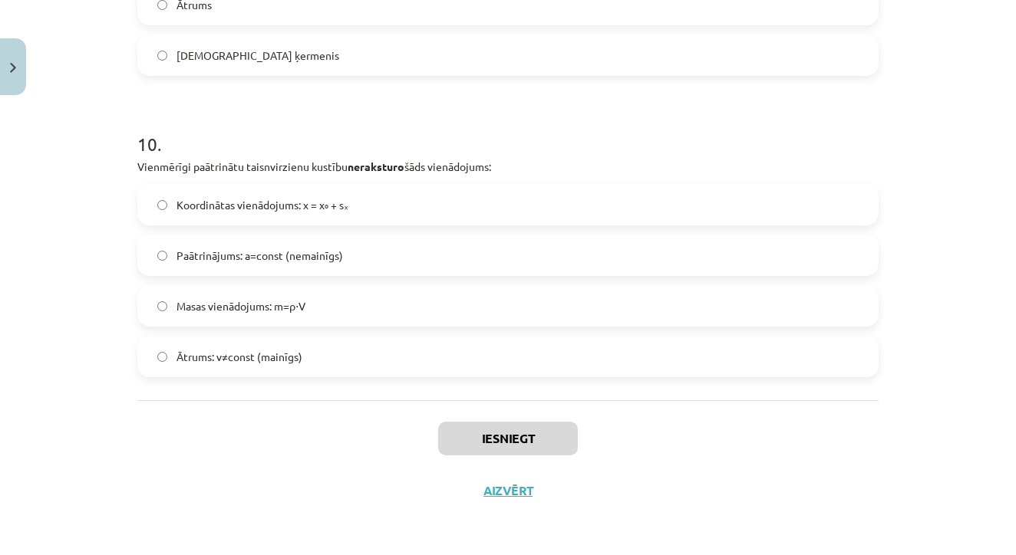
click at [285, 423] on div "Iesniegt Aizvērt" at bounding box center [507, 453] width 741 height 107
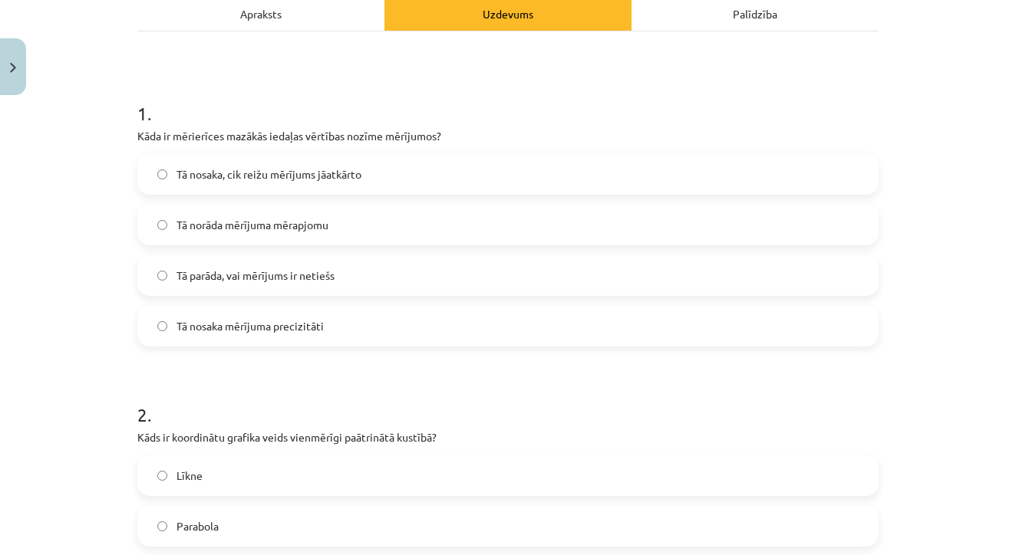
scroll to position [231, 0]
click at [320, 322] on span "Tā nosaka mērījuma precizitāti" at bounding box center [249, 325] width 147 height 16
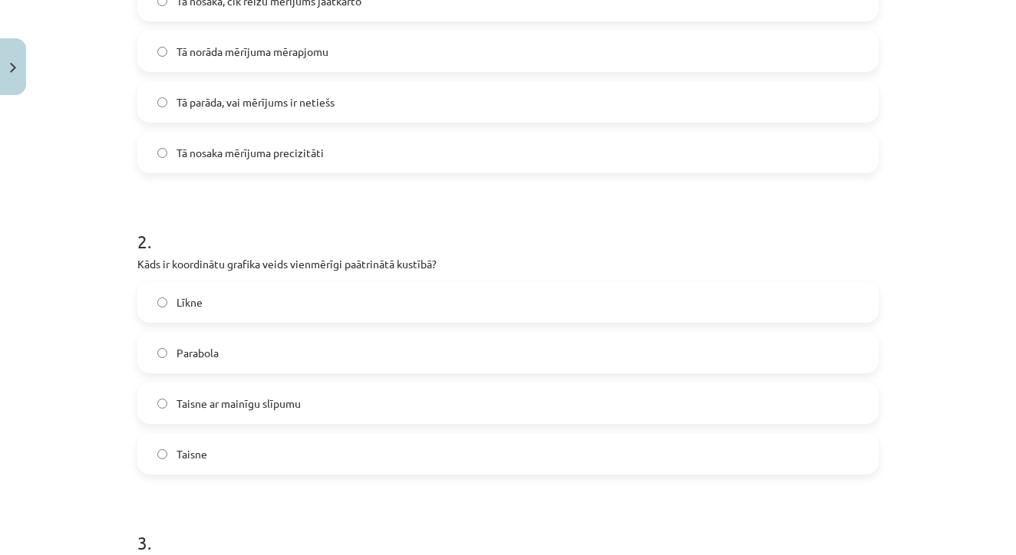
scroll to position [422, 0]
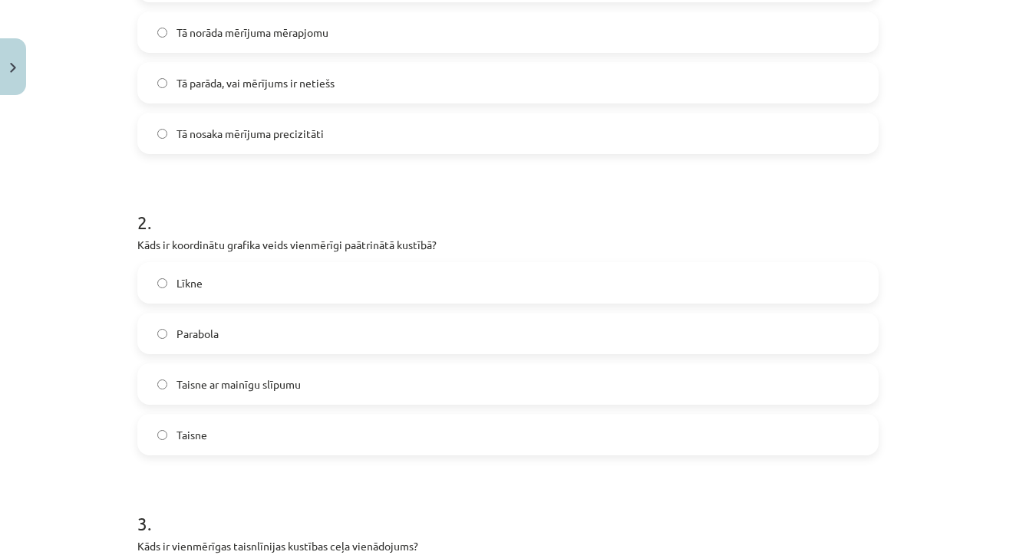
click at [311, 330] on label "Parabola" at bounding box center [508, 334] width 738 height 38
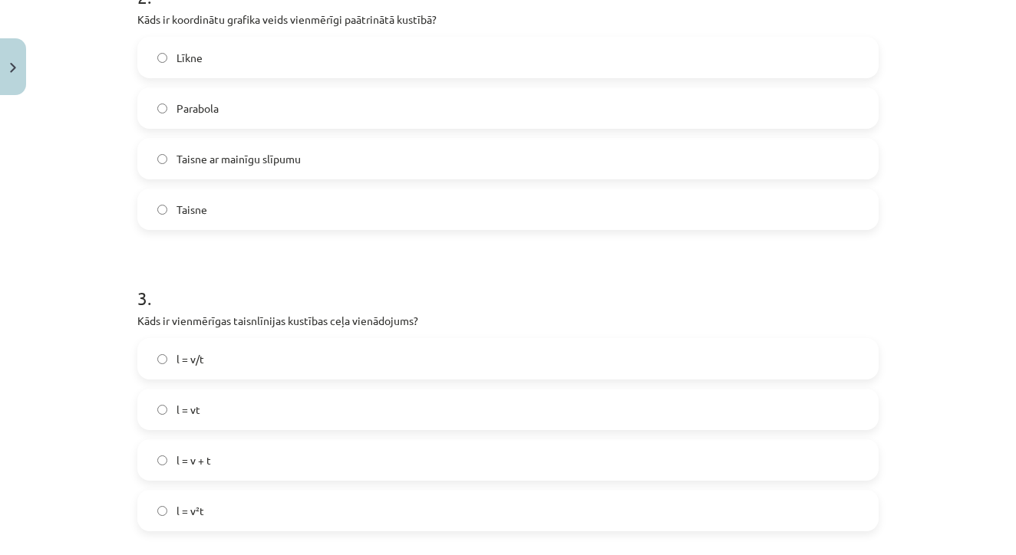
scroll to position [649, 0]
click at [265, 391] on label "l = vt" at bounding box center [508, 408] width 738 height 38
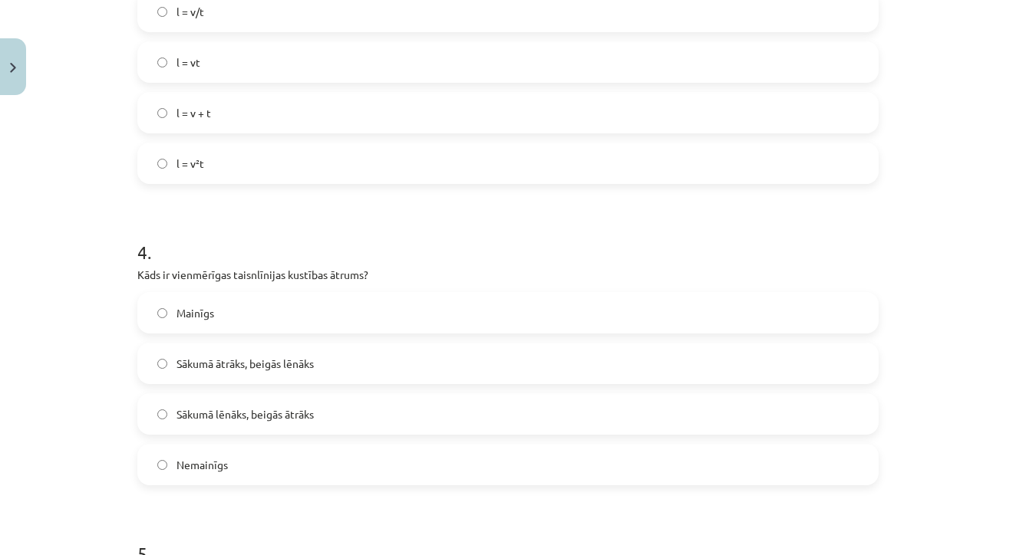
scroll to position [1002, 0]
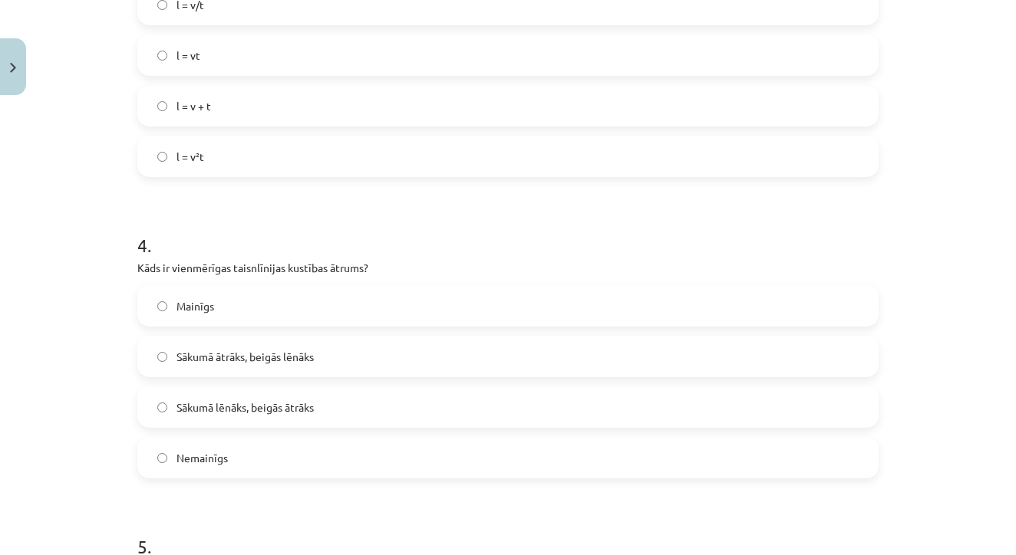
click at [268, 447] on label "Nemainīgs" at bounding box center [508, 458] width 738 height 38
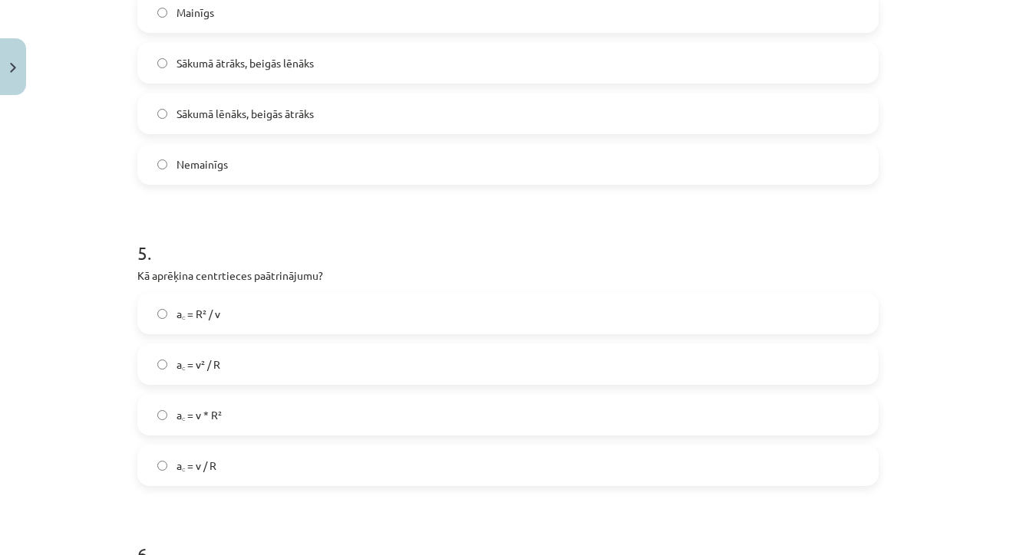
scroll to position [1320, 0]
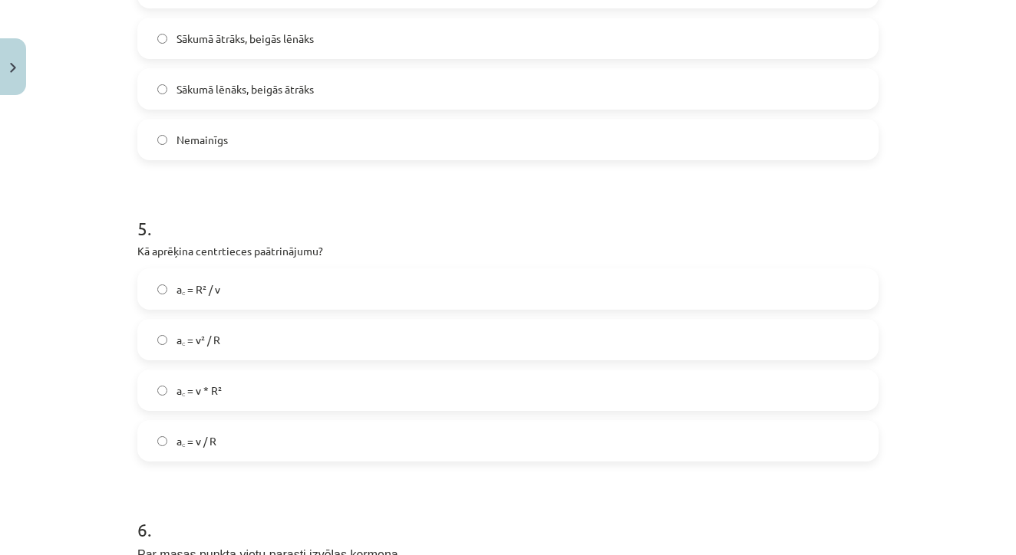
click at [268, 339] on label "a꜀ = v² / R" at bounding box center [508, 340] width 738 height 38
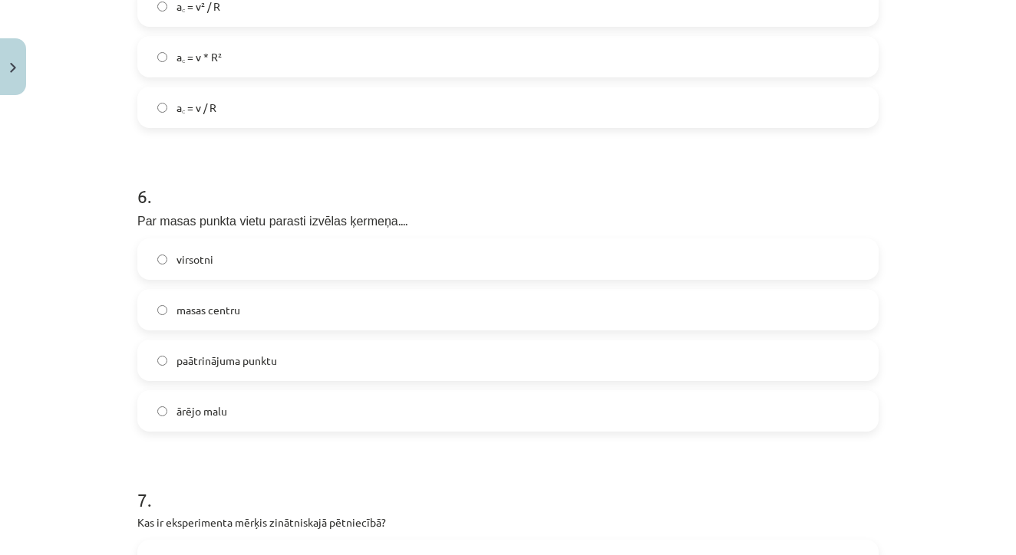
scroll to position [1661, 0]
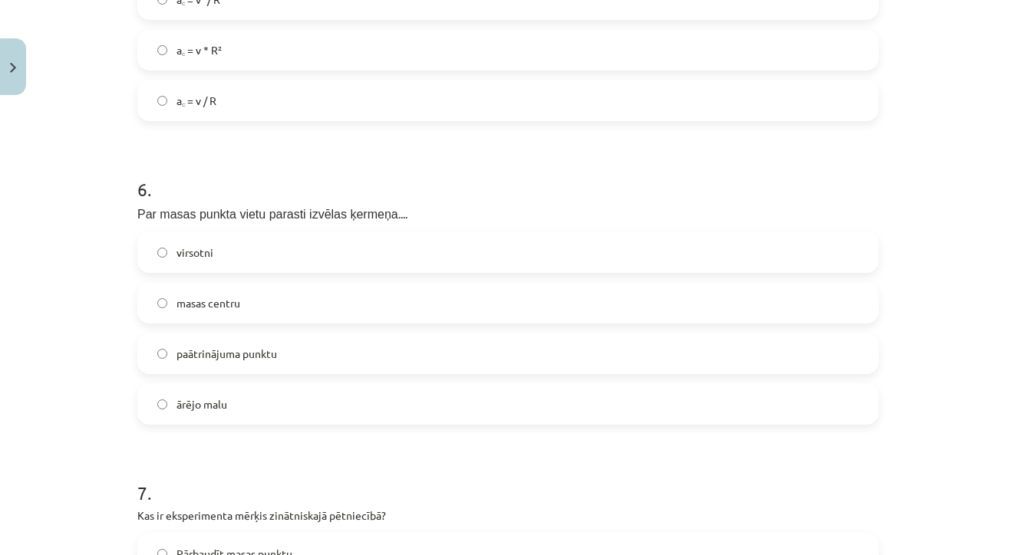
click at [273, 311] on label "masas centru" at bounding box center [508, 303] width 738 height 38
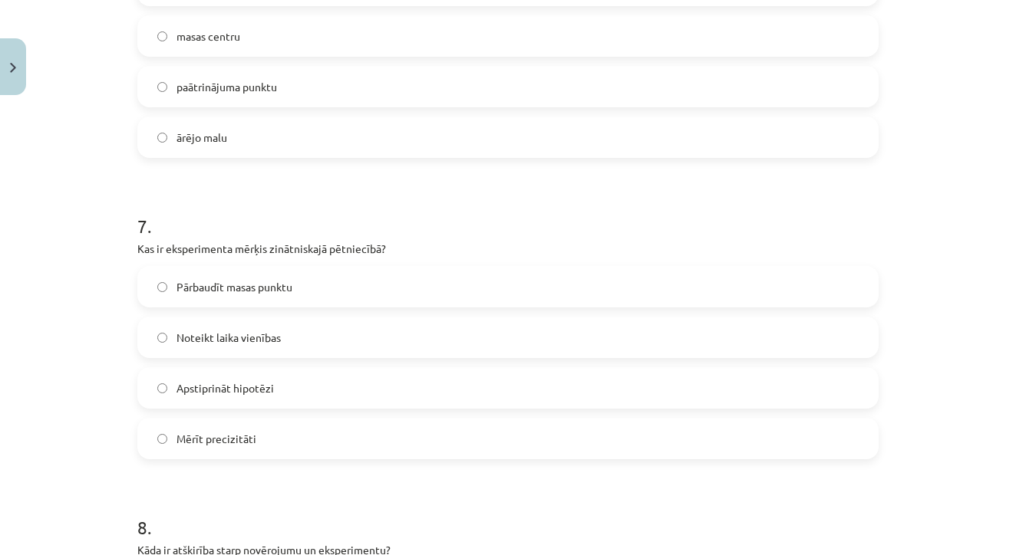
scroll to position [1939, 0]
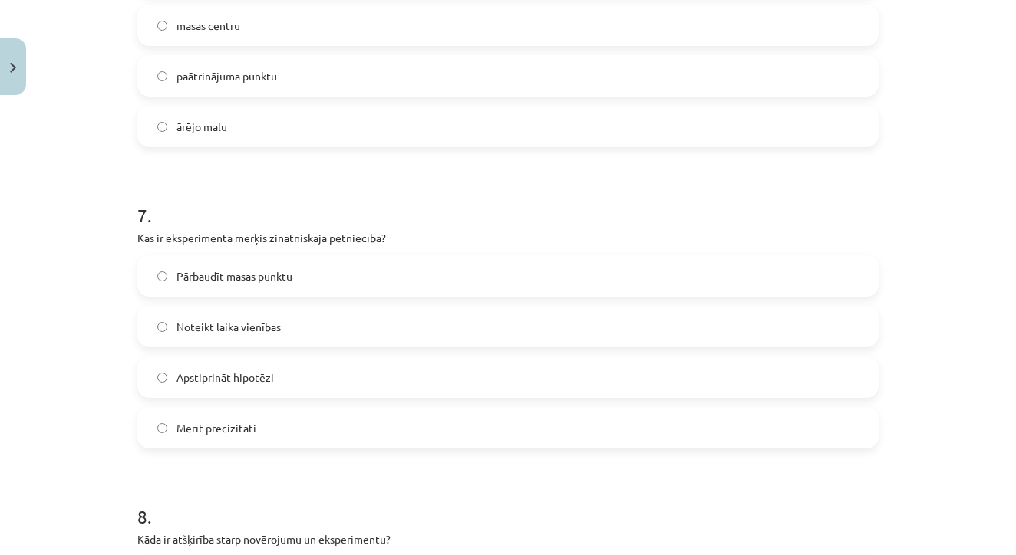
click at [276, 395] on label "Apstiprināt hipotēzi" at bounding box center [508, 377] width 738 height 38
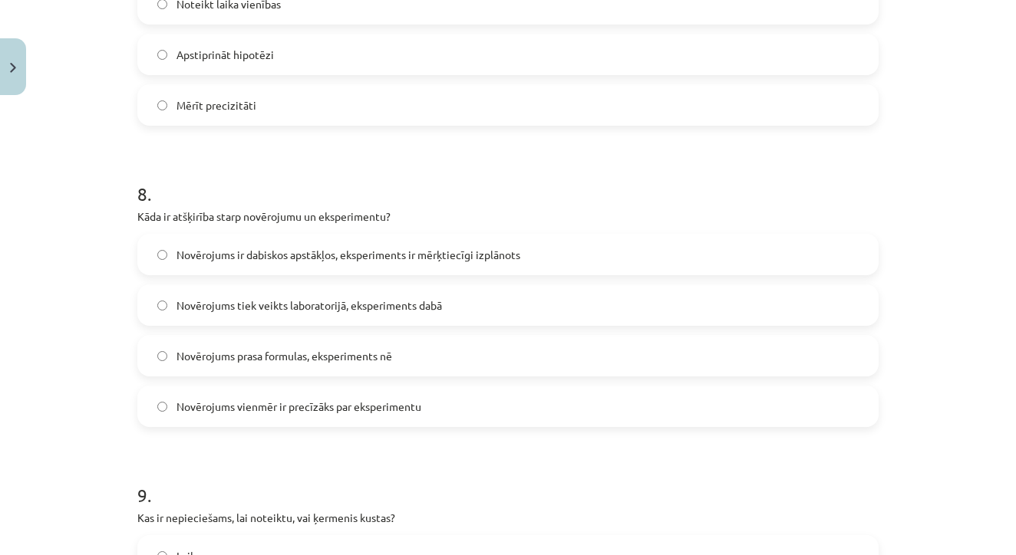
scroll to position [2263, 0]
click at [254, 271] on label "Novērojums ir dabiskos apstākļos, eksperiments ir mērķtiecīgi izplānots" at bounding box center [508, 253] width 738 height 38
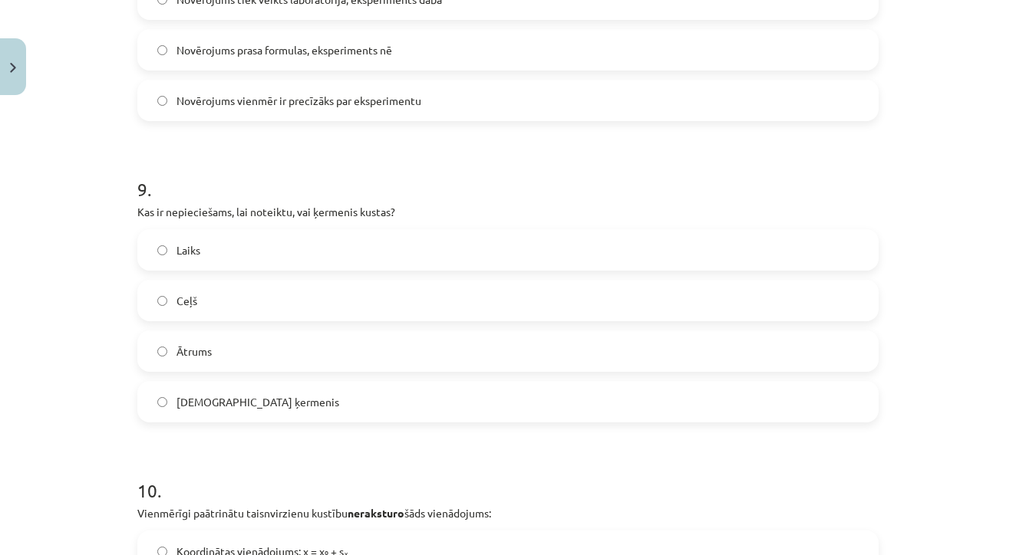
scroll to position [2581, 0]
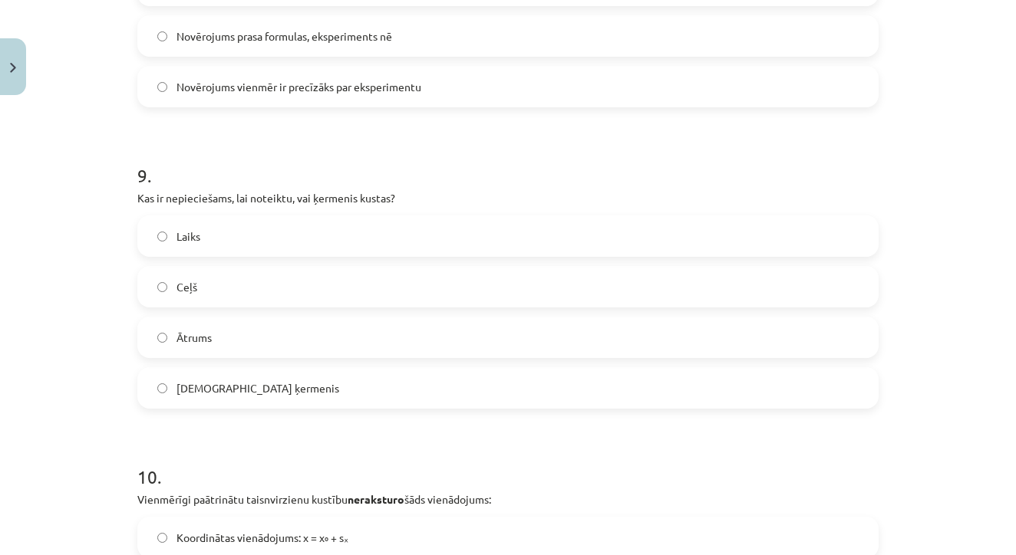
click at [274, 397] on label "Atskaites ķermenis" at bounding box center [508, 388] width 738 height 38
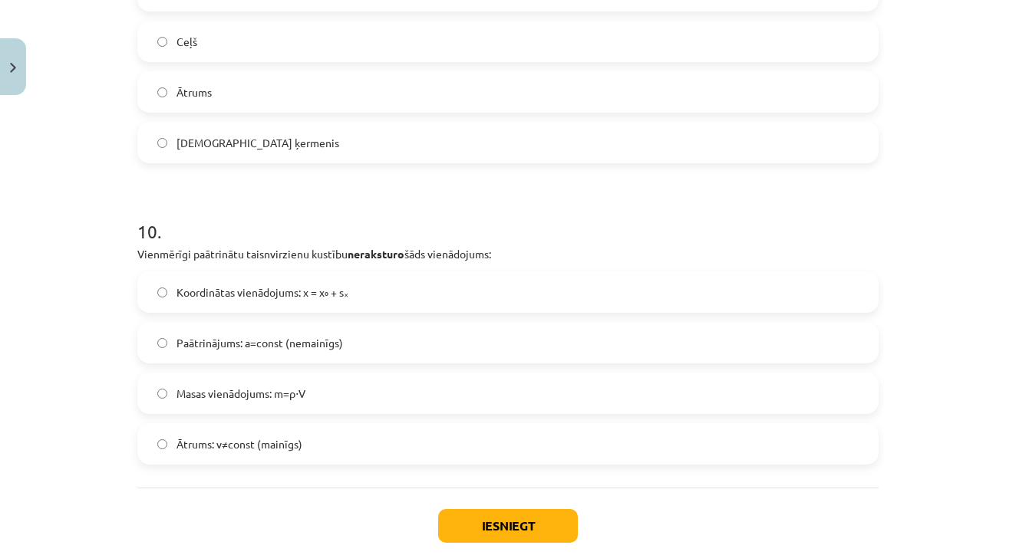
scroll to position [2829, 0]
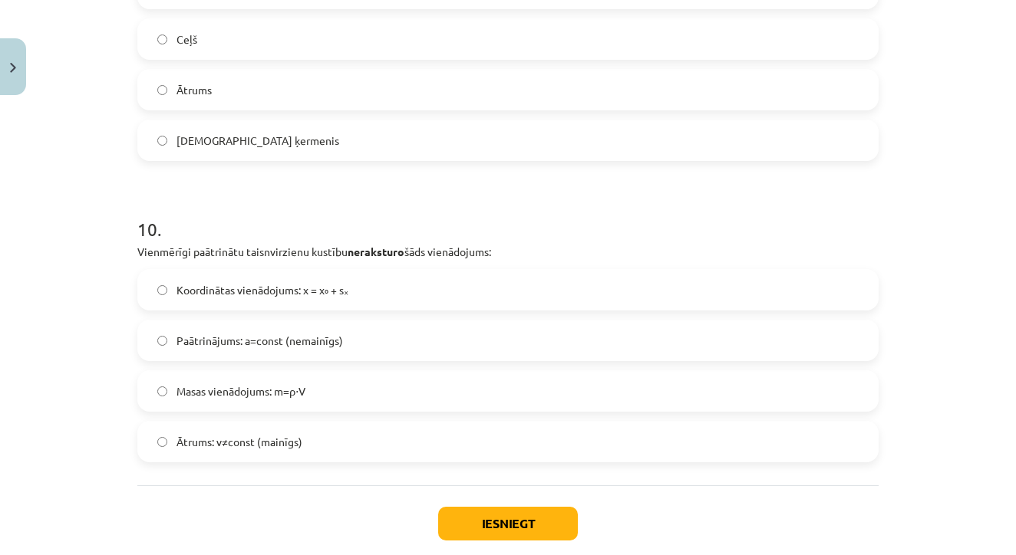
click at [274, 397] on span "Masas vienādojums: m=ρ⋅V" at bounding box center [240, 392] width 129 height 16
click at [495, 546] on div "Iesniegt Aizvērt" at bounding box center [507, 539] width 741 height 107
click at [497, 521] on button "Iesniegt" at bounding box center [508, 524] width 140 height 34
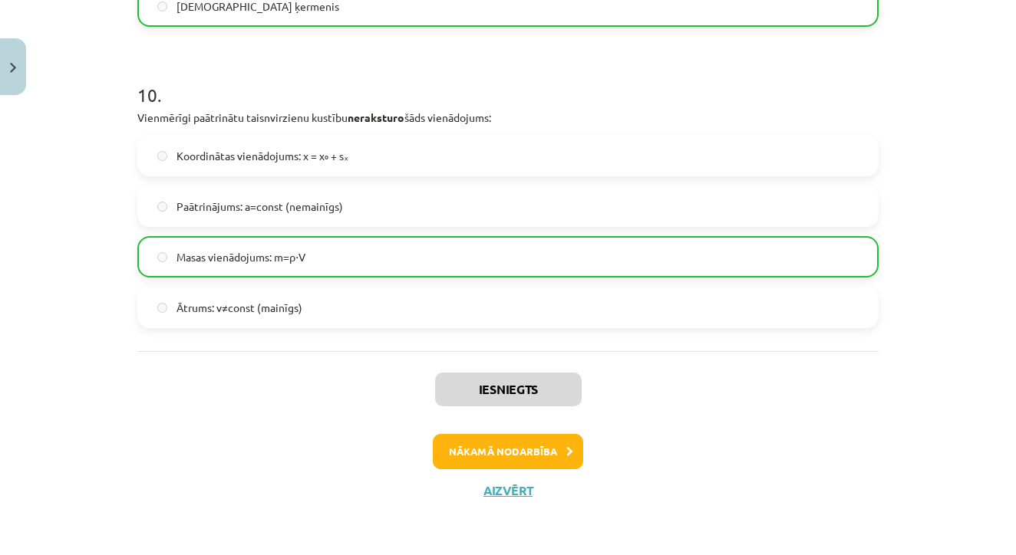
scroll to position [2965, 0]
click at [527, 451] on button "Nākamā nodarbība" at bounding box center [508, 451] width 150 height 35
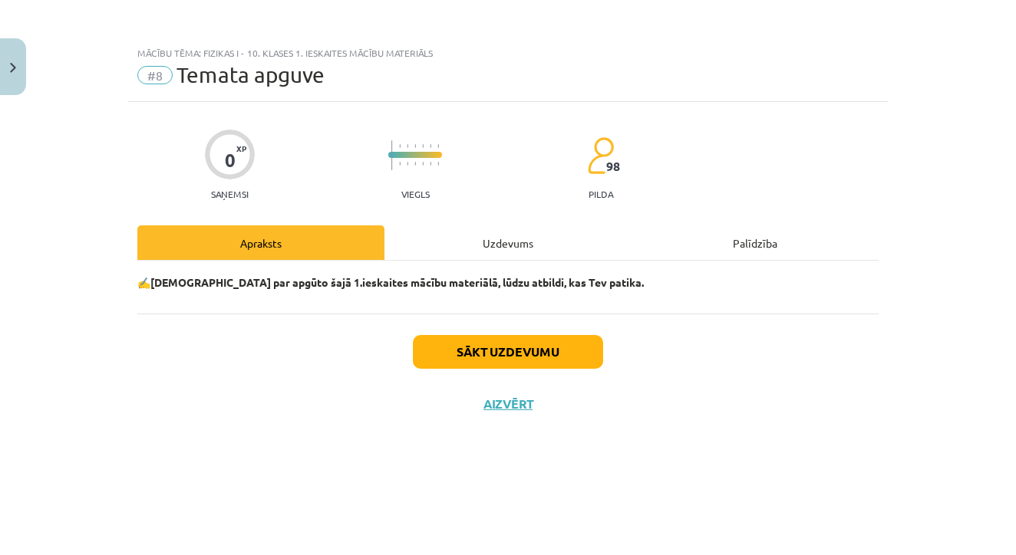
scroll to position [0, 0]
click at [581, 353] on button "Sākt uzdevumu" at bounding box center [508, 352] width 190 height 34
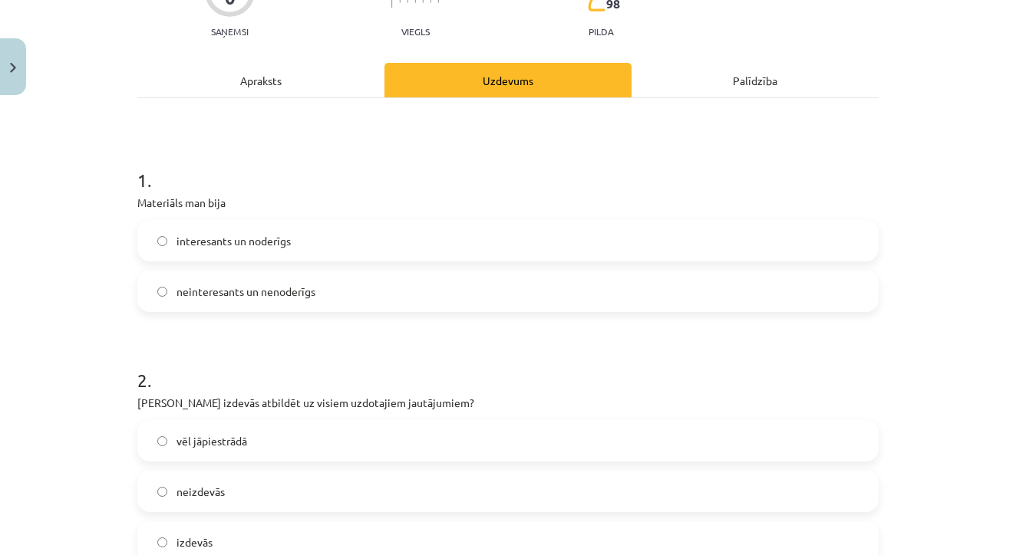
scroll to position [166, 0]
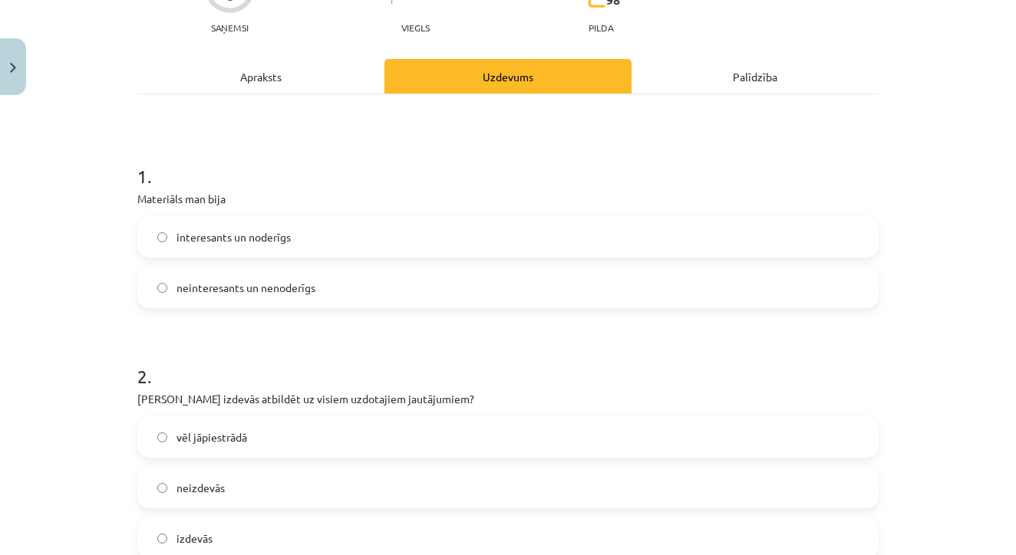
click at [341, 226] on label "interesants un noderīgs" at bounding box center [508, 237] width 738 height 38
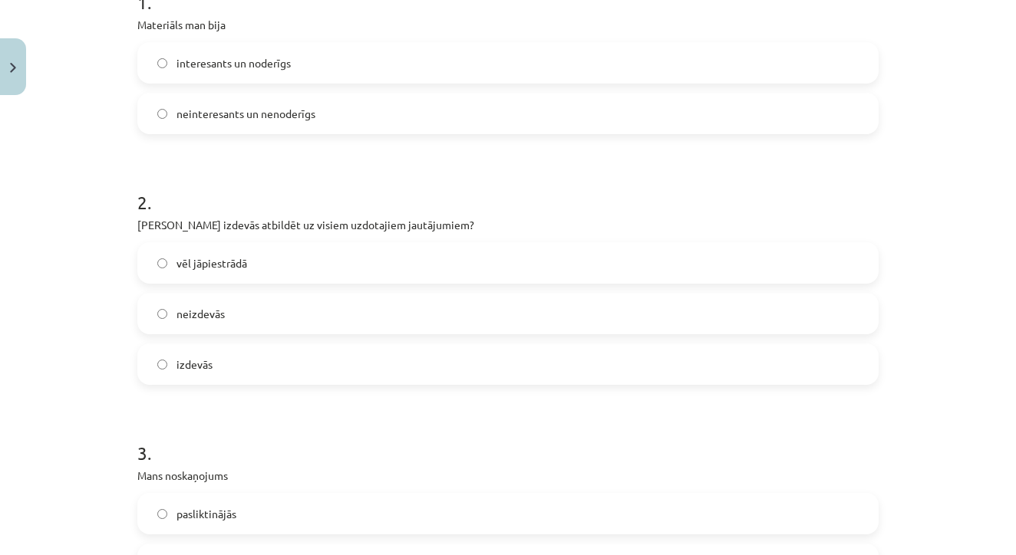
scroll to position [345, 0]
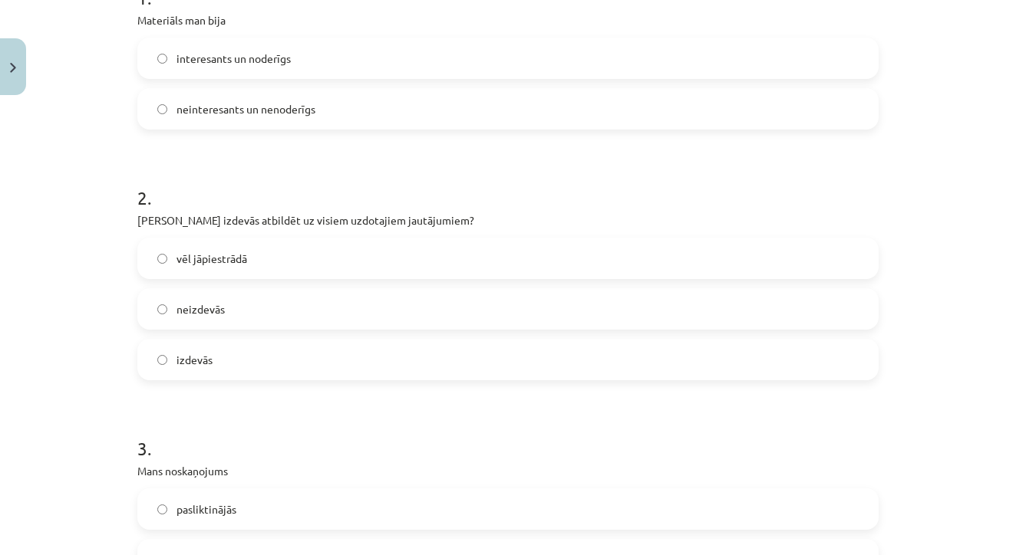
click at [231, 349] on label "izdevās" at bounding box center [508, 360] width 738 height 38
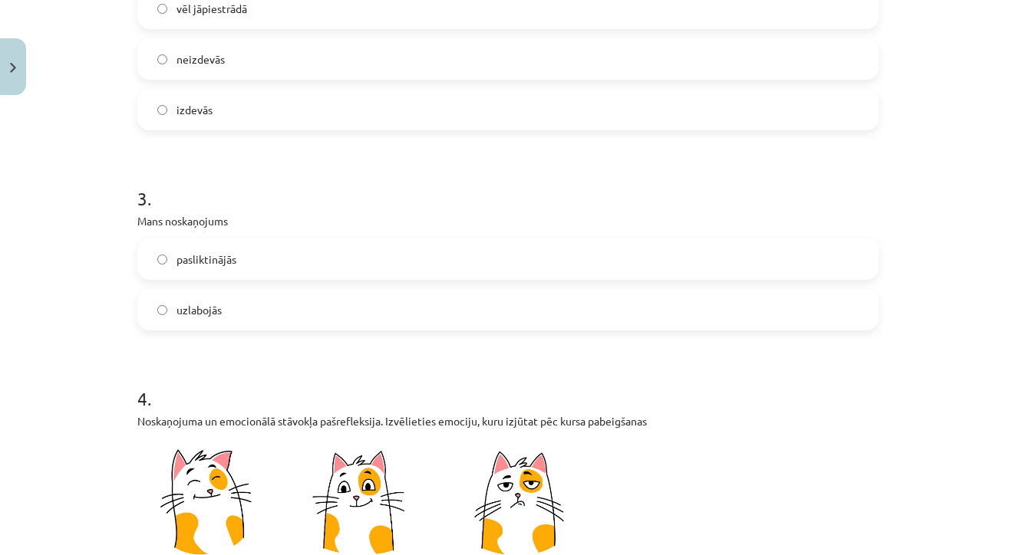
scroll to position [596, 0]
click at [232, 315] on label "uzlabojās" at bounding box center [508, 309] width 738 height 38
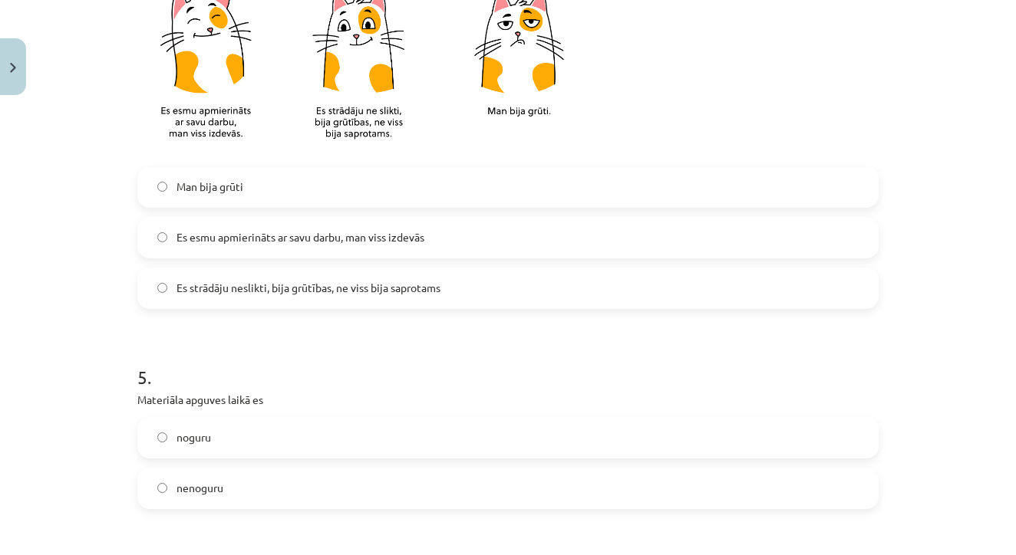
scroll to position [1054, 0]
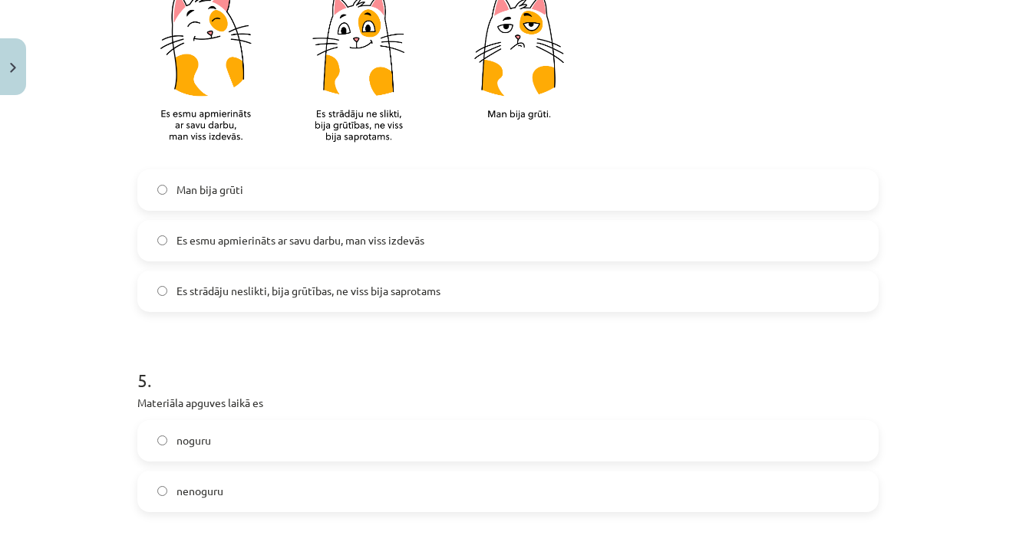
click at [460, 291] on label "Es strādāju neslikti, bija grūtības, ne viss bija saprotams" at bounding box center [508, 291] width 738 height 38
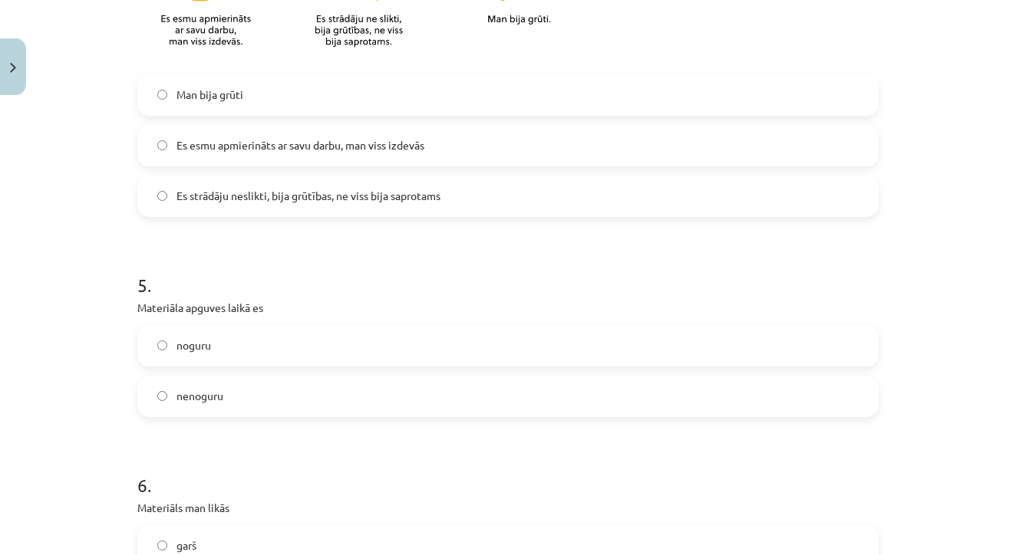
scroll to position [1151, 0]
click at [305, 343] on label "noguru" at bounding box center [508, 344] width 738 height 38
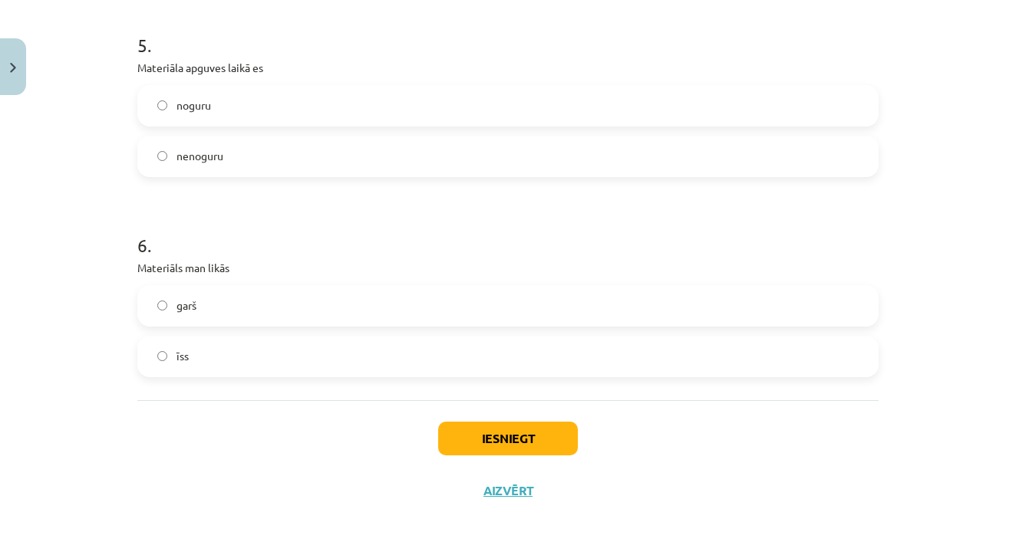
scroll to position [1392, 0]
click at [273, 305] on label "garš" at bounding box center [508, 306] width 738 height 38
click at [532, 433] on button "Iesniegt" at bounding box center [508, 439] width 140 height 34
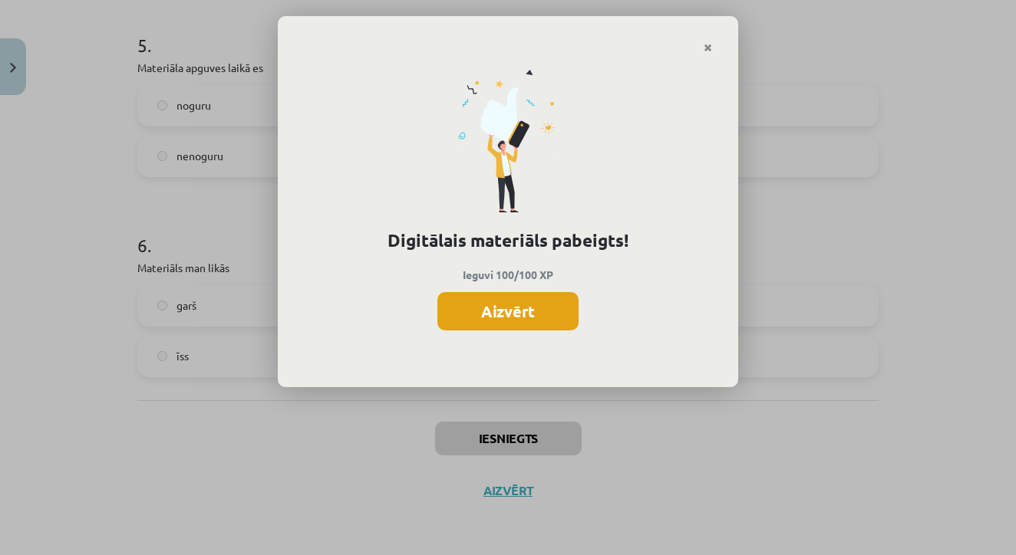
click at [529, 306] on button "Aizvērt" at bounding box center [507, 311] width 141 height 38
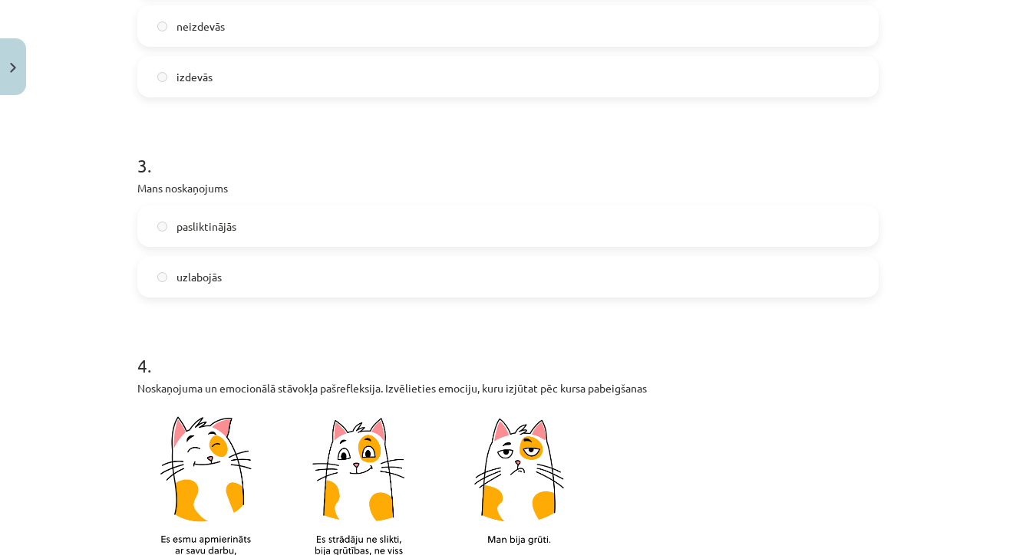
scroll to position [628, 0]
click at [16, 63] on button "Close" at bounding box center [13, 66] width 26 height 57
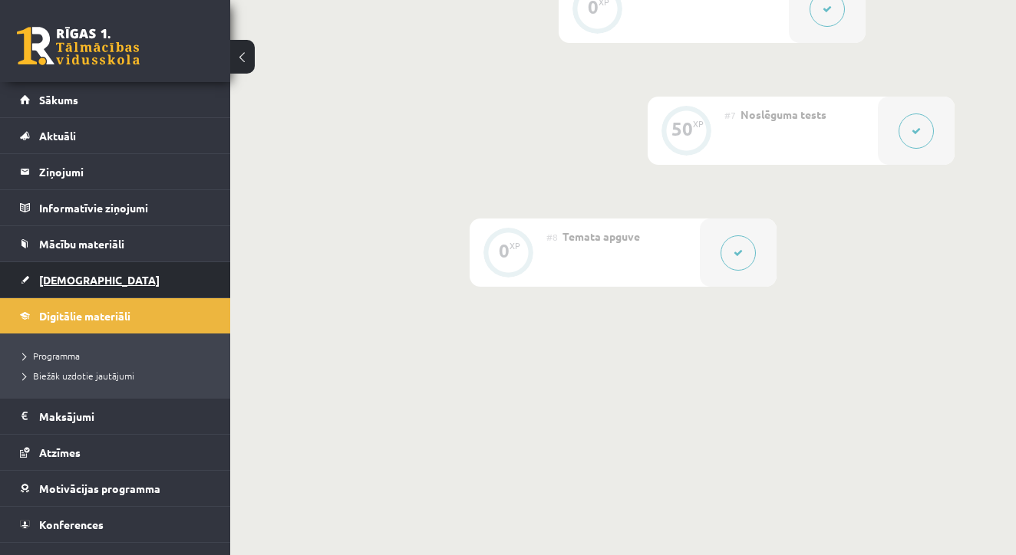
click at [107, 275] on link "[DEMOGRAPHIC_DATA]" at bounding box center [115, 279] width 191 height 35
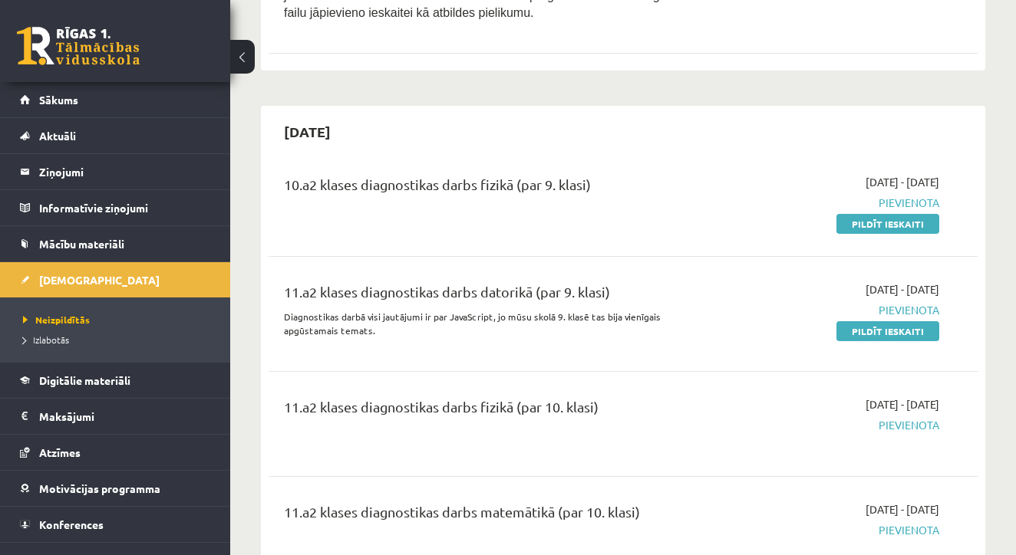
scroll to position [3281, 0]
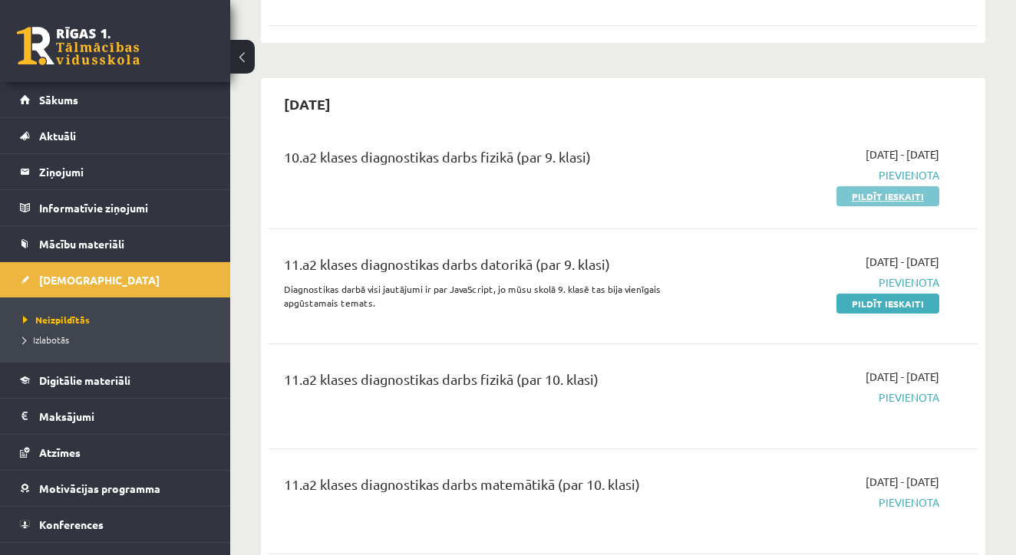
click at [860, 186] on link "Pildīt ieskaiti" at bounding box center [887, 196] width 103 height 20
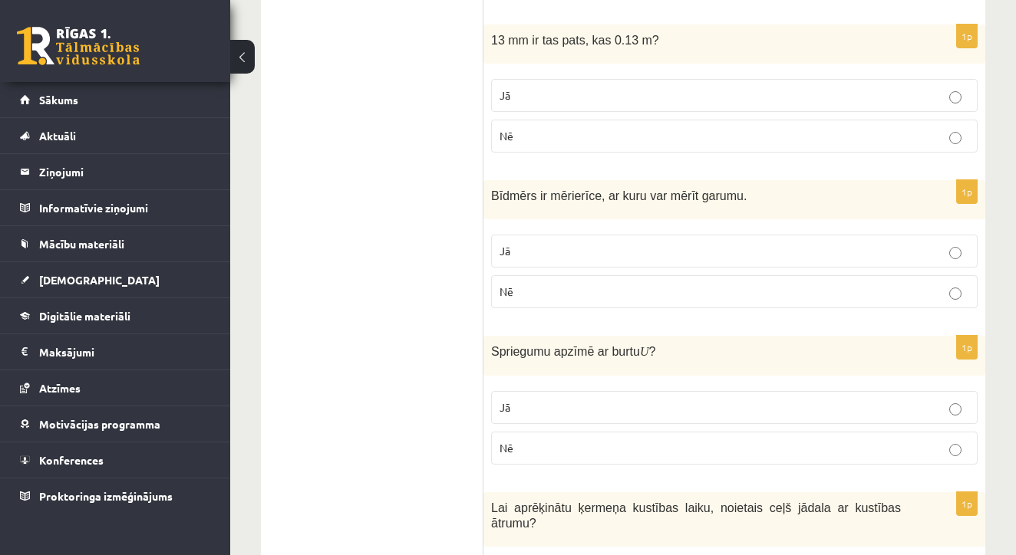
scroll to position [2518, 0]
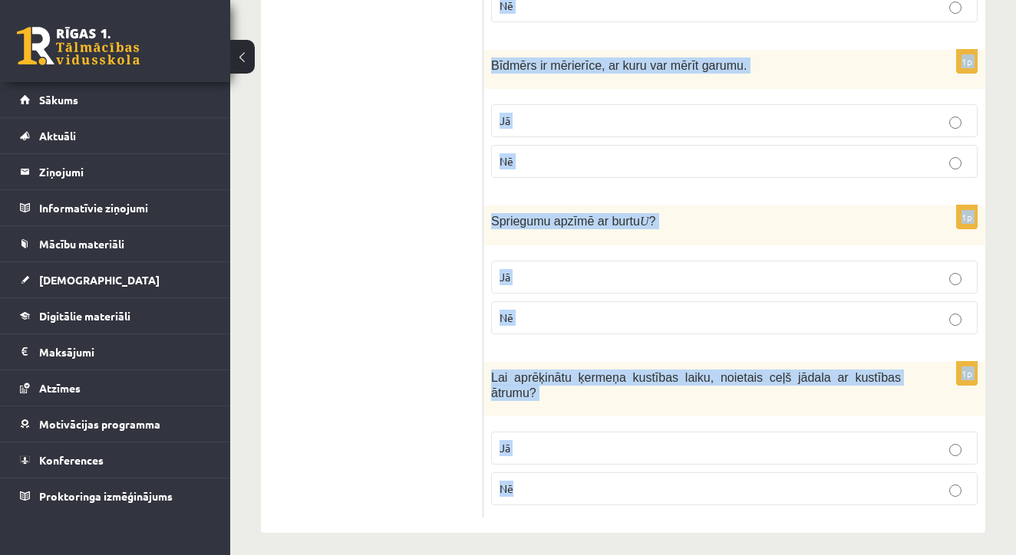
drag, startPoint x: 492, startPoint y: 107, endPoint x: 604, endPoint y: 521, distance: 428.2
copy form "1.9784 LO =96804 I . Do Si 6a Consect Adipis elitse doeius, te incididuntutlabo…"
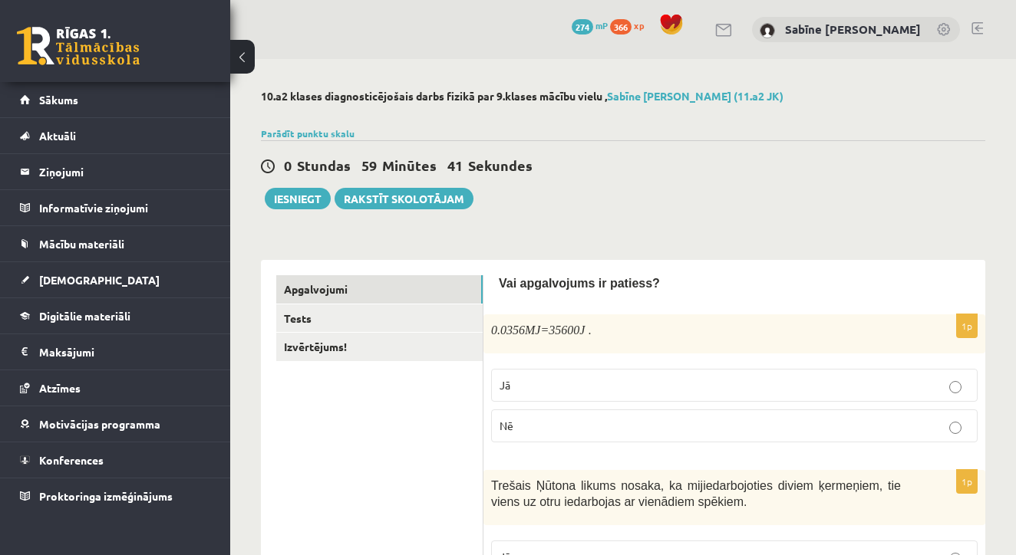
scroll to position [0, 0]
click at [577, 377] on p "Jā" at bounding box center [733, 385] width 469 height 16
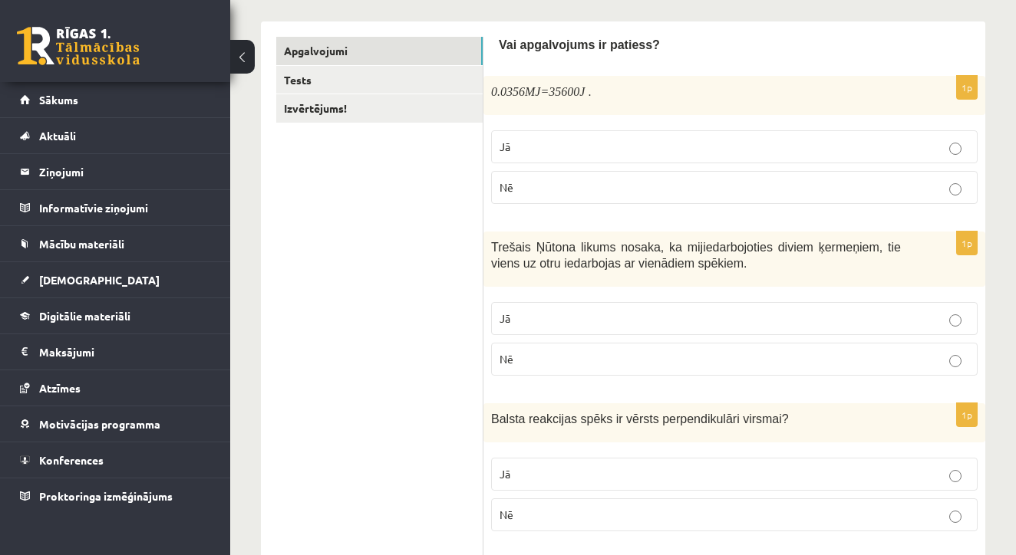
scroll to position [239, 0]
click at [565, 298] on fieldset "Jā Nē" at bounding box center [734, 337] width 486 height 86
click at [564, 313] on p "Jā" at bounding box center [733, 318] width 469 height 16
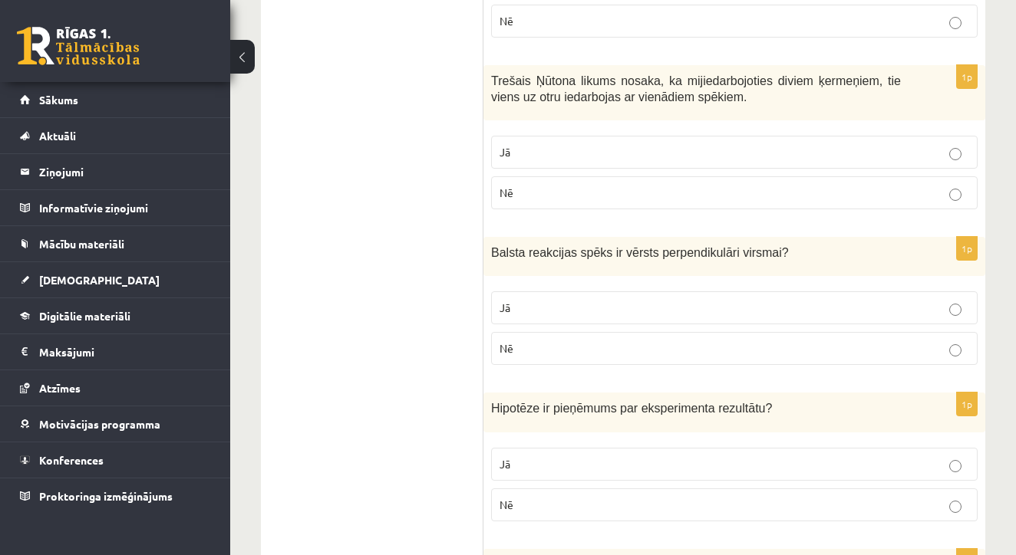
scroll to position [414, 0]
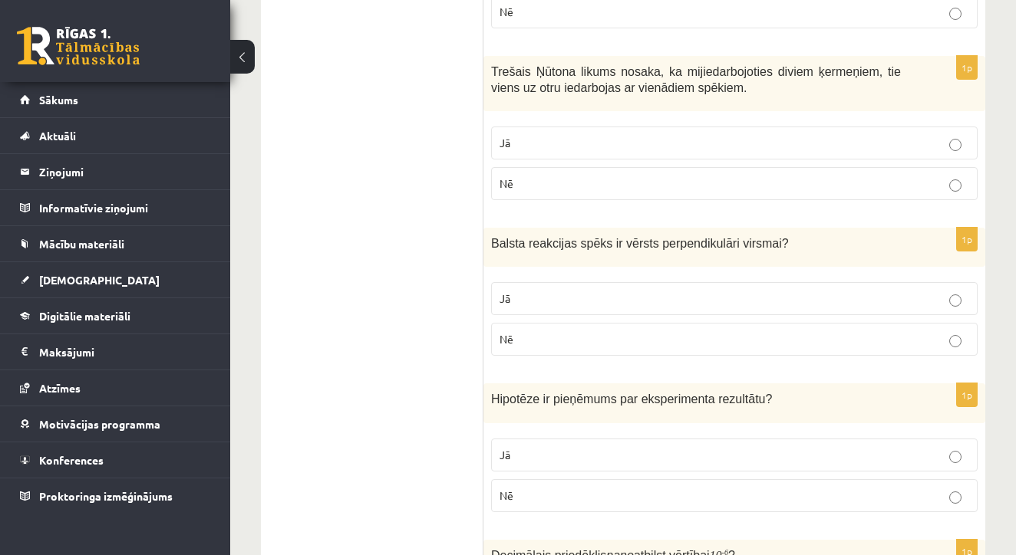
click at [558, 297] on p "Jā" at bounding box center [733, 299] width 469 height 16
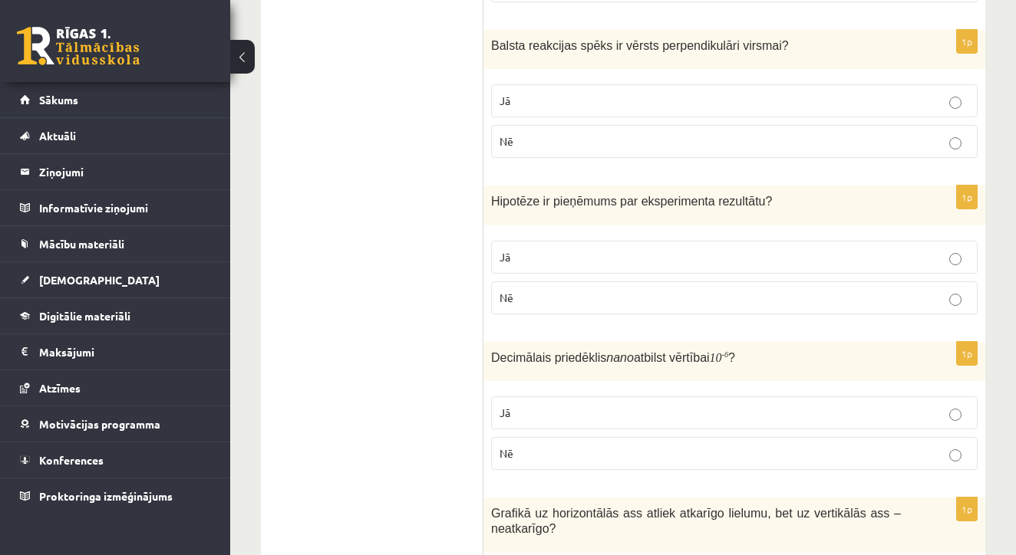
scroll to position [612, 0]
click at [551, 286] on label "Nē" at bounding box center [734, 298] width 486 height 33
click at [546, 242] on label "Jā" at bounding box center [734, 257] width 486 height 33
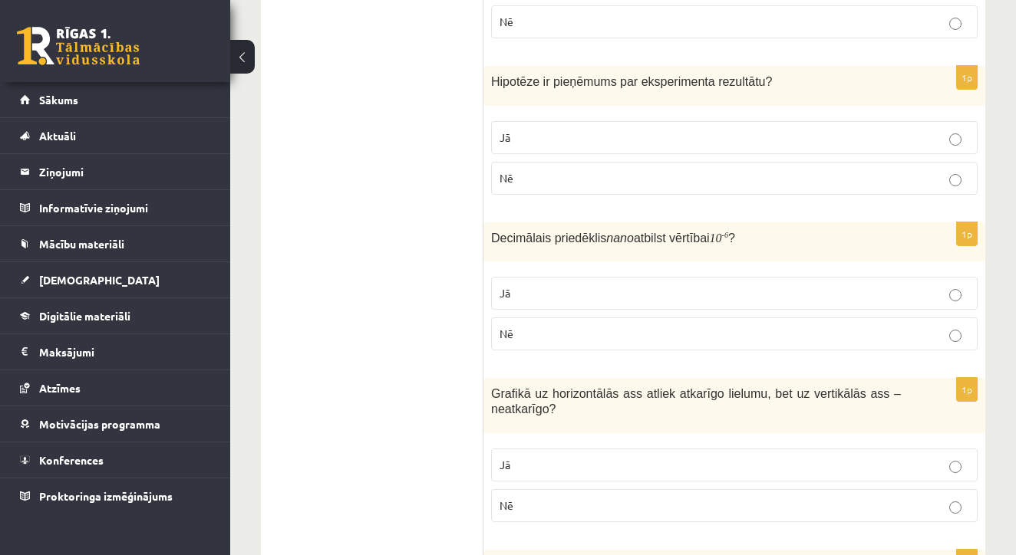
scroll to position [741, 0]
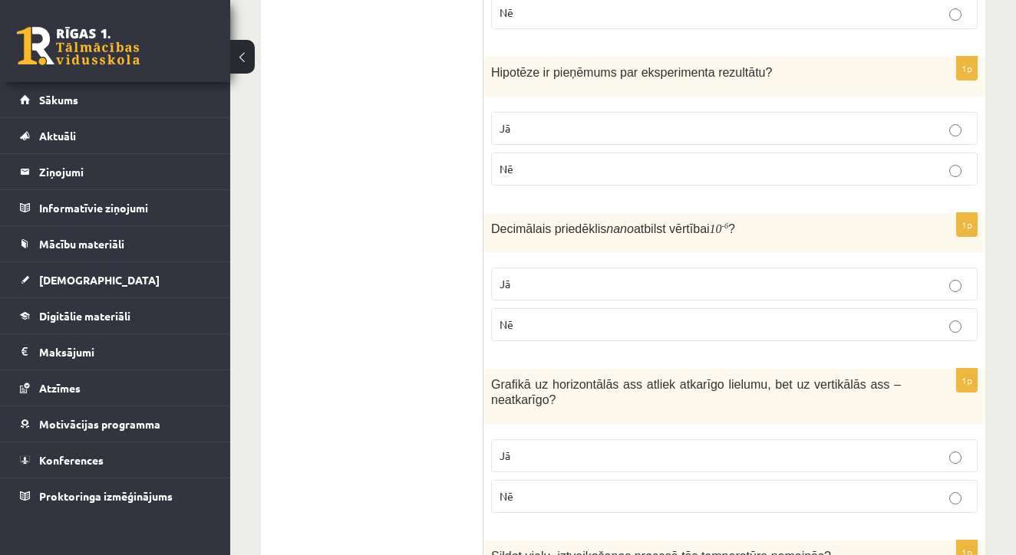
click at [555, 324] on p "Nē" at bounding box center [733, 325] width 469 height 16
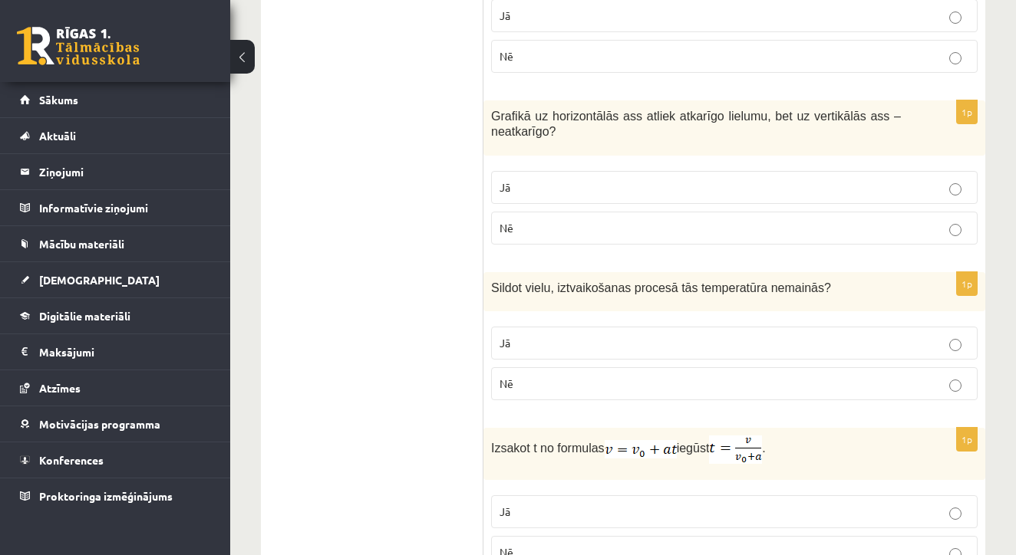
scroll to position [1010, 0]
click at [542, 231] on p "Nē" at bounding box center [733, 228] width 469 height 16
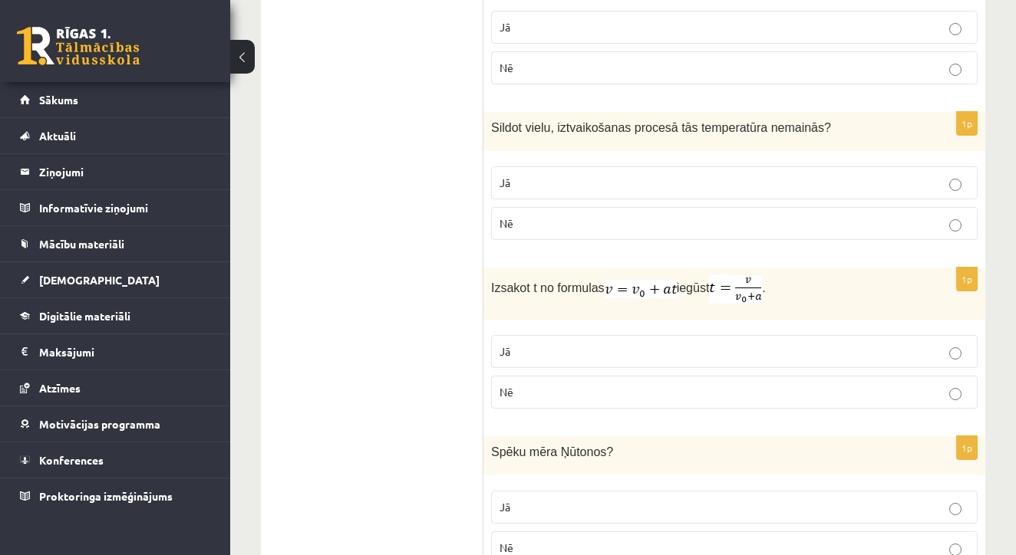
scroll to position [1181, 0]
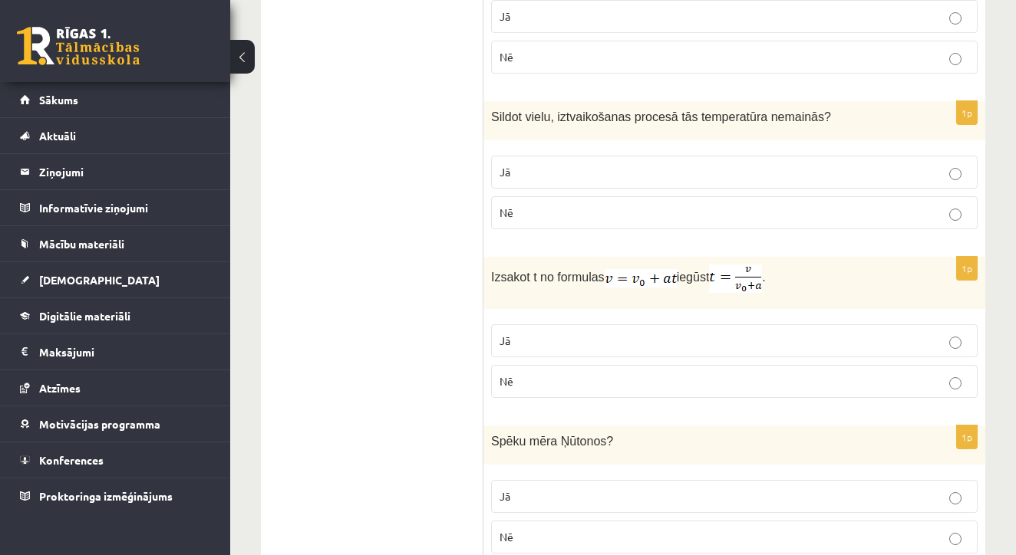
click at [582, 159] on label "Jā" at bounding box center [734, 172] width 486 height 33
click at [618, 343] on p "Jā" at bounding box center [733, 341] width 469 height 16
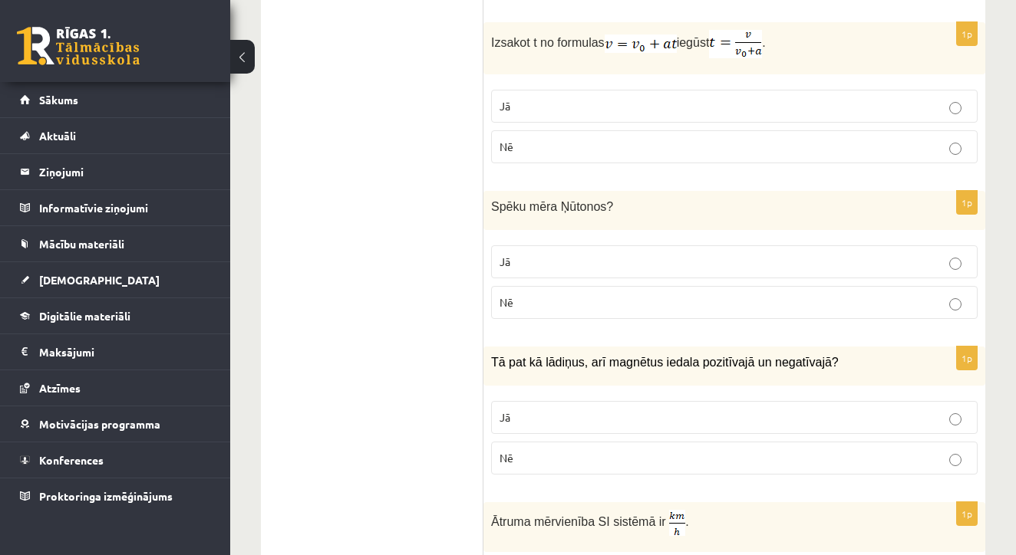
scroll to position [1417, 0]
click at [623, 264] on label "Jā" at bounding box center [734, 260] width 486 height 33
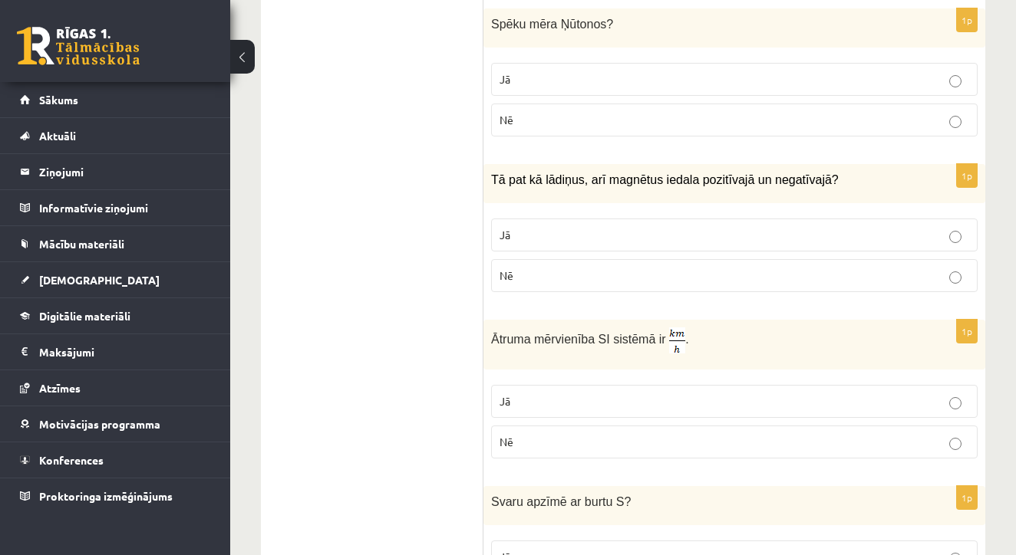
scroll to position [1600, 0]
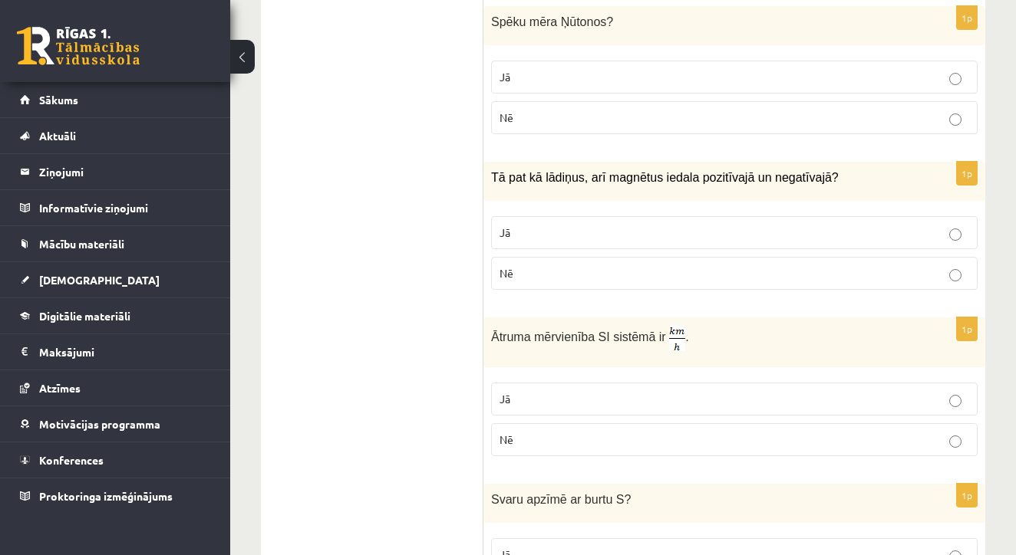
click at [621, 227] on p "Jā" at bounding box center [733, 233] width 469 height 16
click at [627, 265] on p "Nē" at bounding box center [733, 273] width 469 height 16
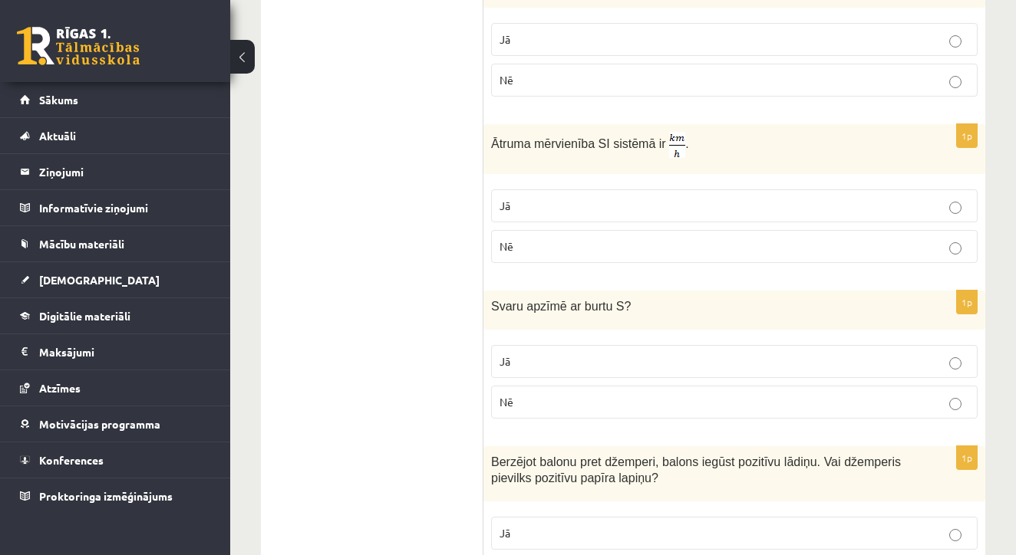
scroll to position [1794, 0]
click at [602, 198] on p "Jā" at bounding box center [733, 206] width 469 height 16
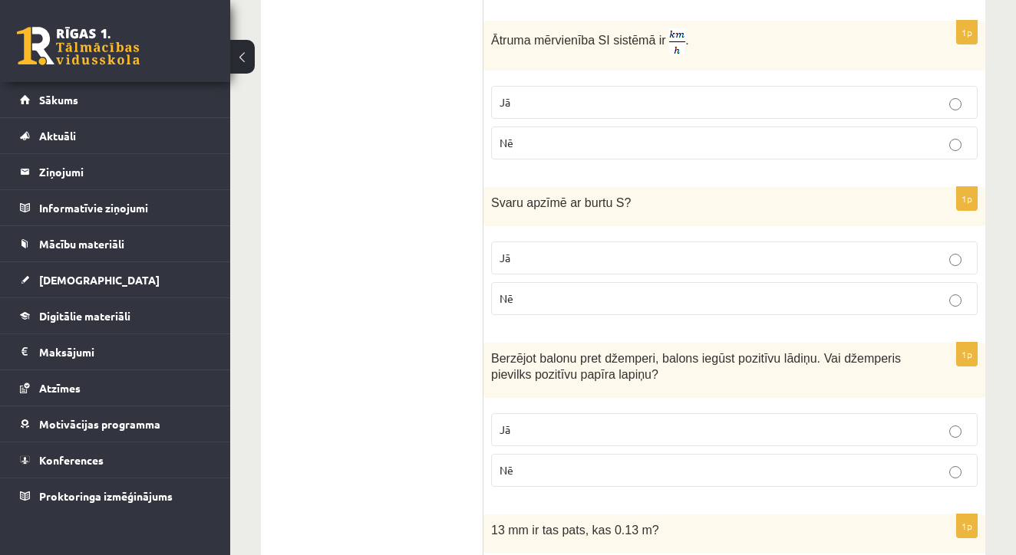
scroll to position [1922, 0]
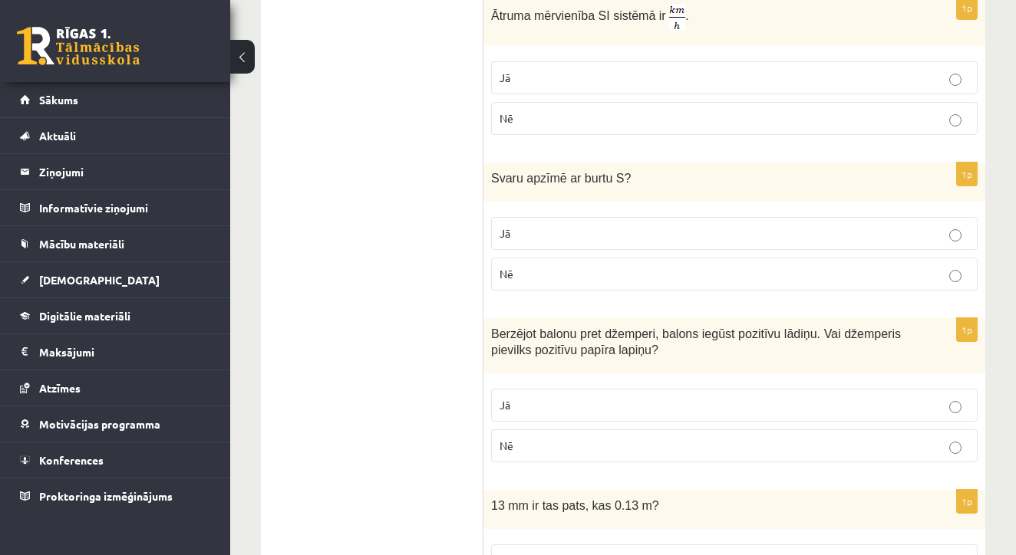
click at [607, 272] on p "Nē" at bounding box center [733, 274] width 469 height 16
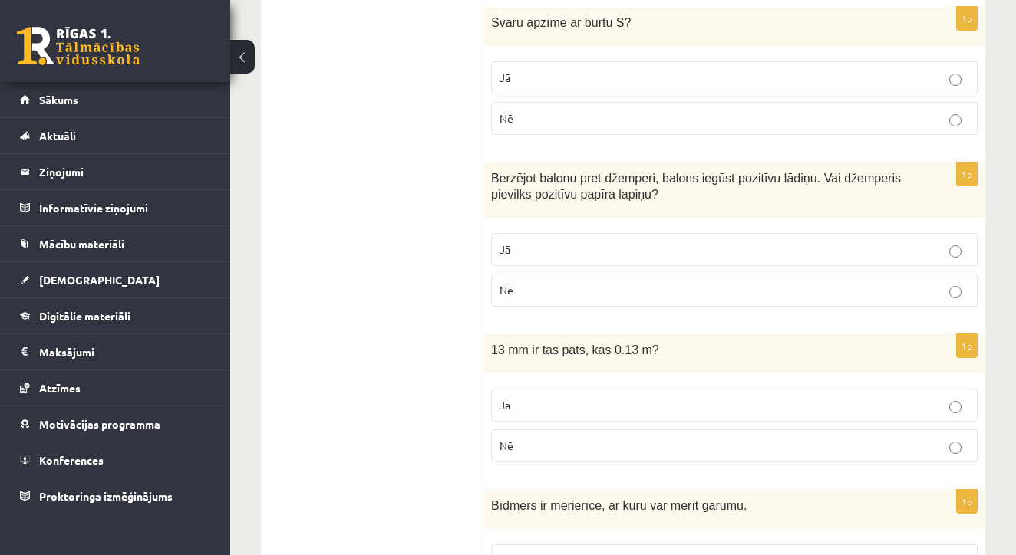
scroll to position [2092, 0]
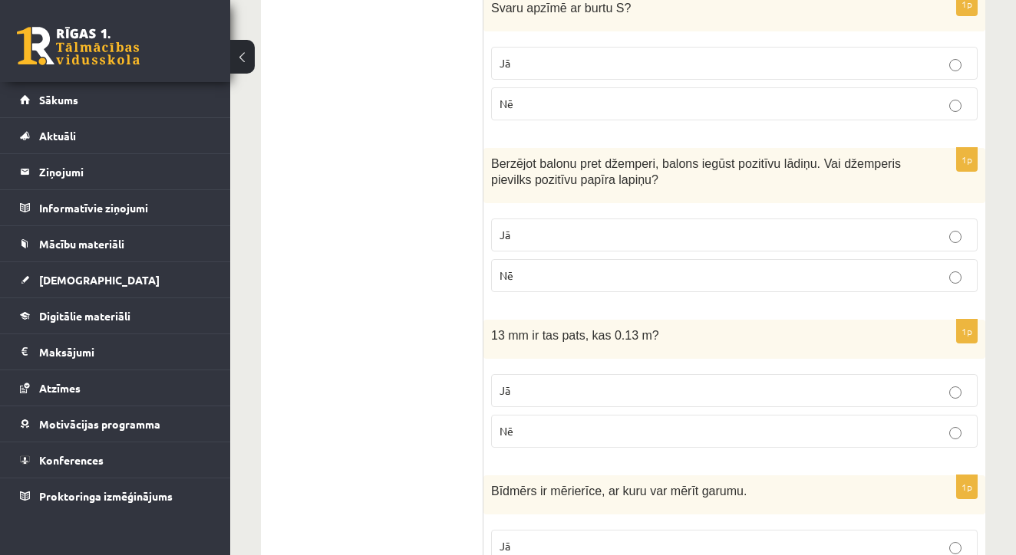
click at [587, 237] on label "Jā" at bounding box center [734, 235] width 486 height 33
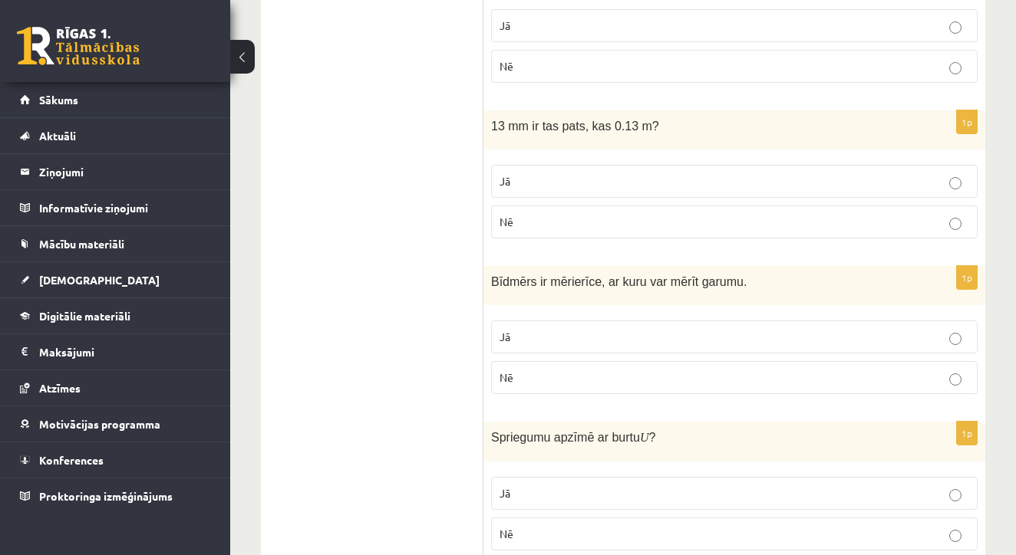
scroll to position [2304, 0]
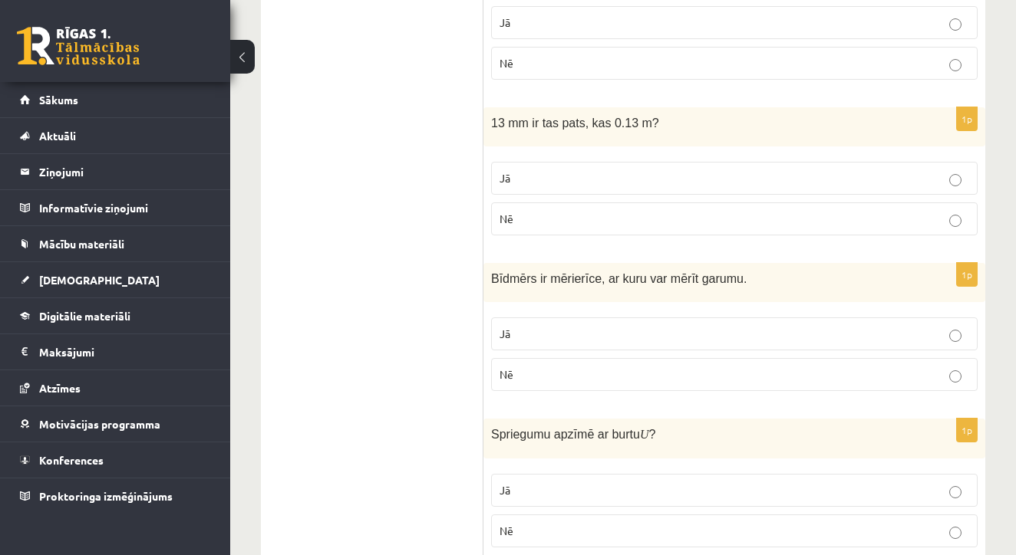
click at [587, 237] on div "1p 13 mm ir tas pats, kas 0.13 m? Jā Nē" at bounding box center [734, 177] width 502 height 140
click at [591, 215] on p "Nē" at bounding box center [733, 219] width 469 height 16
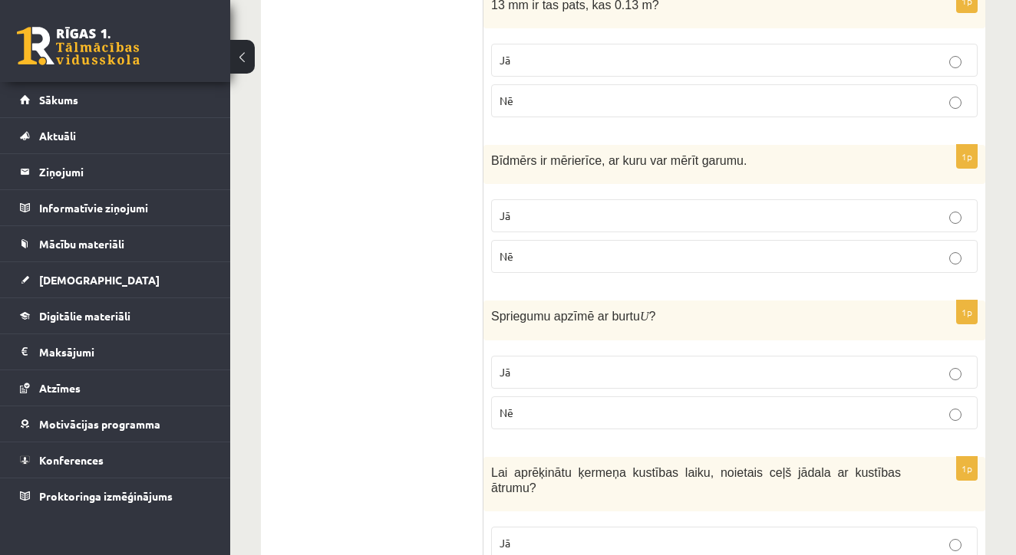
scroll to position [2428, 0]
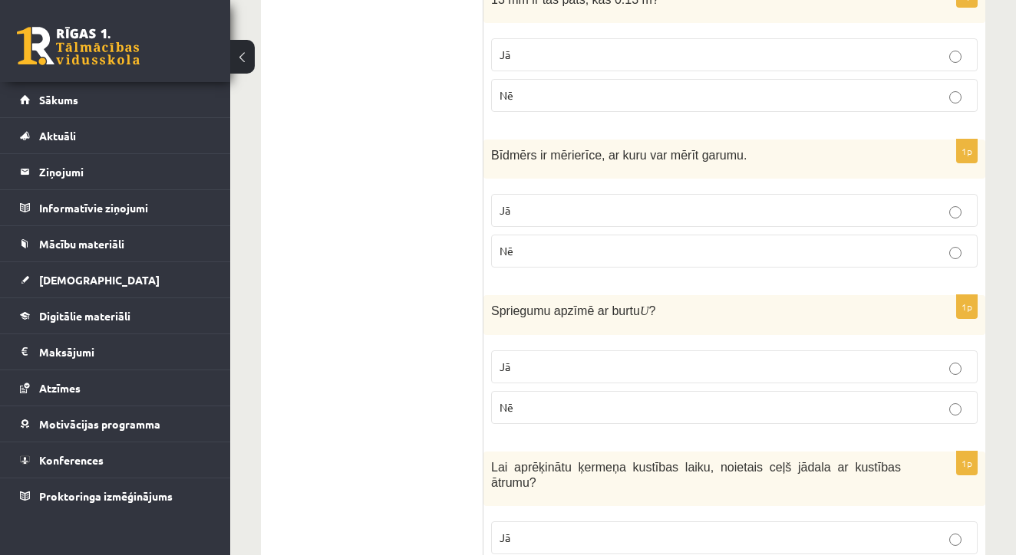
click at [578, 194] on label "Jā" at bounding box center [734, 210] width 486 height 33
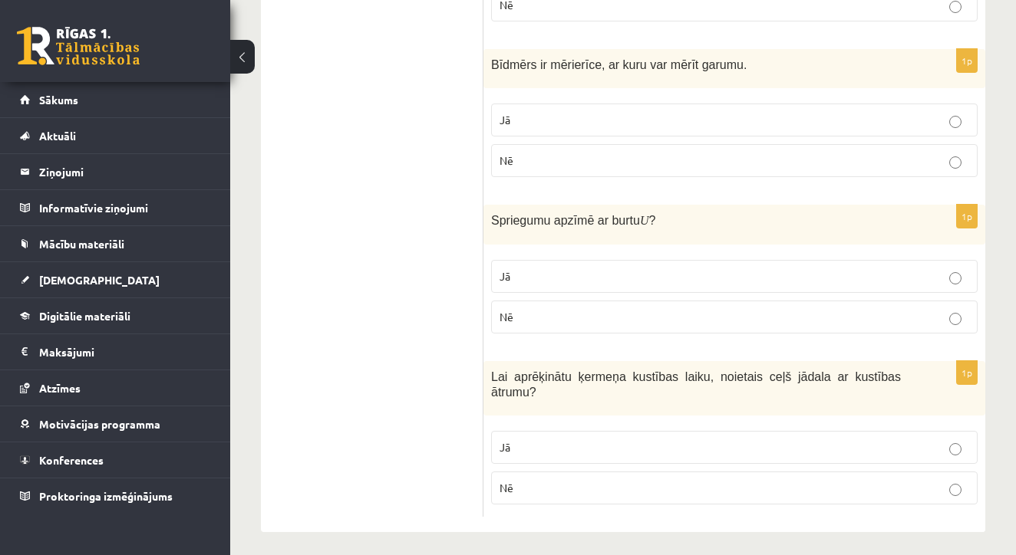
scroll to position [2518, 0]
click at [536, 269] on p "Jā" at bounding box center [733, 277] width 469 height 16
click at [556, 440] on p "Jā" at bounding box center [733, 448] width 469 height 16
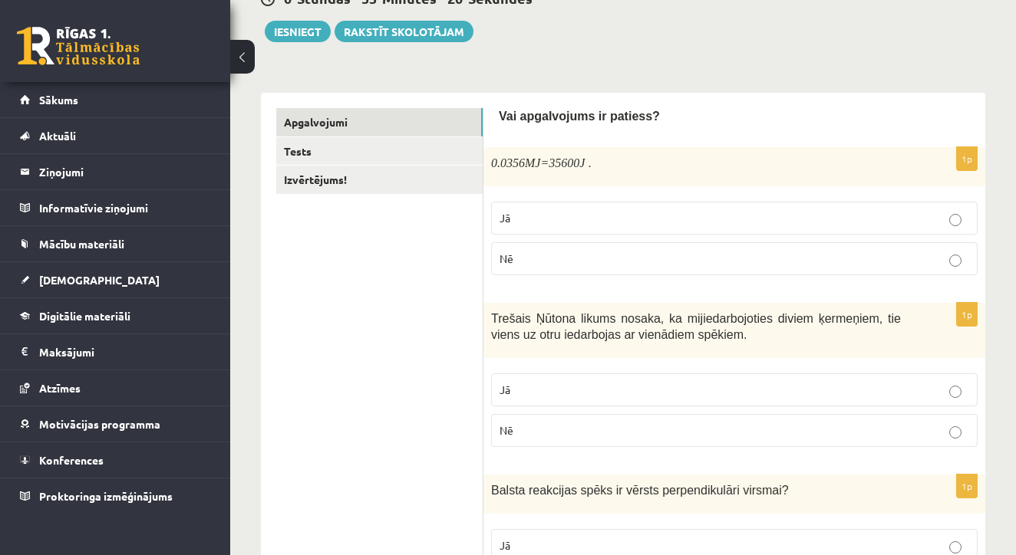
scroll to position [143, 0]
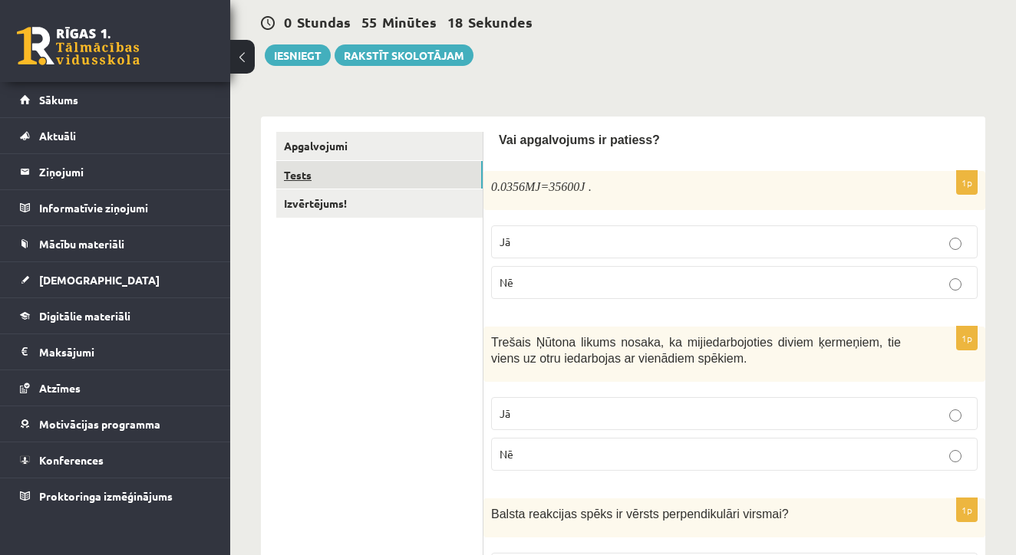
click at [313, 180] on link "Tests" at bounding box center [379, 175] width 206 height 28
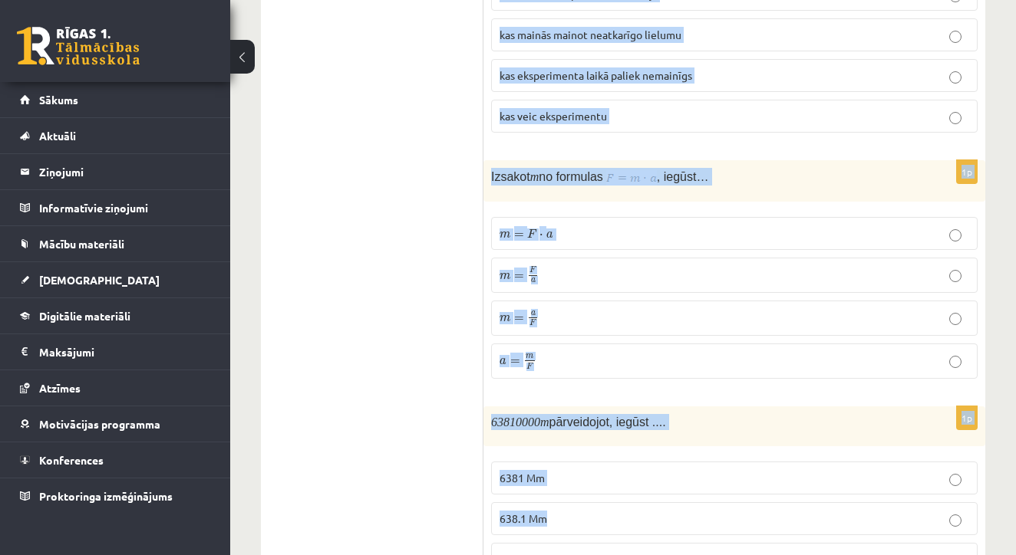
scroll to position [3153, 0]
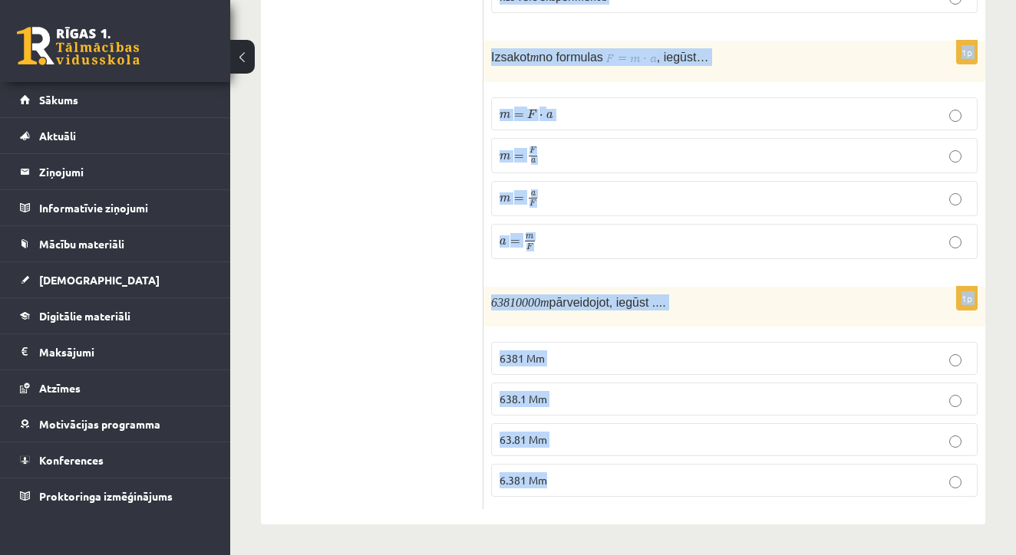
drag, startPoint x: 491, startPoint y: 166, endPoint x: 618, endPoint y: 578, distance: 431.2
copy form "Anna brauc ar skrituļslidām ar ātrumu . Cik tālu Anna aizbrauks 20 sekunžu laik…"
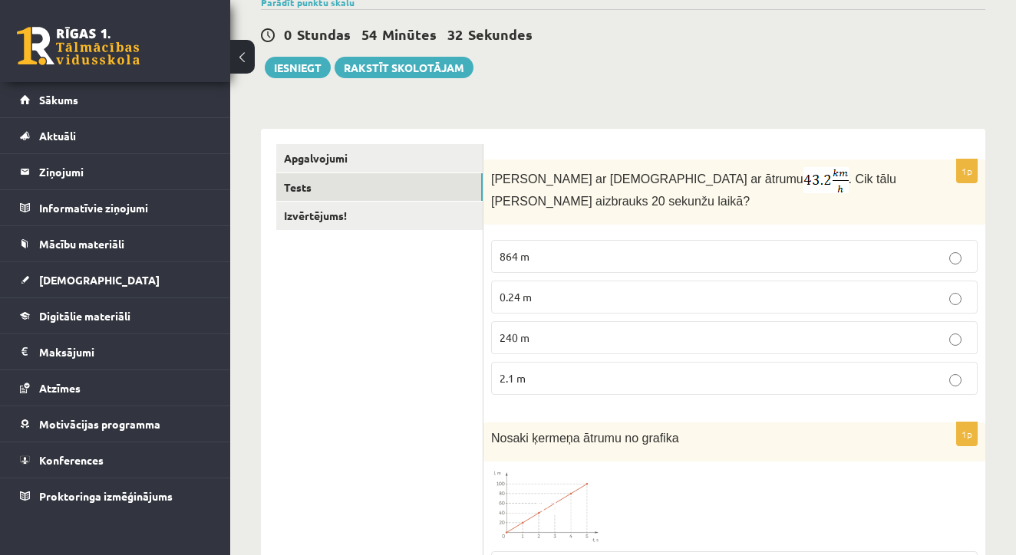
scroll to position [131, 0]
click at [554, 339] on p "240 m" at bounding box center [733, 338] width 469 height 16
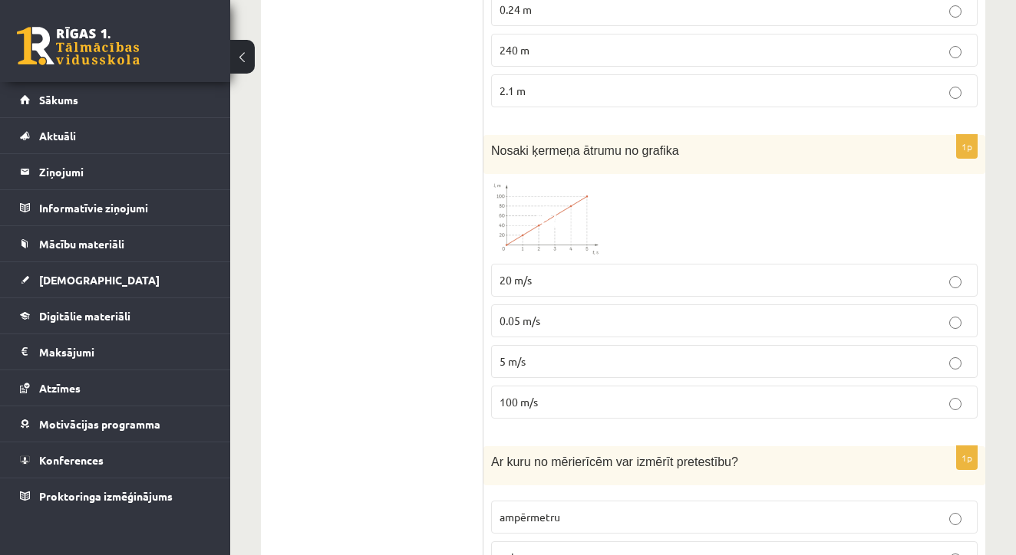
scroll to position [420, 0]
click at [551, 356] on p "5 m/s" at bounding box center [733, 360] width 469 height 16
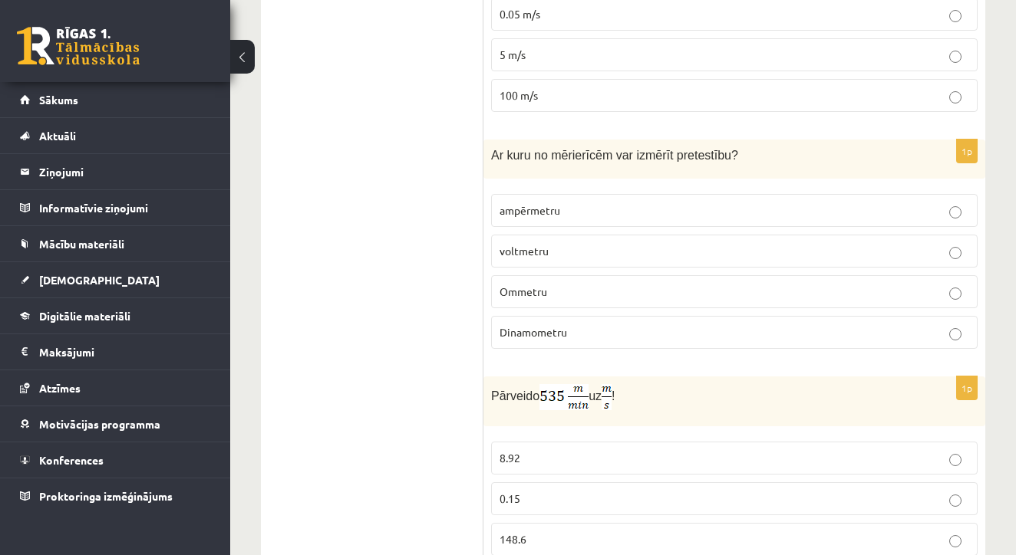
scroll to position [727, 0]
click at [552, 291] on p "Ommetru" at bounding box center [733, 290] width 469 height 16
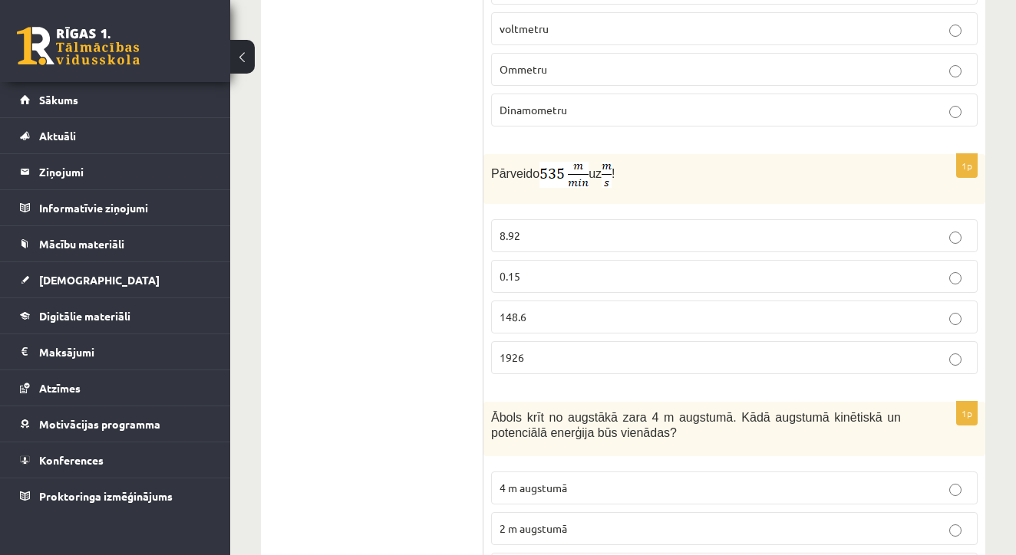
scroll to position [947, 0]
click at [544, 320] on p "148.6" at bounding box center [733, 318] width 469 height 16
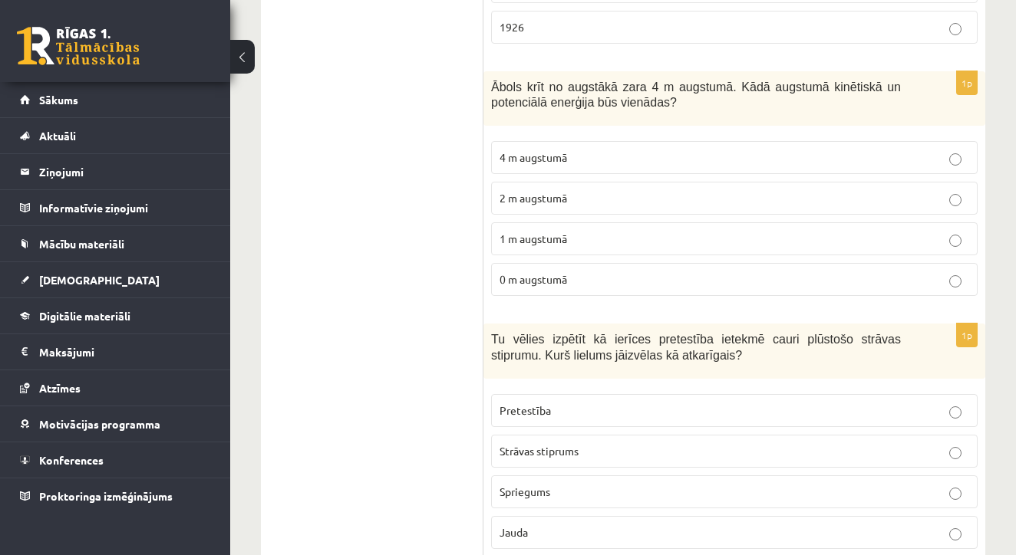
scroll to position [1280, 0]
click at [547, 197] on span "2 m augstumā" at bounding box center [533, 197] width 68 height 14
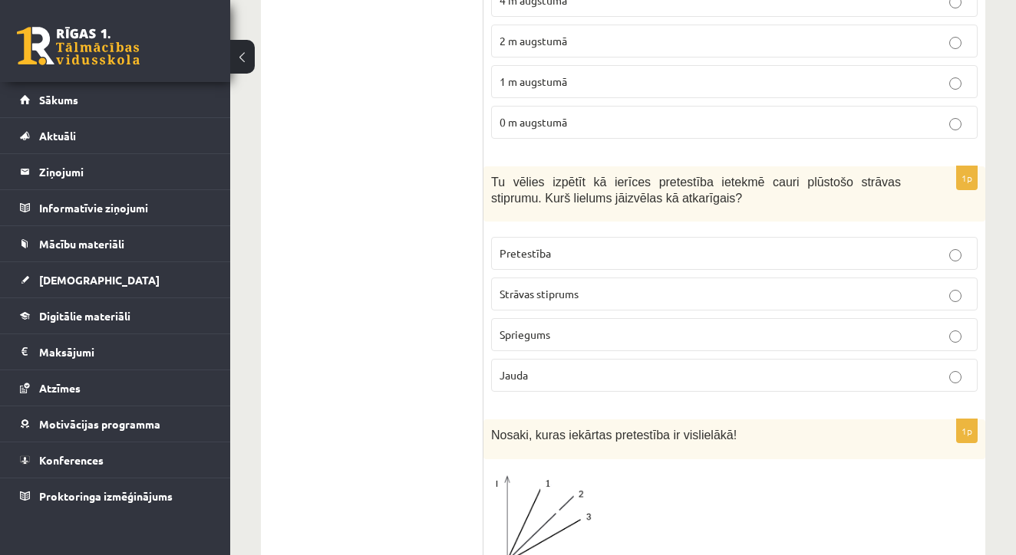
scroll to position [1437, 0]
click at [585, 288] on p "Strāvas stiprums" at bounding box center [733, 293] width 469 height 16
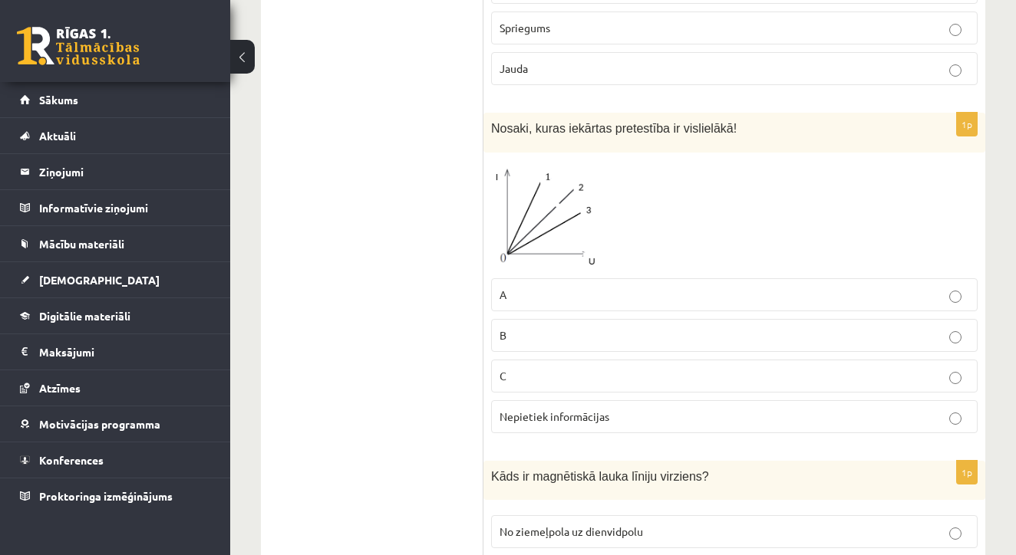
scroll to position [1744, 0]
click at [567, 411] on span "Nepietiek informācijas" at bounding box center [554, 415] width 110 height 14
click at [555, 336] on p "B" at bounding box center [733, 334] width 469 height 16
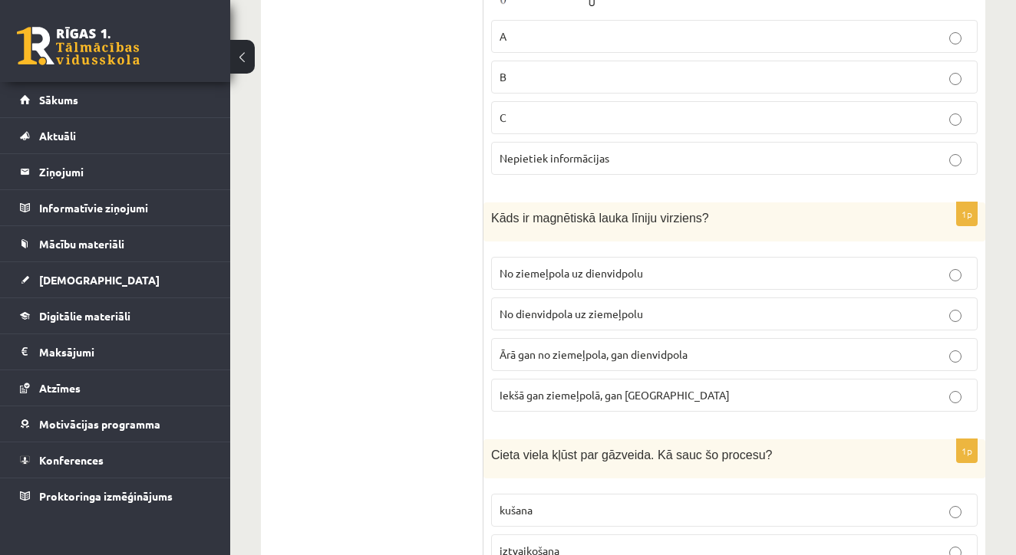
scroll to position [2002, 0]
click at [605, 272] on span "No ziemeļpola uz dienvidpolu" at bounding box center [570, 272] width 143 height 14
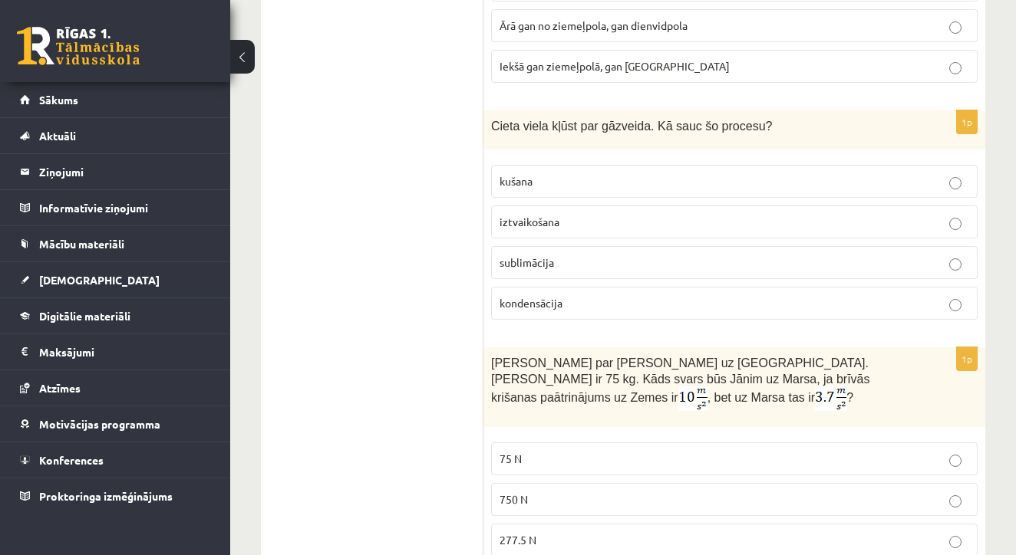
scroll to position [2334, 0]
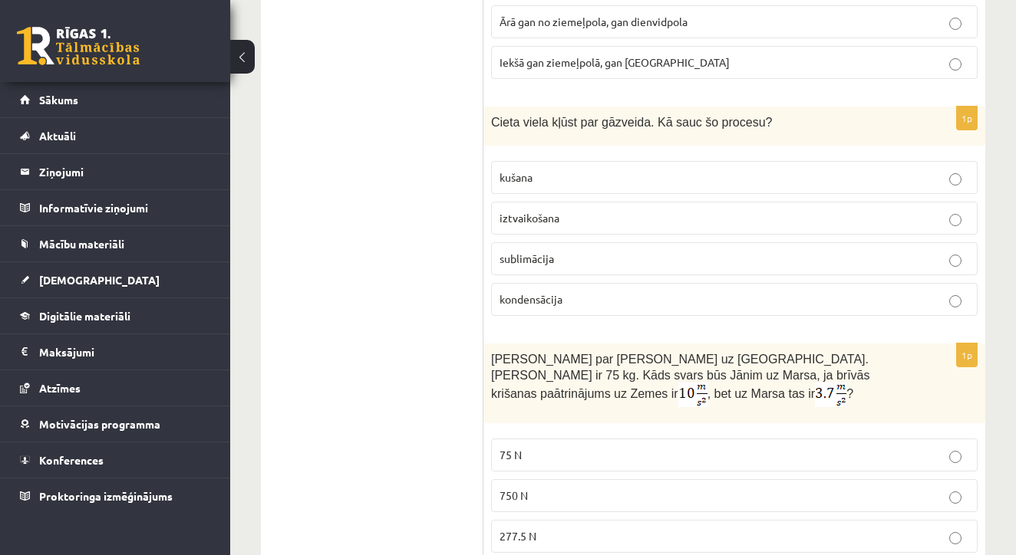
click at [566, 251] on p "sublimācija" at bounding box center [733, 259] width 469 height 16
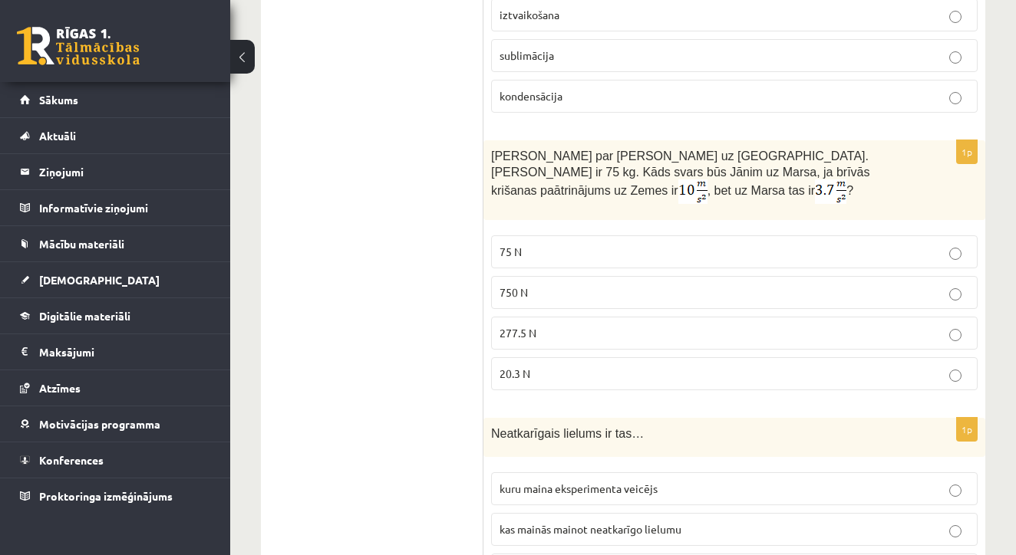
scroll to position [2552, 0]
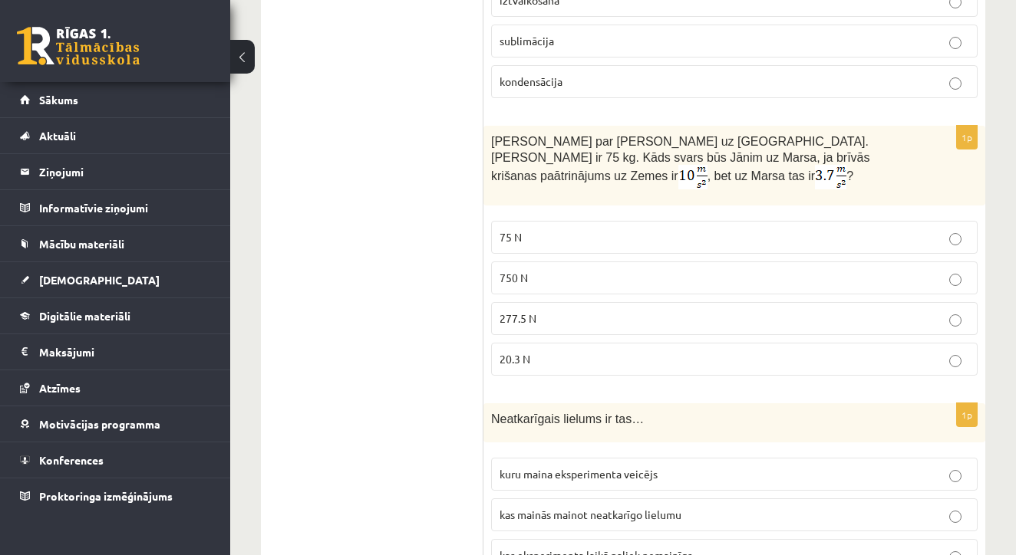
click at [529, 313] on label "277.5 N" at bounding box center [734, 318] width 486 height 33
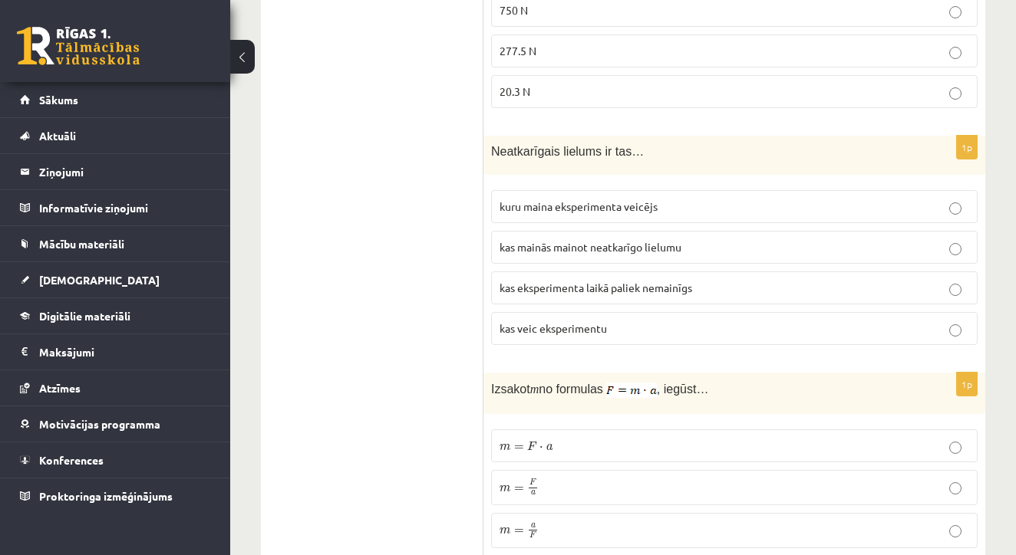
scroll to position [2821, 0]
click at [658, 213] on p "kuru maina eksperimenta veicējs" at bounding box center [733, 205] width 469 height 16
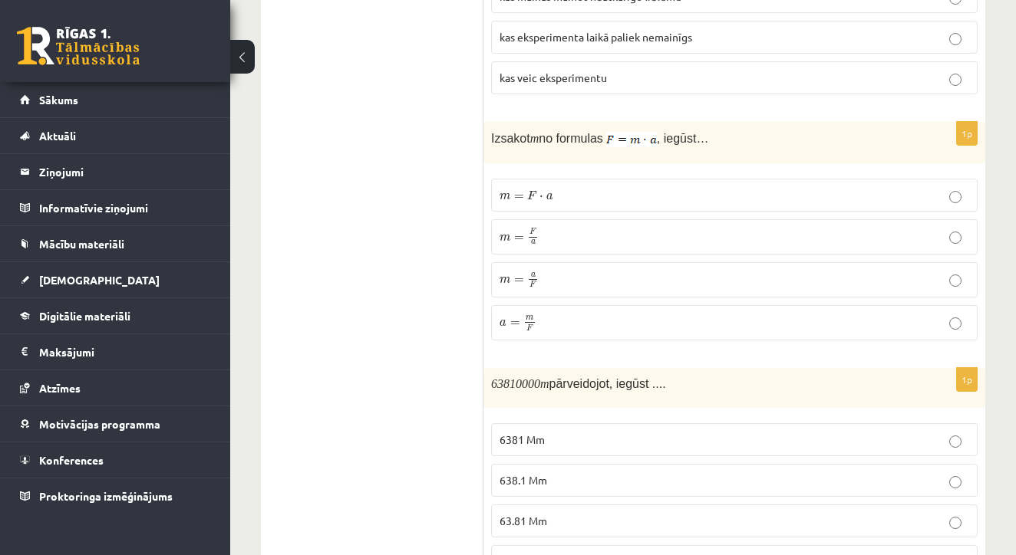
scroll to position [3072, 0]
click at [588, 241] on p "m = F a m = F a" at bounding box center [733, 235] width 469 height 18
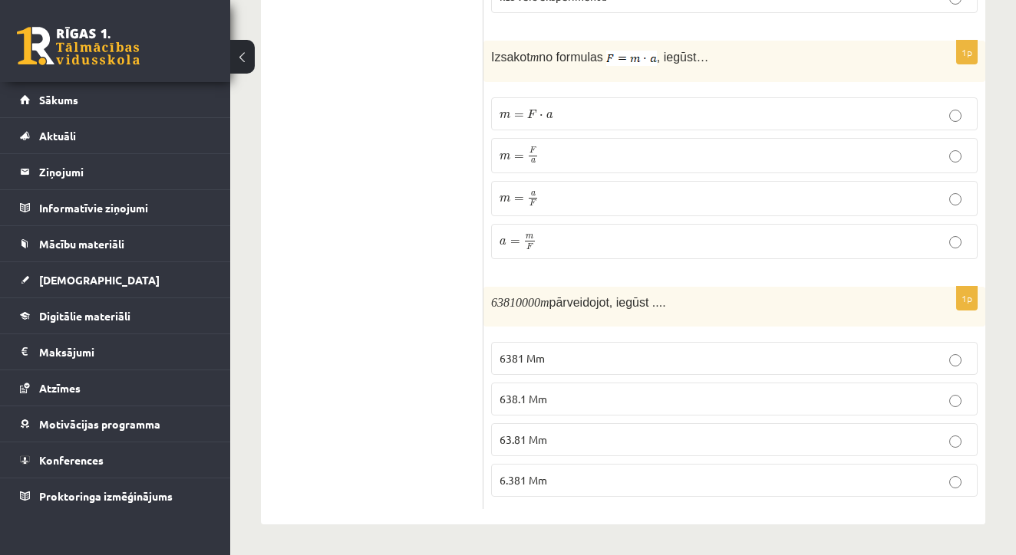
scroll to position [3153, 0]
click at [591, 425] on label "63.81 Mm" at bounding box center [734, 439] width 486 height 33
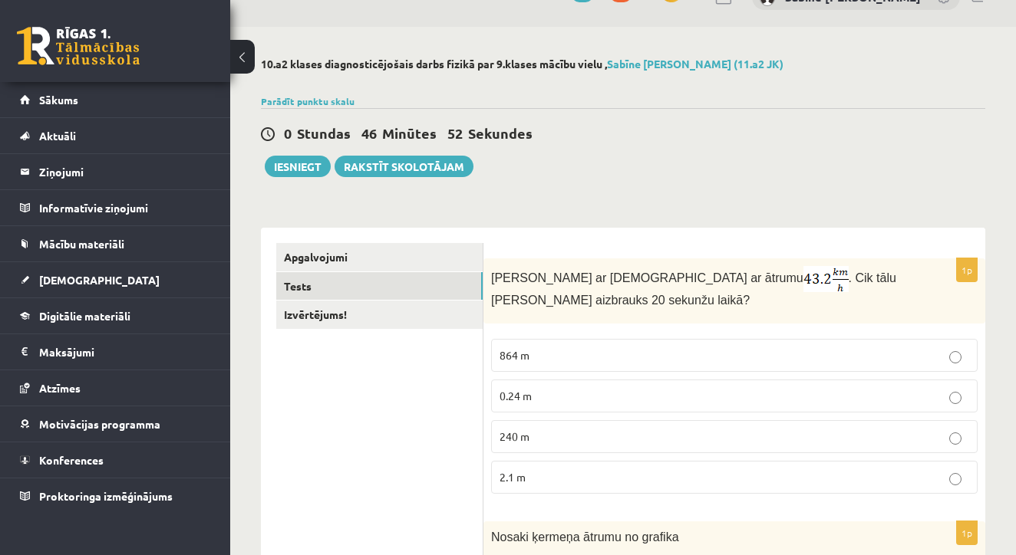
scroll to position [31, 0]
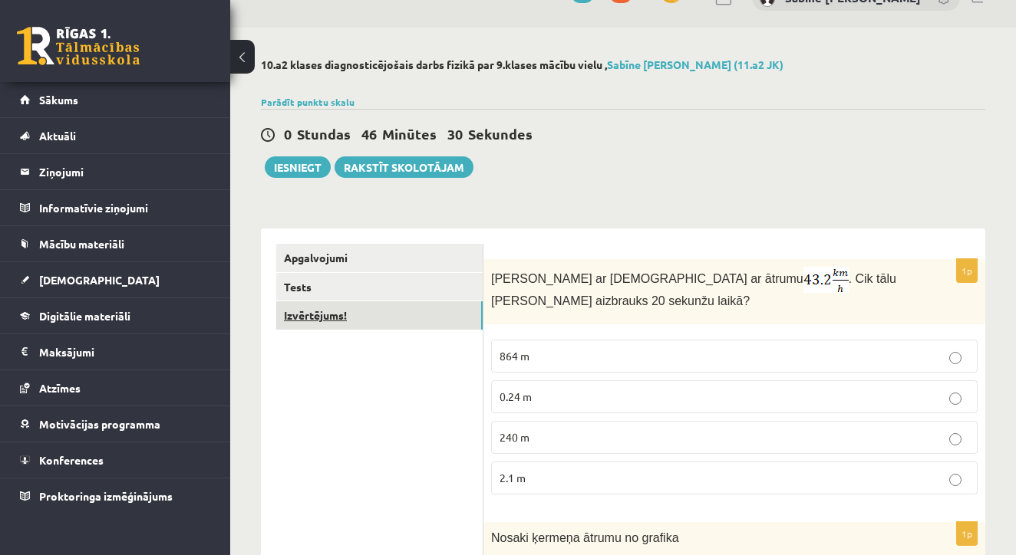
click at [334, 318] on link "Izvērtējums!" at bounding box center [379, 315] width 206 height 28
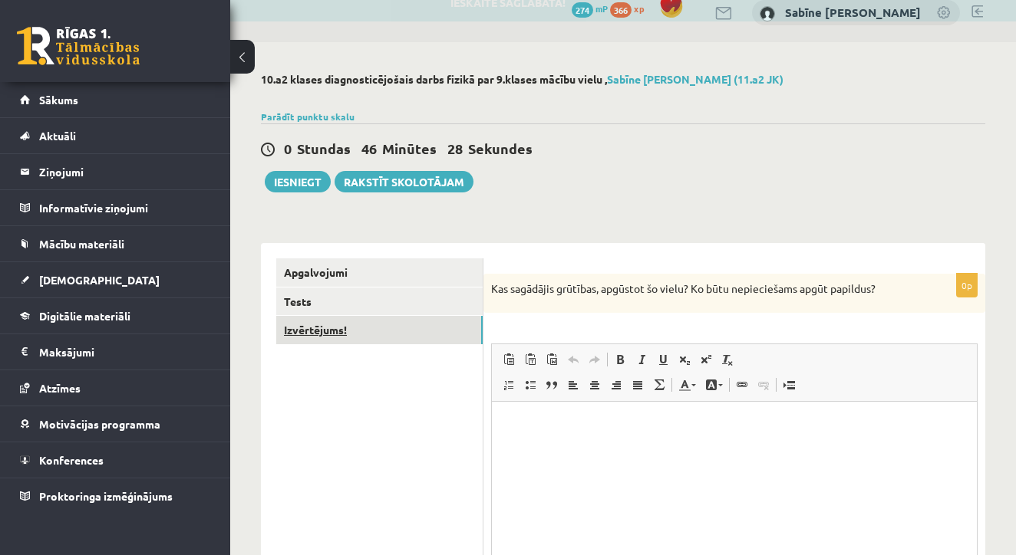
scroll to position [0, 0]
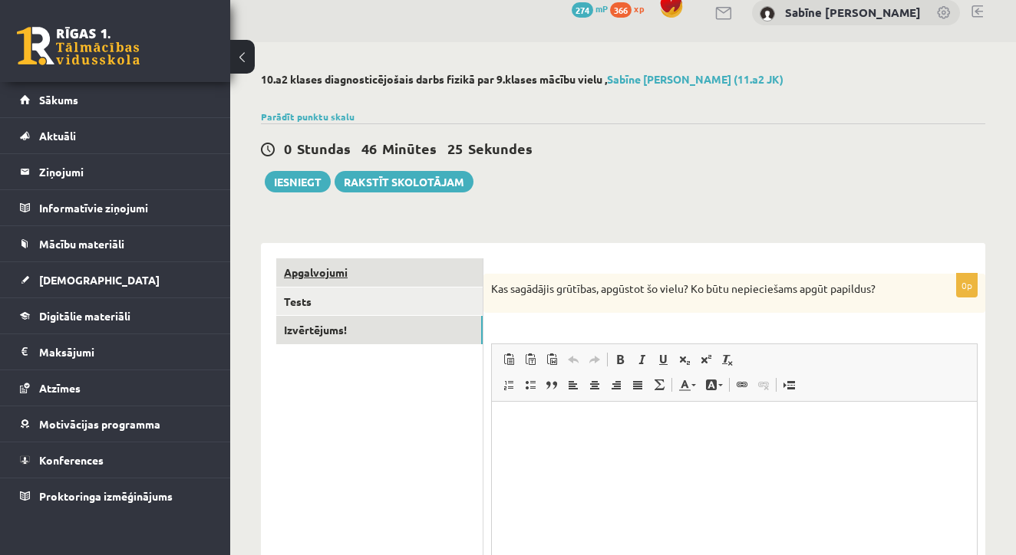
click at [328, 268] on link "Apgalvojumi" at bounding box center [379, 273] width 206 height 28
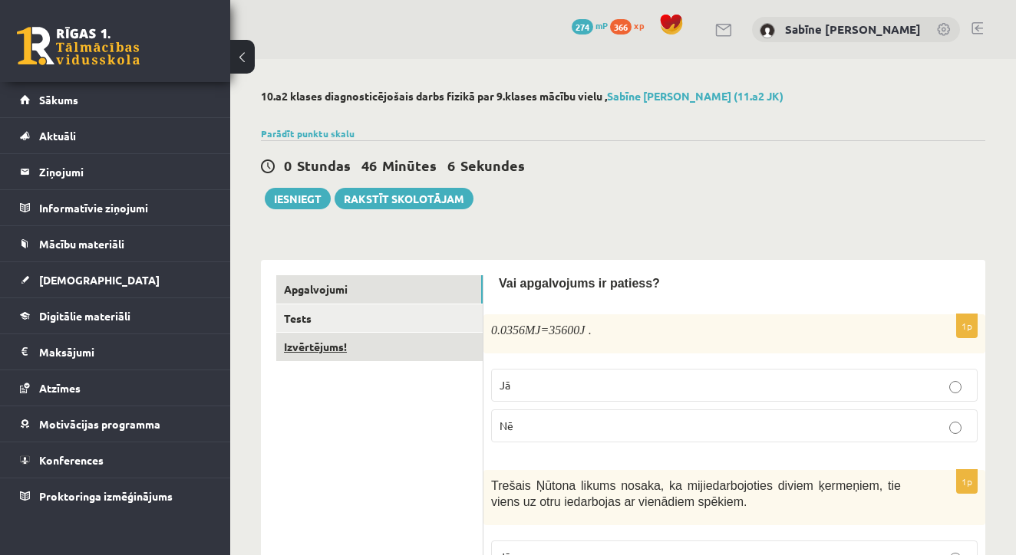
click at [331, 343] on link "Izvērtējums!" at bounding box center [379, 347] width 206 height 28
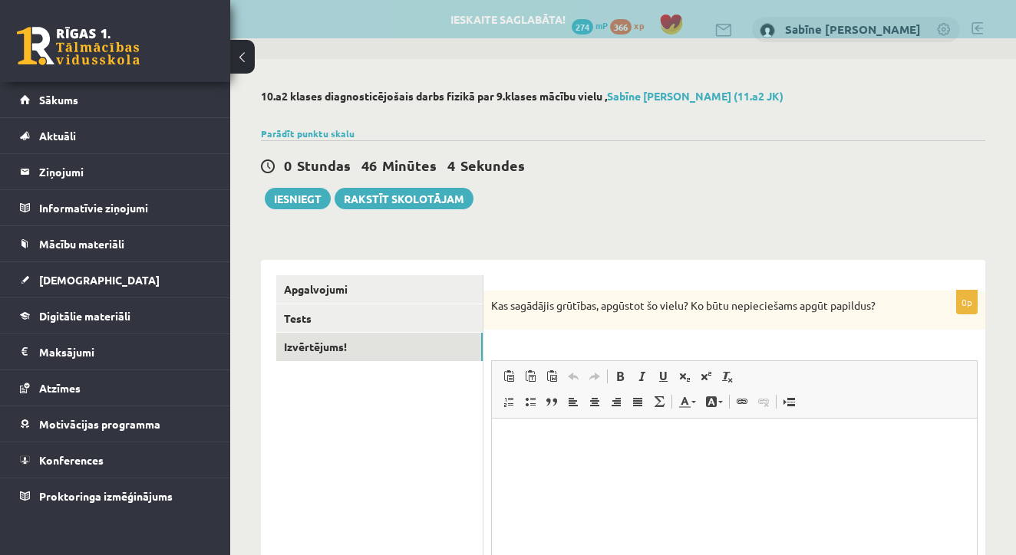
click at [591, 373] on span at bounding box center [594, 377] width 12 height 12
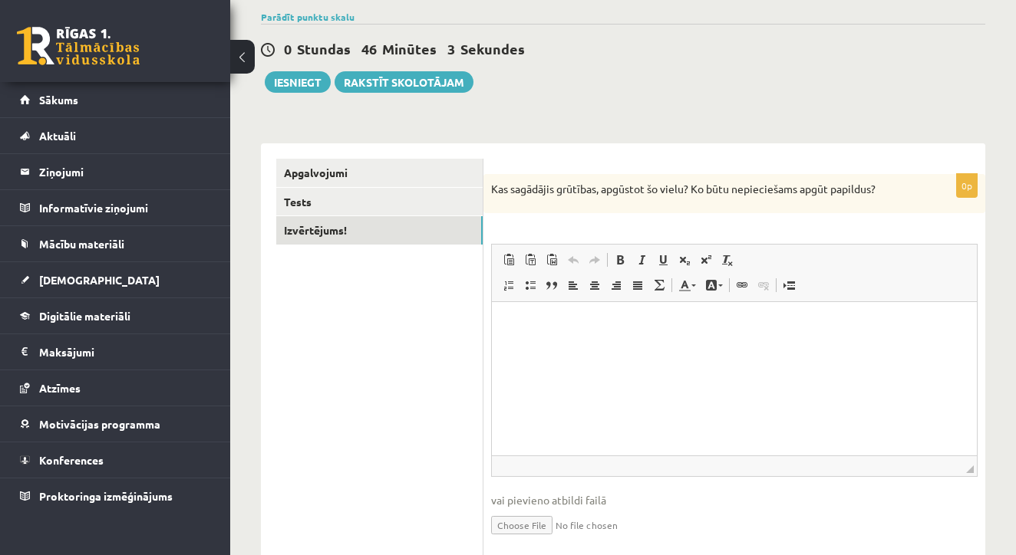
scroll to position [120, 0]
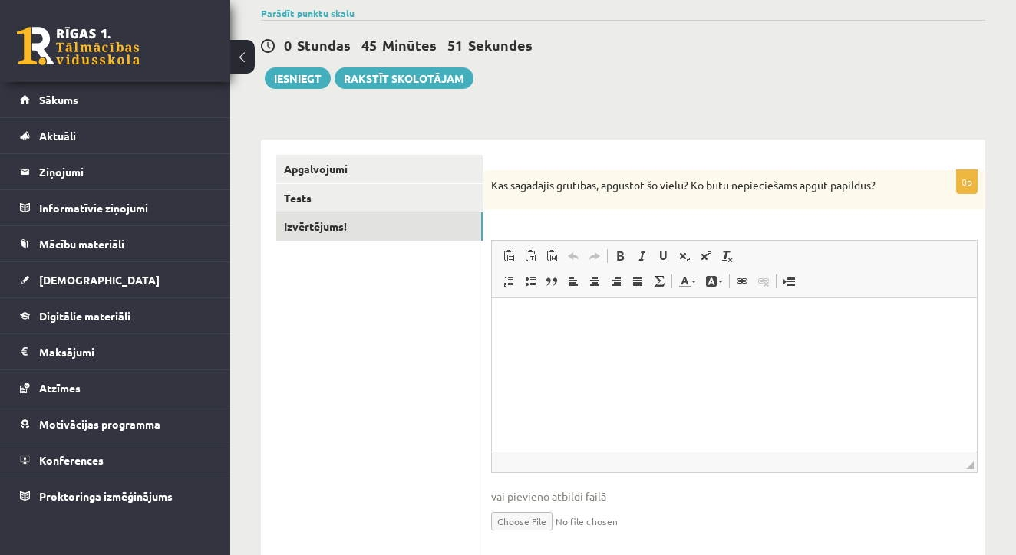
click at [591, 345] on html at bounding box center [734, 321] width 485 height 47
click at [306, 189] on link "Tests" at bounding box center [379, 198] width 206 height 28
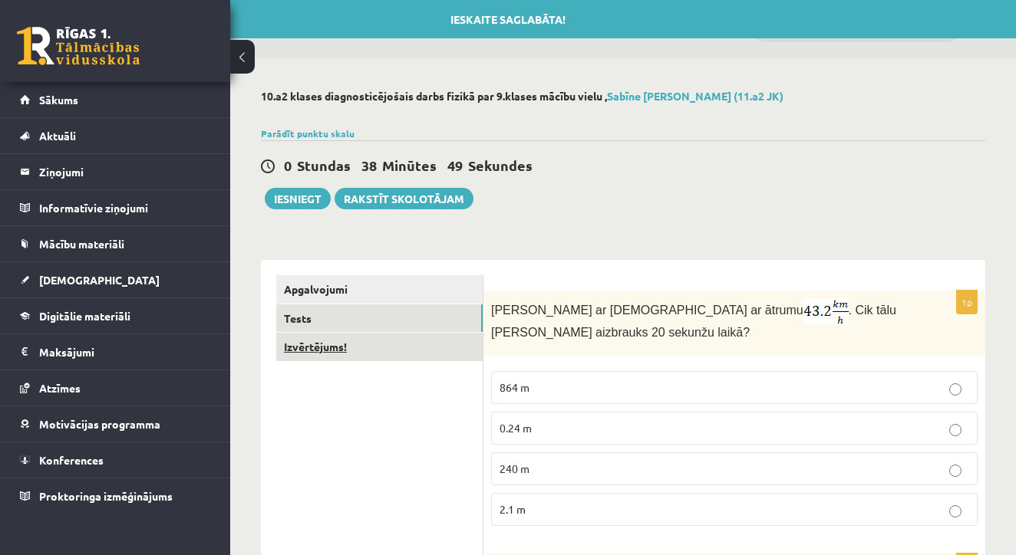
scroll to position [0, 0]
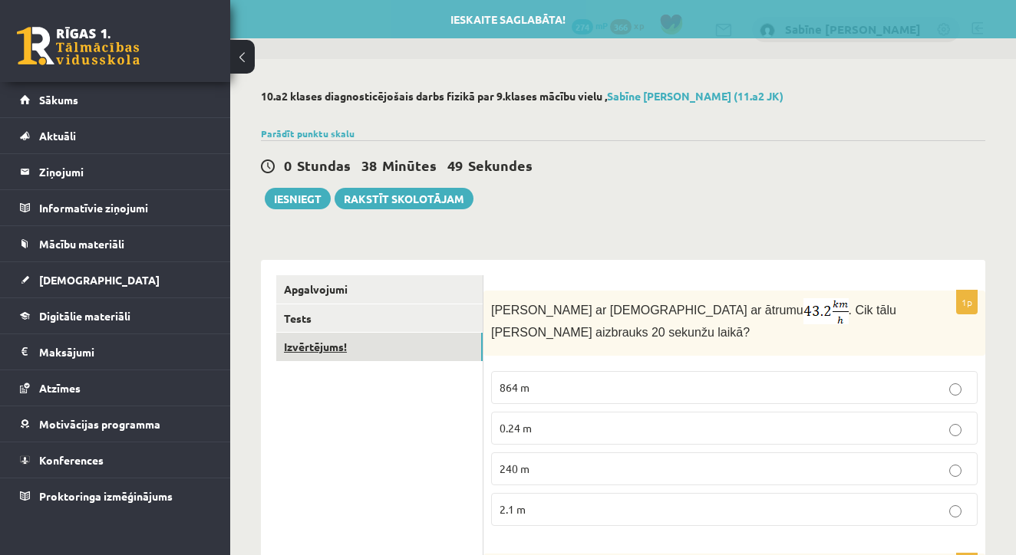
click at [321, 344] on link "Izvērtējums!" at bounding box center [379, 347] width 206 height 28
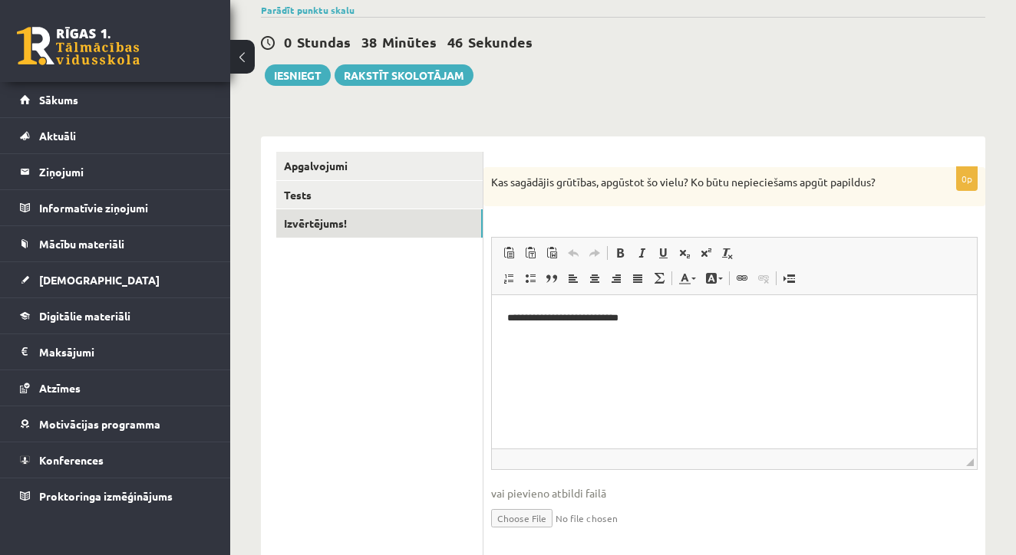
scroll to position [152, 0]
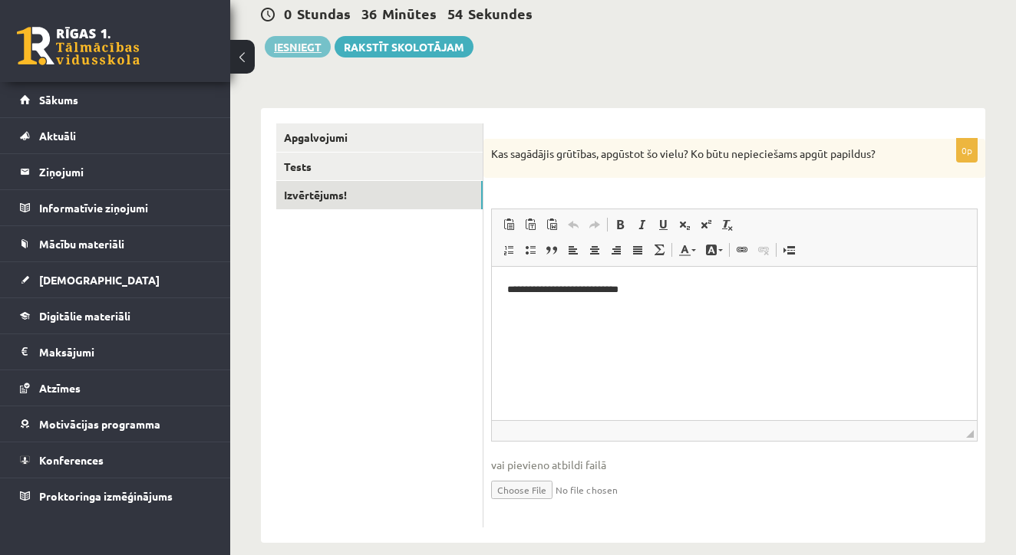
click at [289, 48] on button "Iesniegt" at bounding box center [298, 46] width 66 height 21
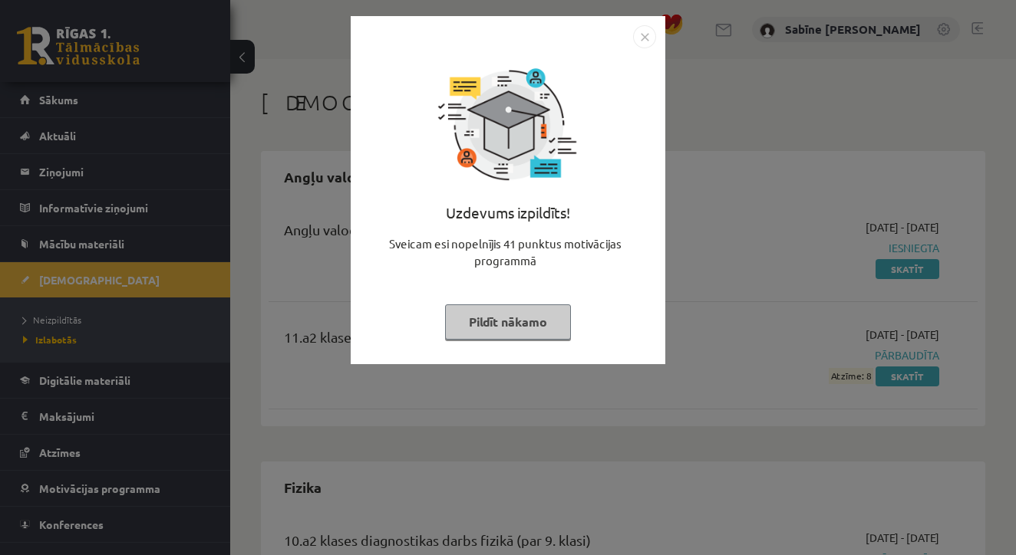
click at [638, 40] on img "Close" at bounding box center [644, 36] width 23 height 23
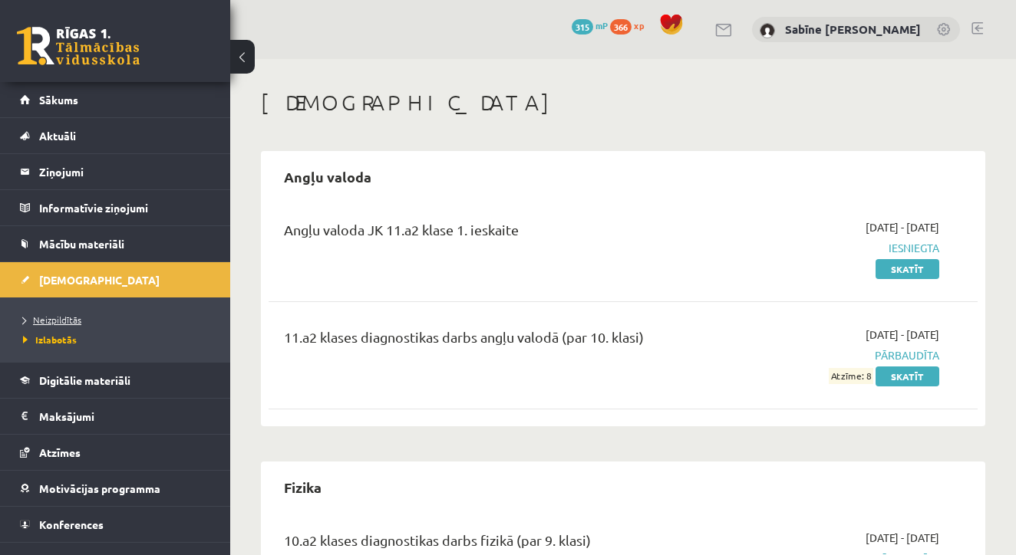
click at [72, 321] on span "Neizpildītās" at bounding box center [52, 320] width 58 height 12
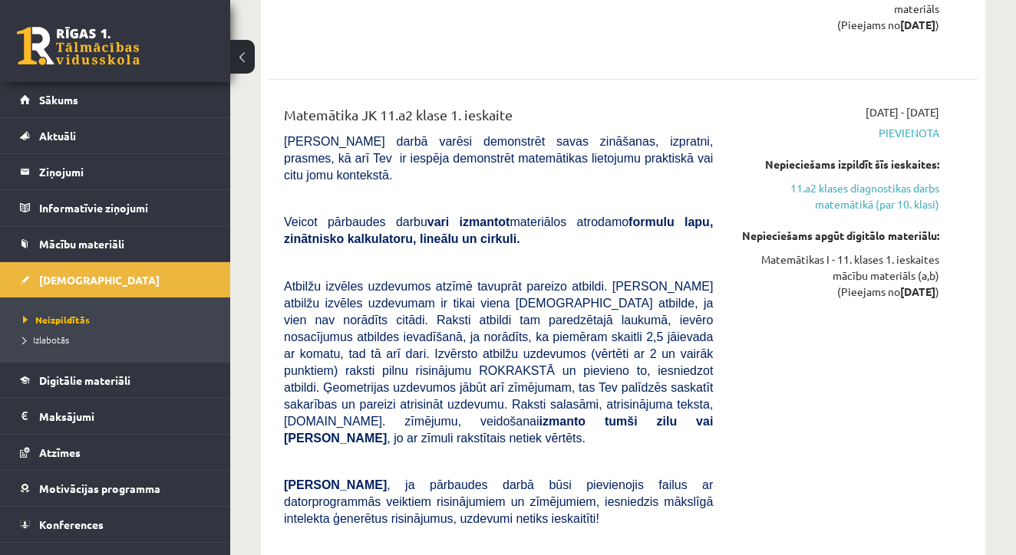
scroll to position [5890, 0]
